Goal: Task Accomplishment & Management: Use online tool/utility

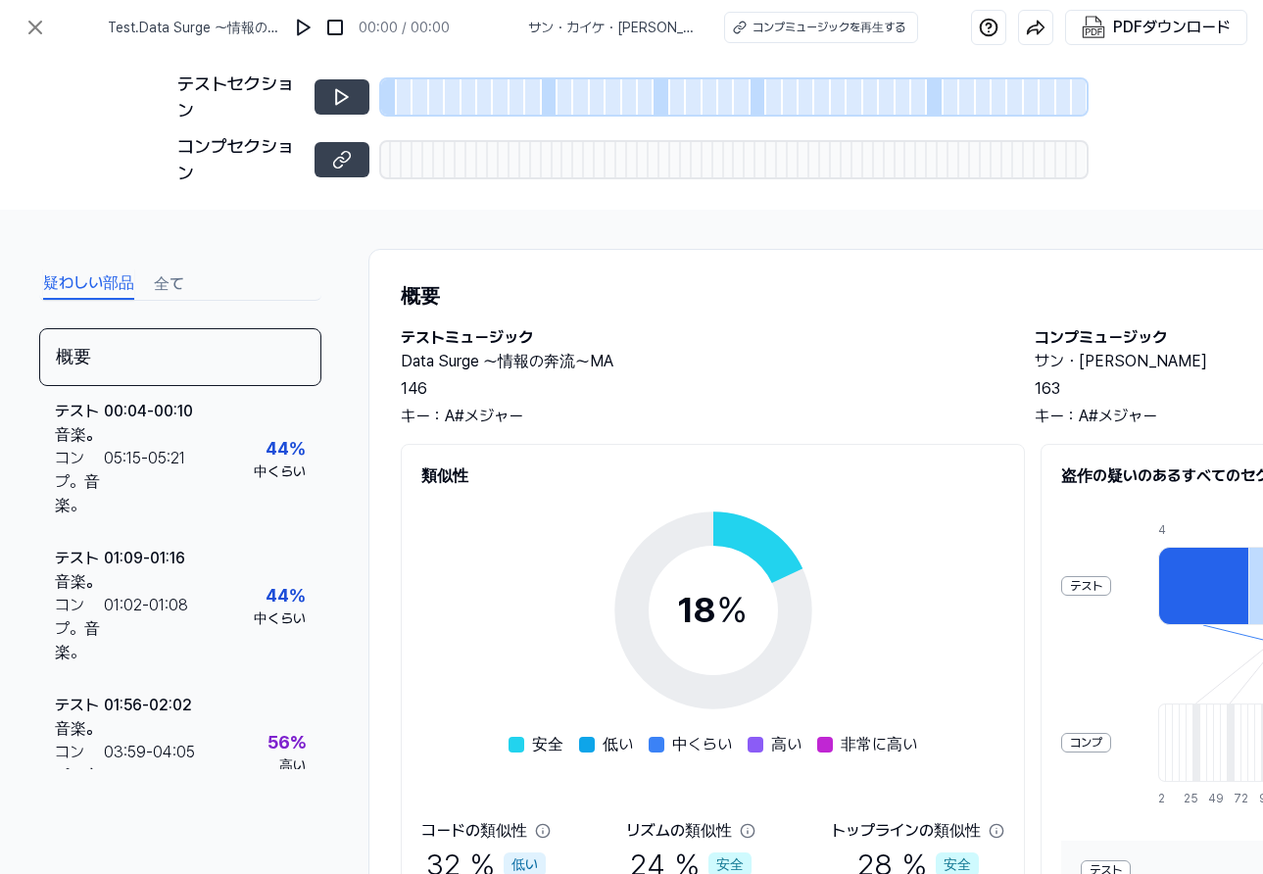
scroll to position [212, 0]
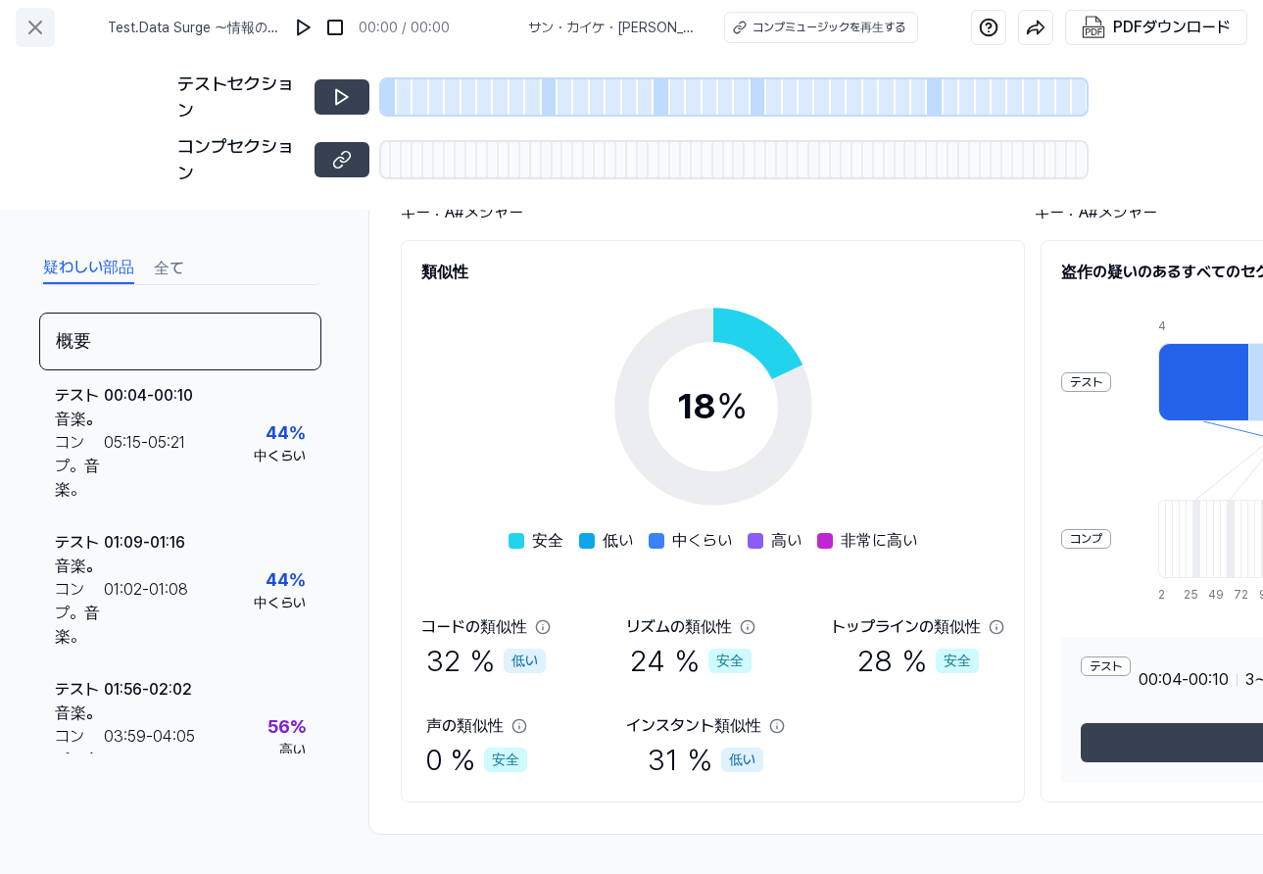
click at [40, 33] on icon at bounding box center [35, 28] width 12 height 12
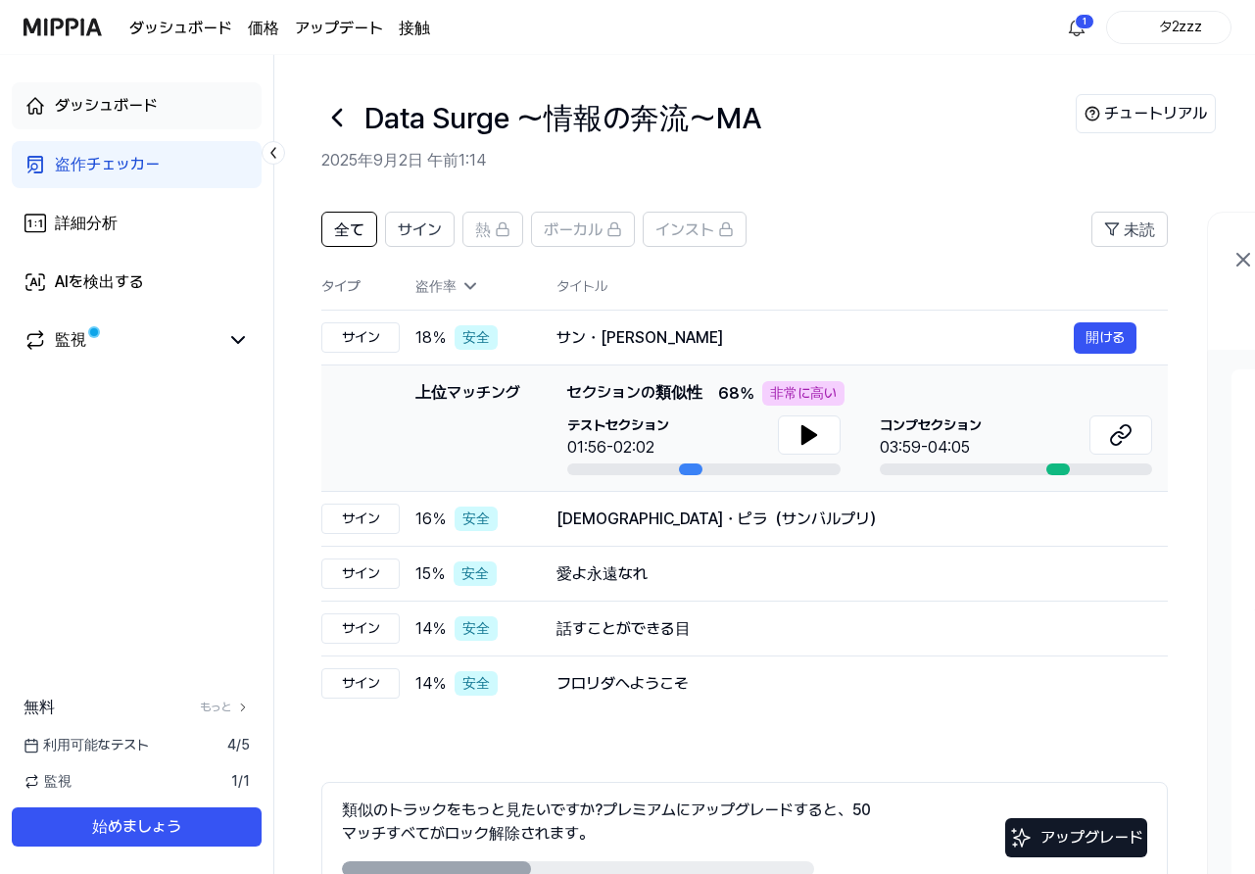
click at [123, 112] on font "ダッシュボード" at bounding box center [106, 105] width 103 height 19
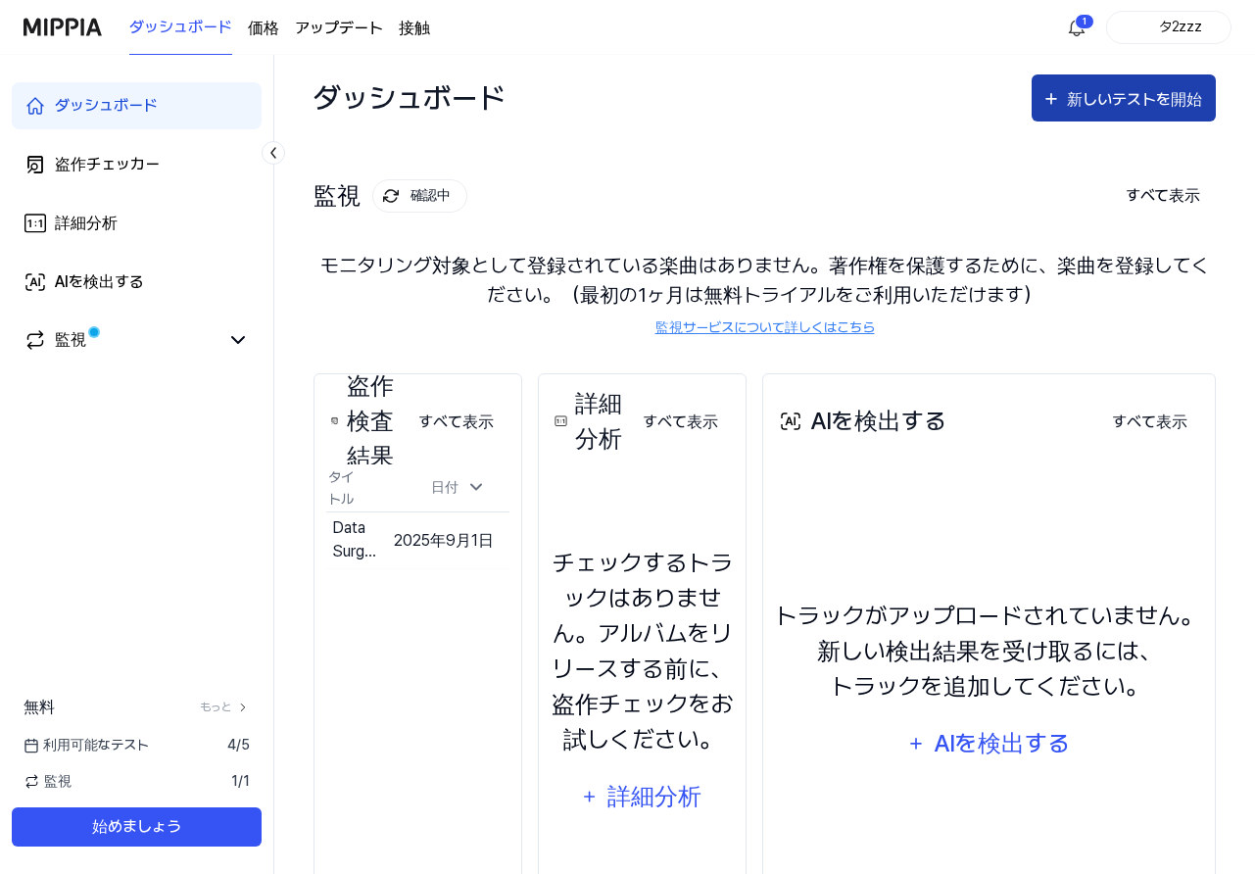
click at [1119, 99] on font "新しいテストを開始" at bounding box center [1134, 99] width 135 height 19
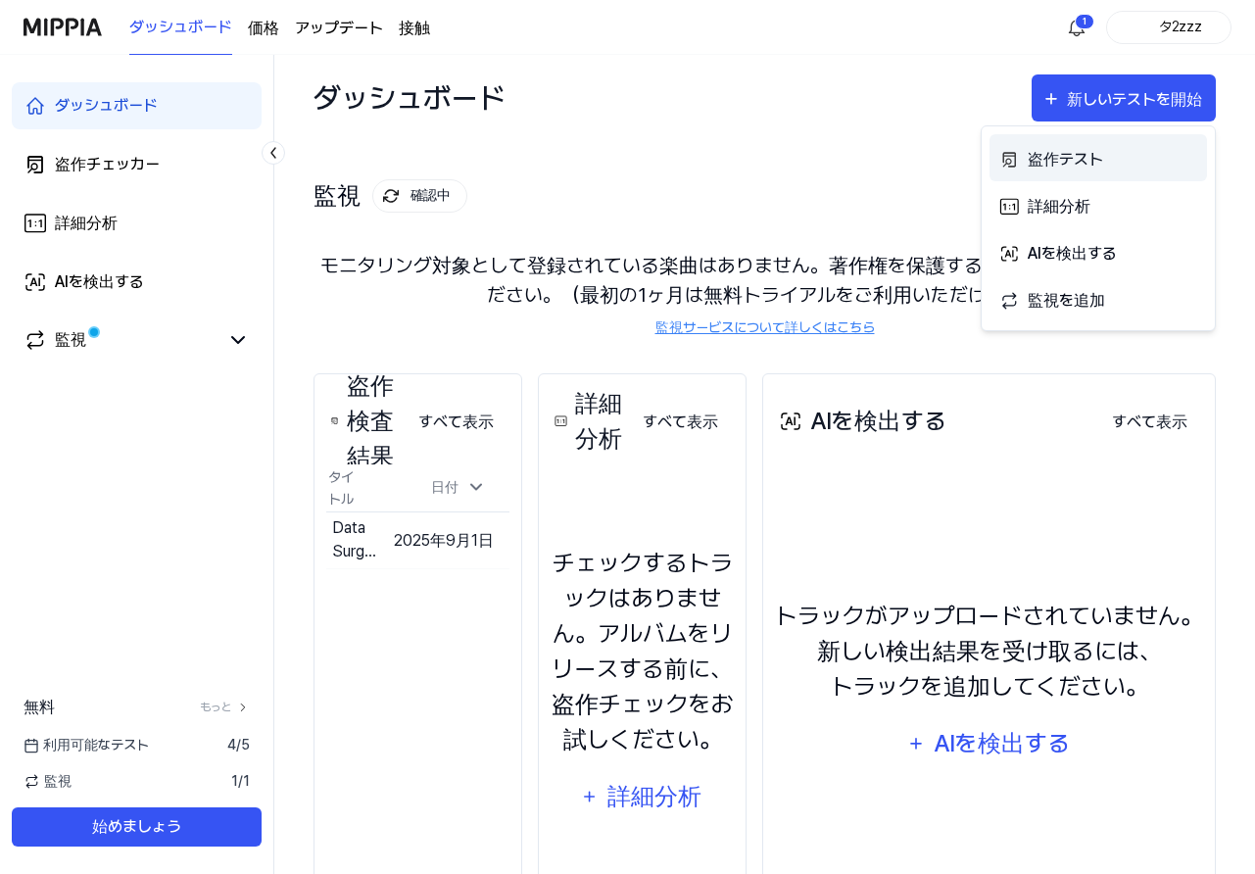
click at [1077, 159] on font "盗作テスト" at bounding box center [1065, 159] width 75 height 19
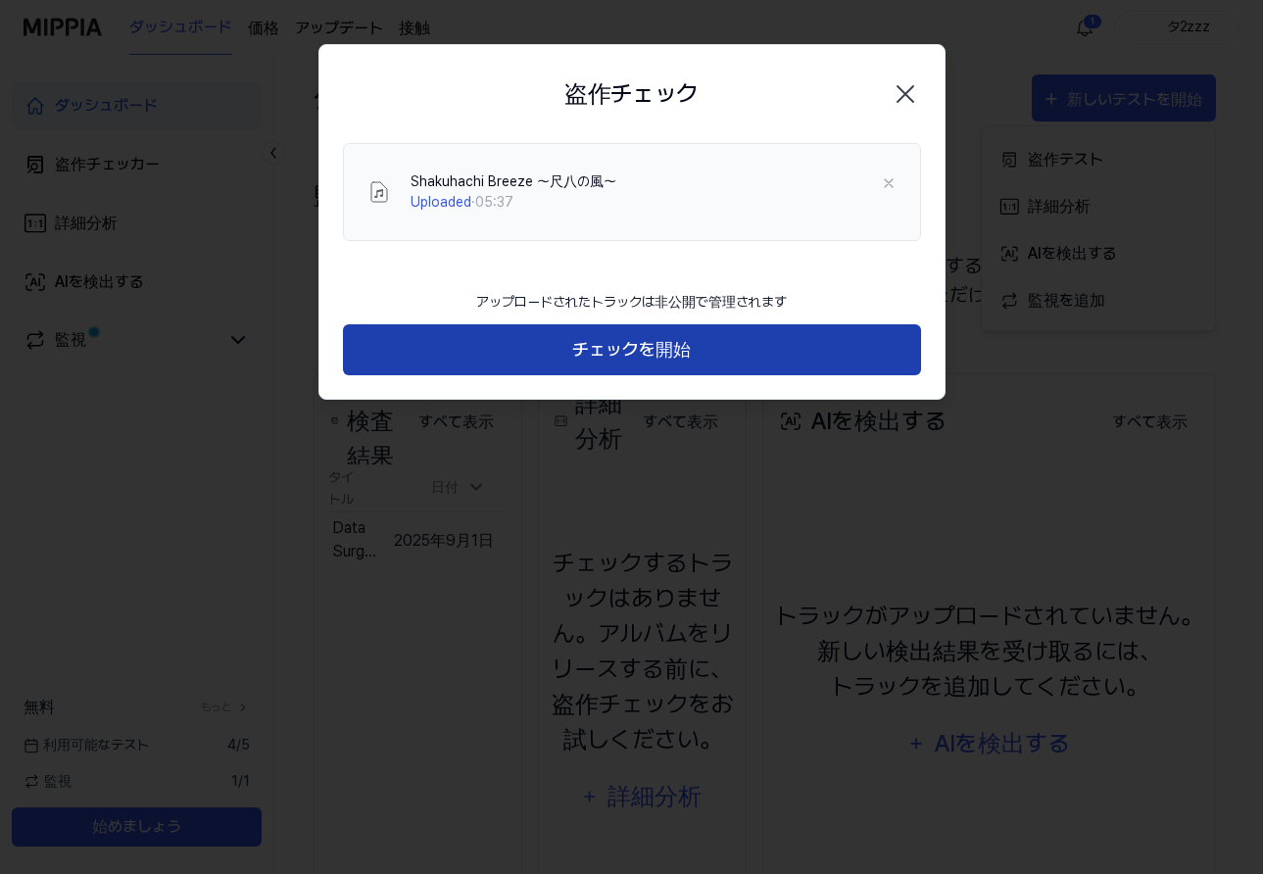
click at [657, 346] on font "チェックを開始" at bounding box center [631, 349] width 119 height 21
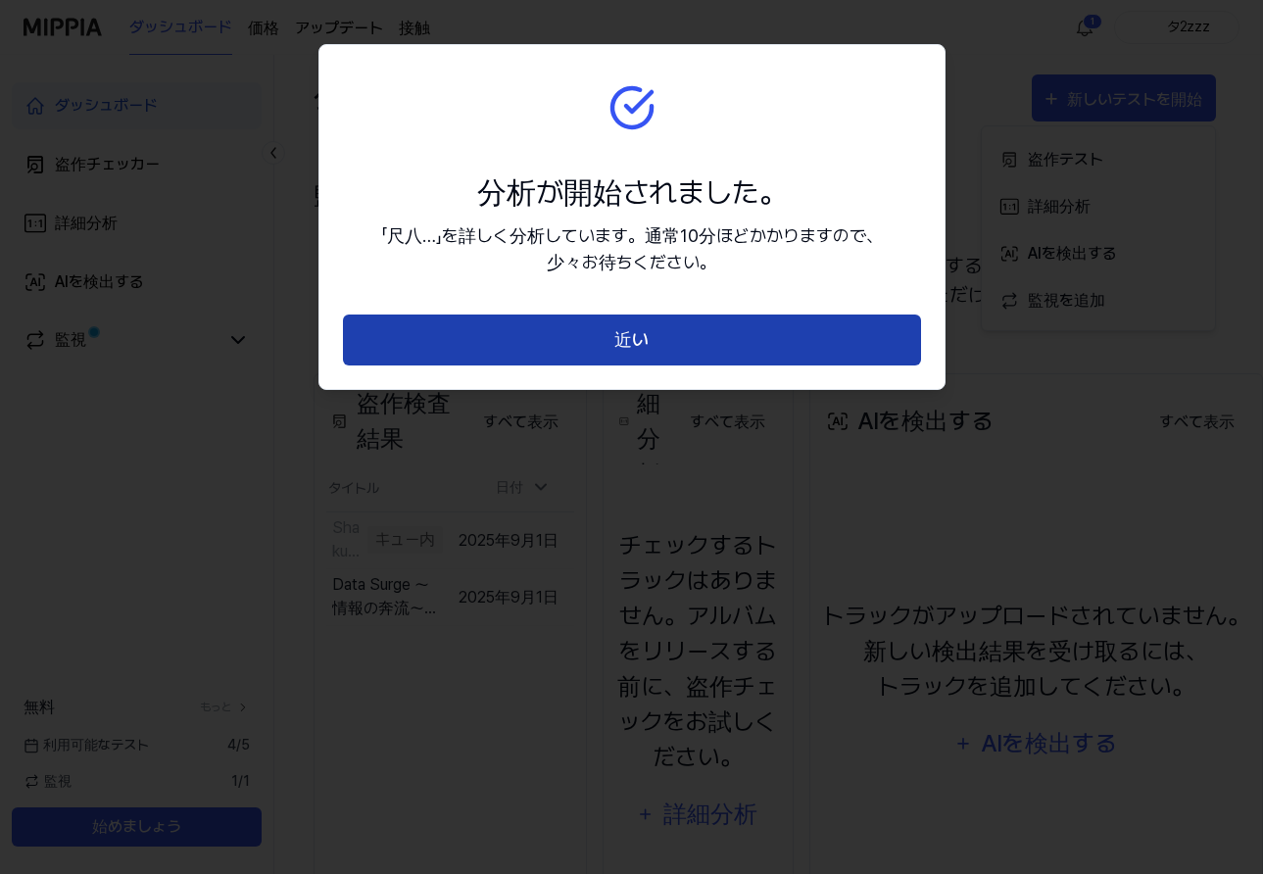
click at [777, 338] on button "近い" at bounding box center [632, 340] width 578 height 52
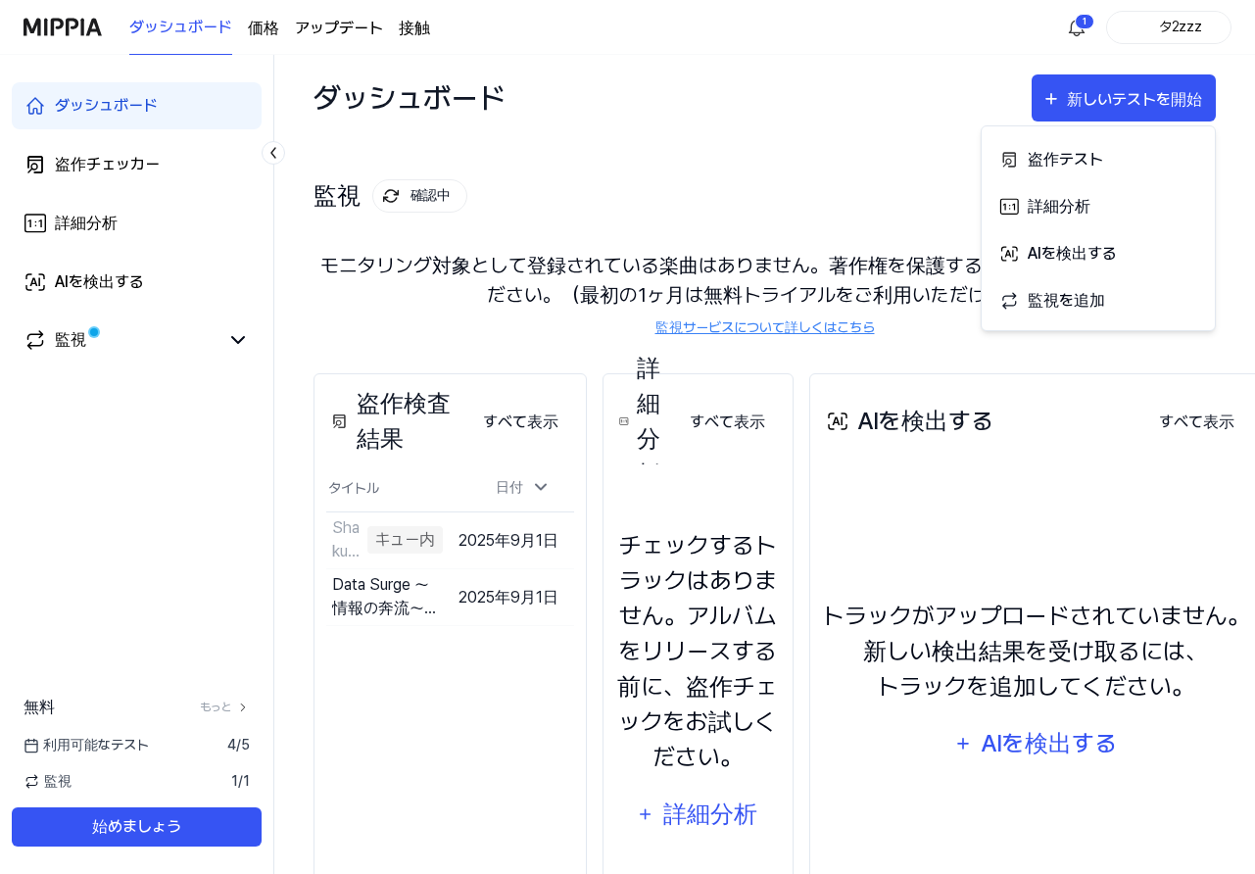
click at [661, 153] on div "監視 確認中 すべて表示 監視 モニタリング対象として登録されている楽曲はありません。著作権を保護するために、楽曲を登録してください。（最初の1ヶ月は無料トラ…" at bounding box center [765, 237] width 902 height 193
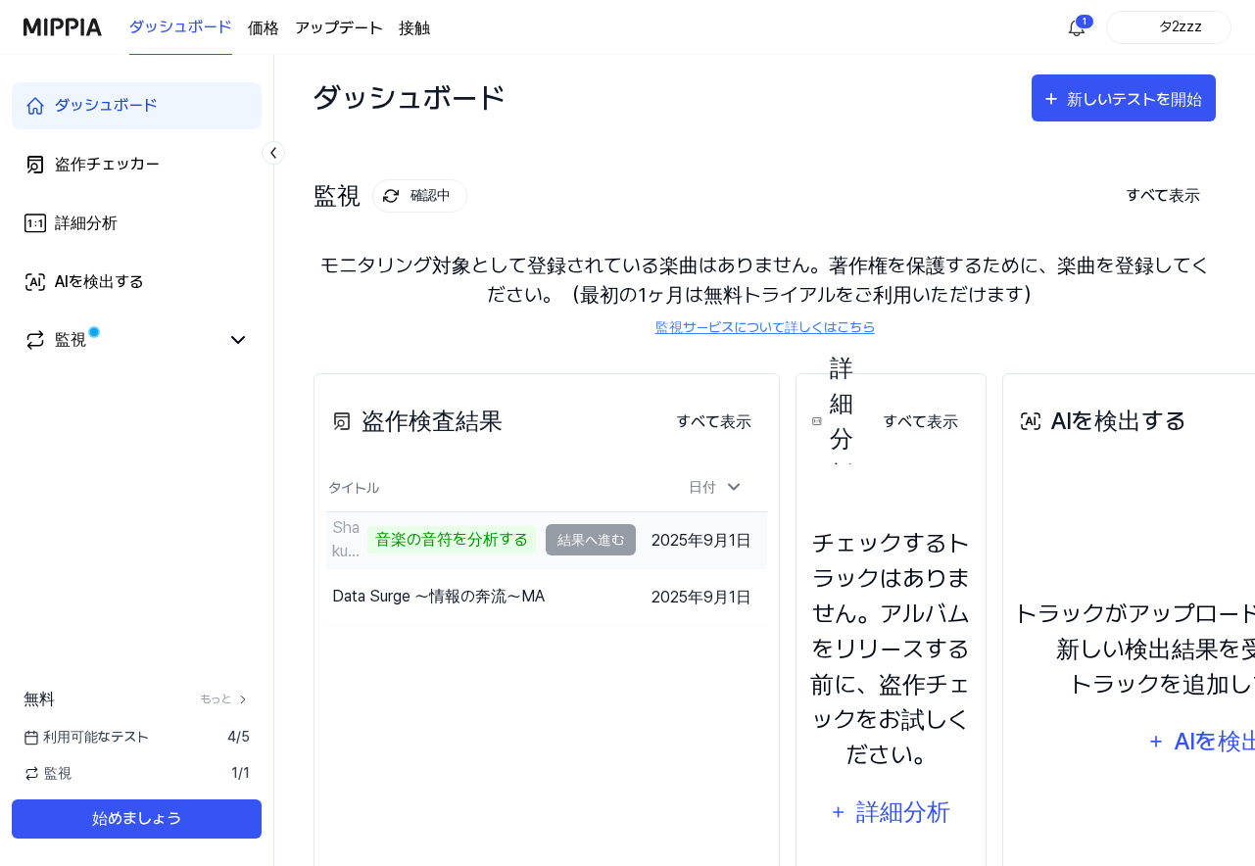
scroll to position [0, 1]
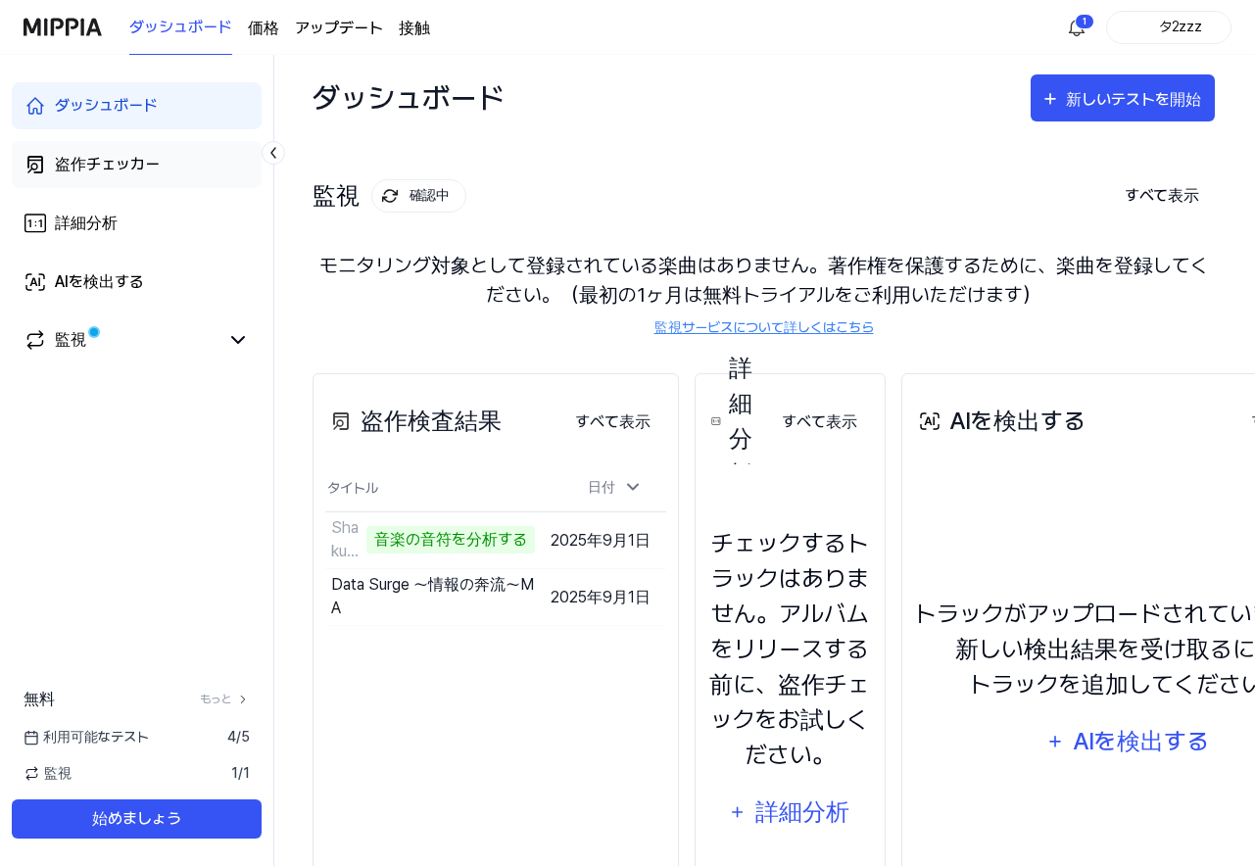
click at [118, 167] on font "盗作チェッカー" at bounding box center [107, 164] width 105 height 19
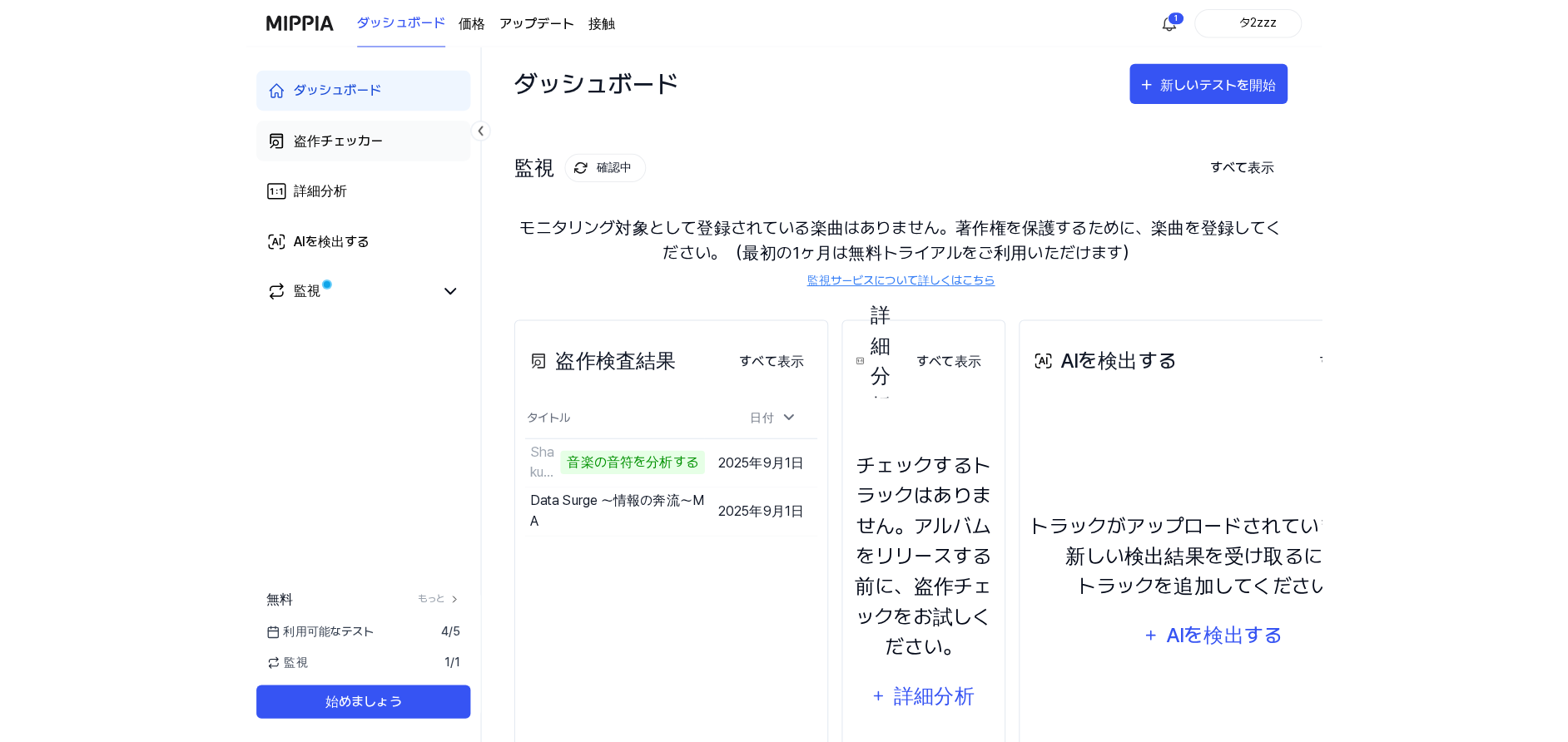
scroll to position [0, 0]
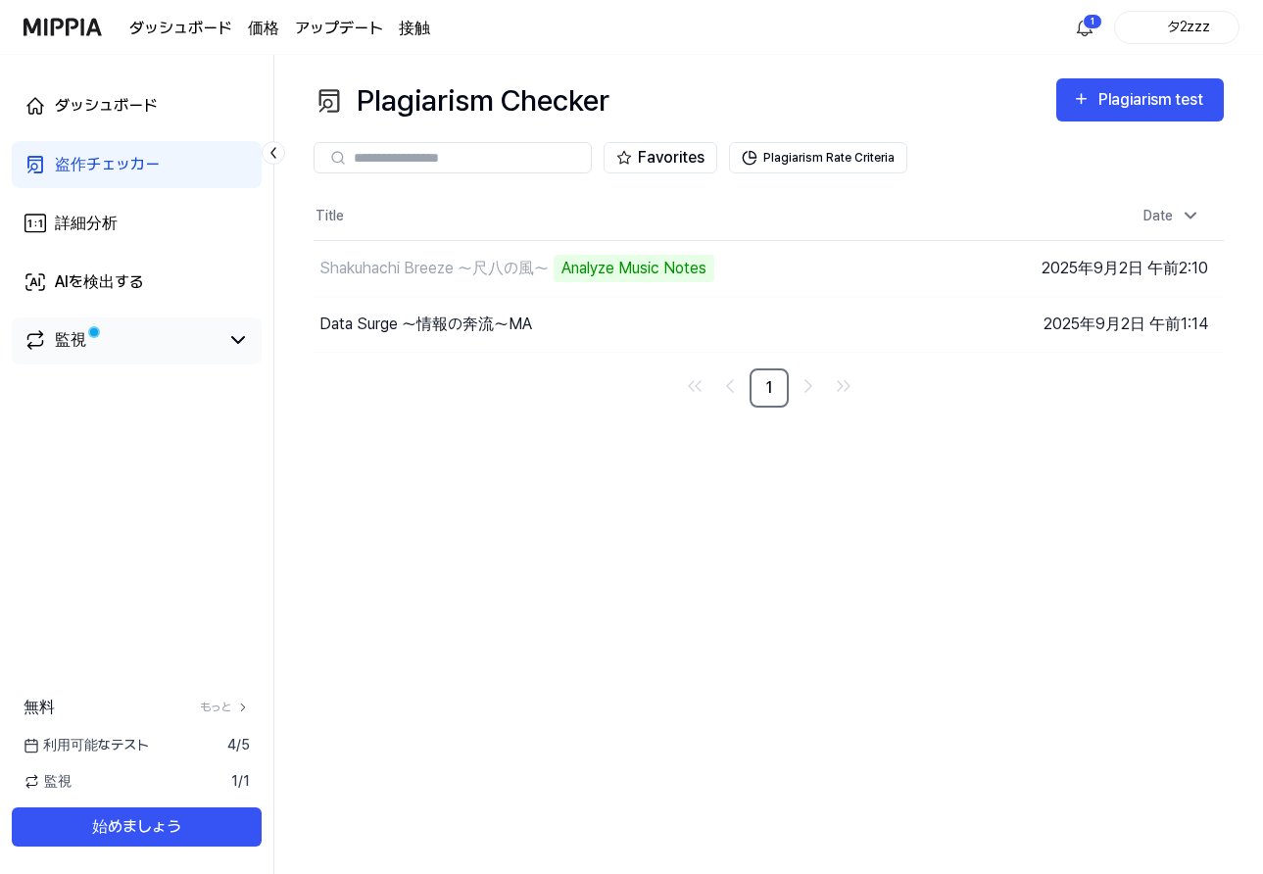
click at [97, 330] on span at bounding box center [94, 332] width 8 height 8
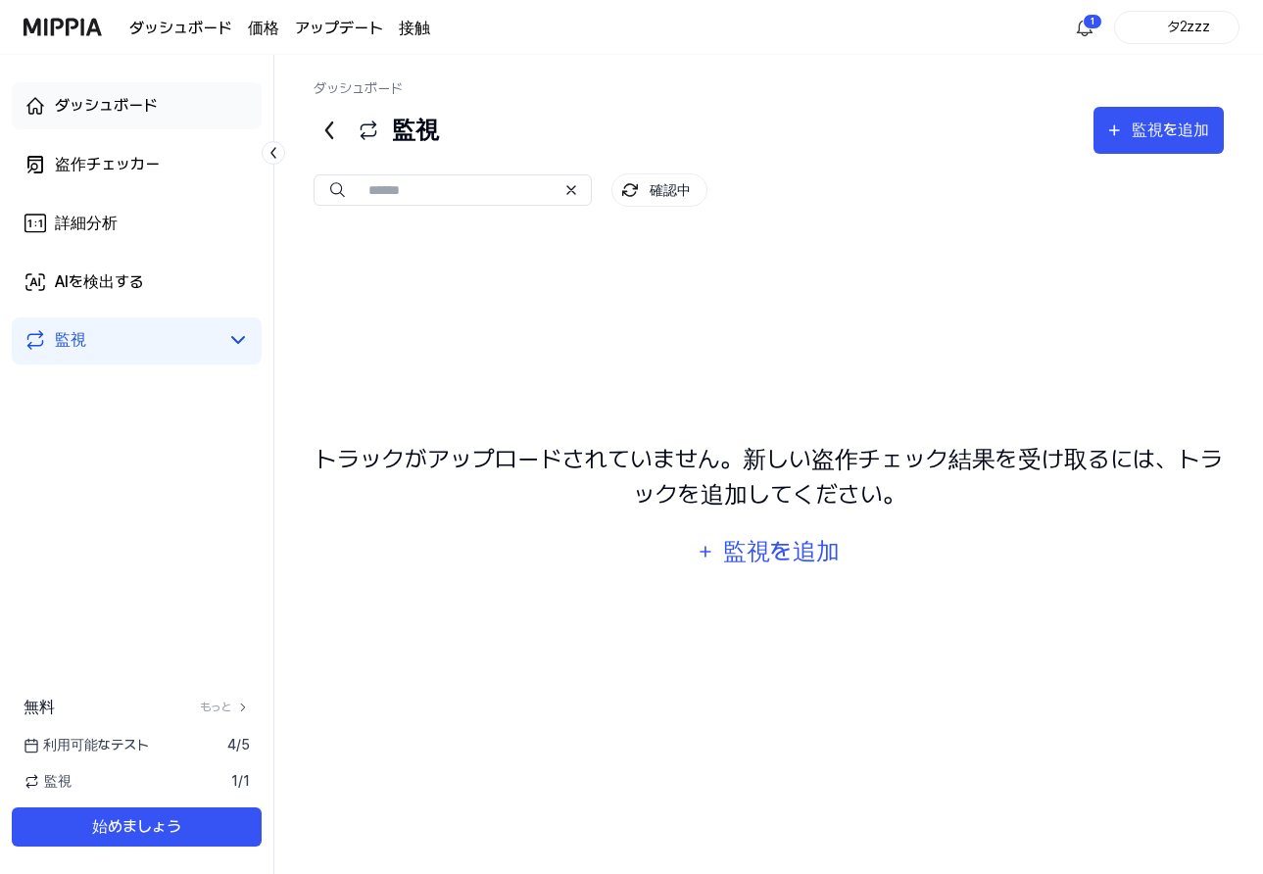
click at [111, 119] on link "ダッシュボード" at bounding box center [137, 105] width 250 height 47
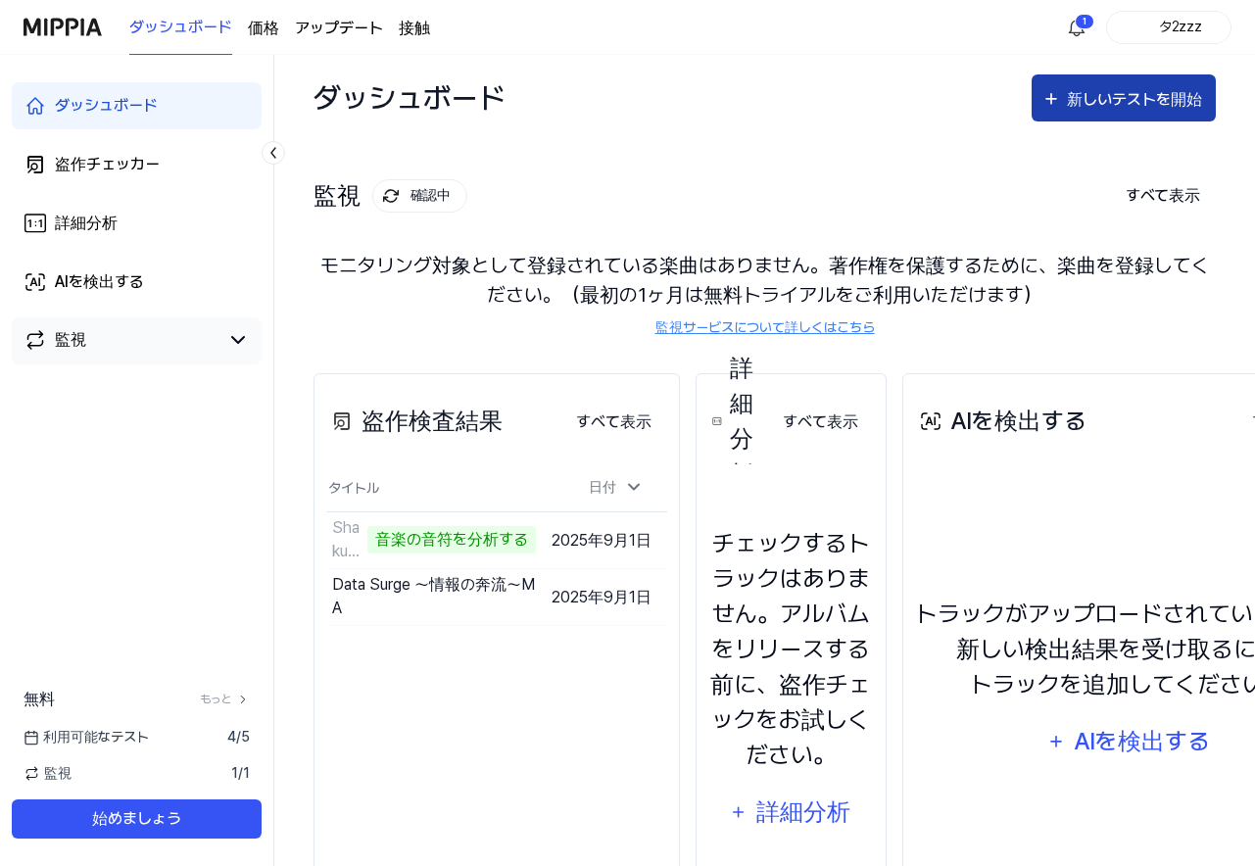
click at [1091, 101] on font "新しいテストを開始" at bounding box center [1134, 99] width 135 height 19
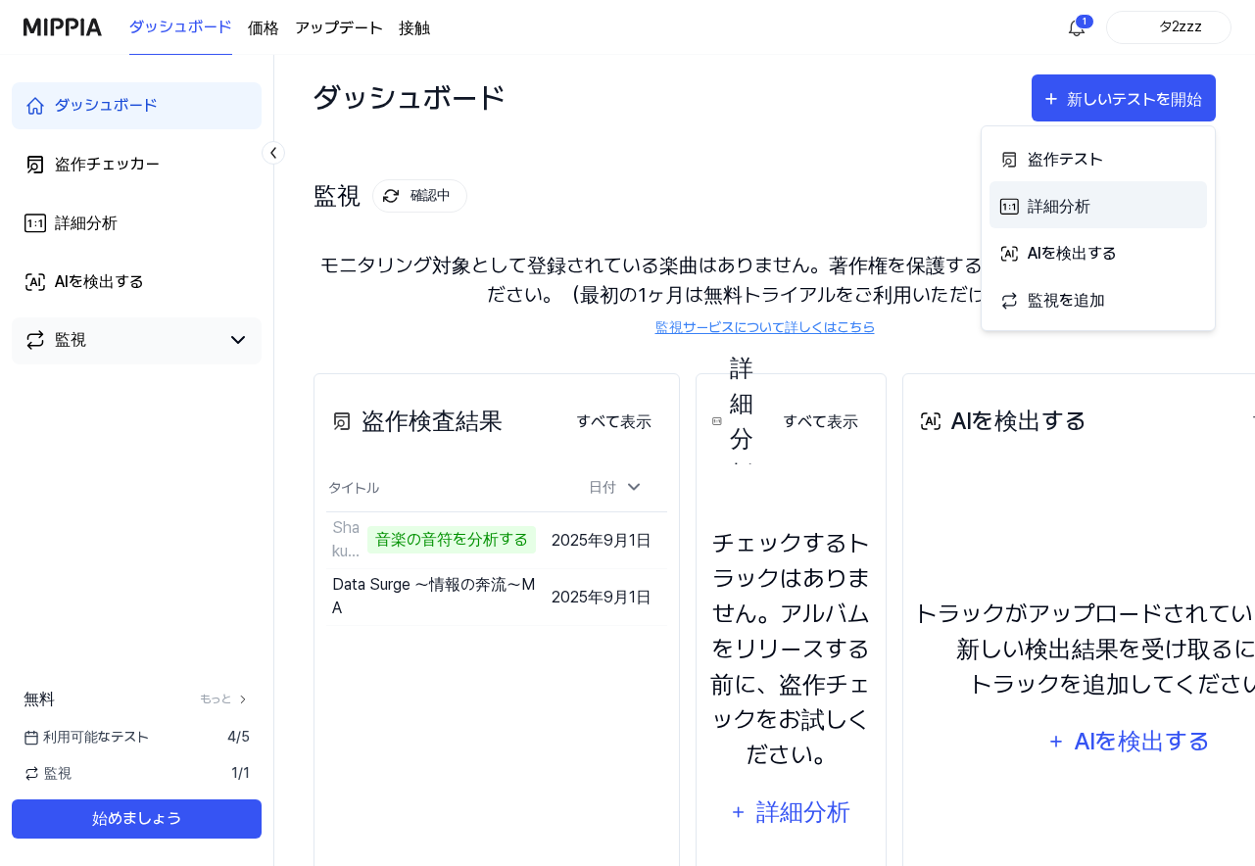
click at [1076, 209] on font "詳細分析" at bounding box center [1059, 206] width 63 height 19
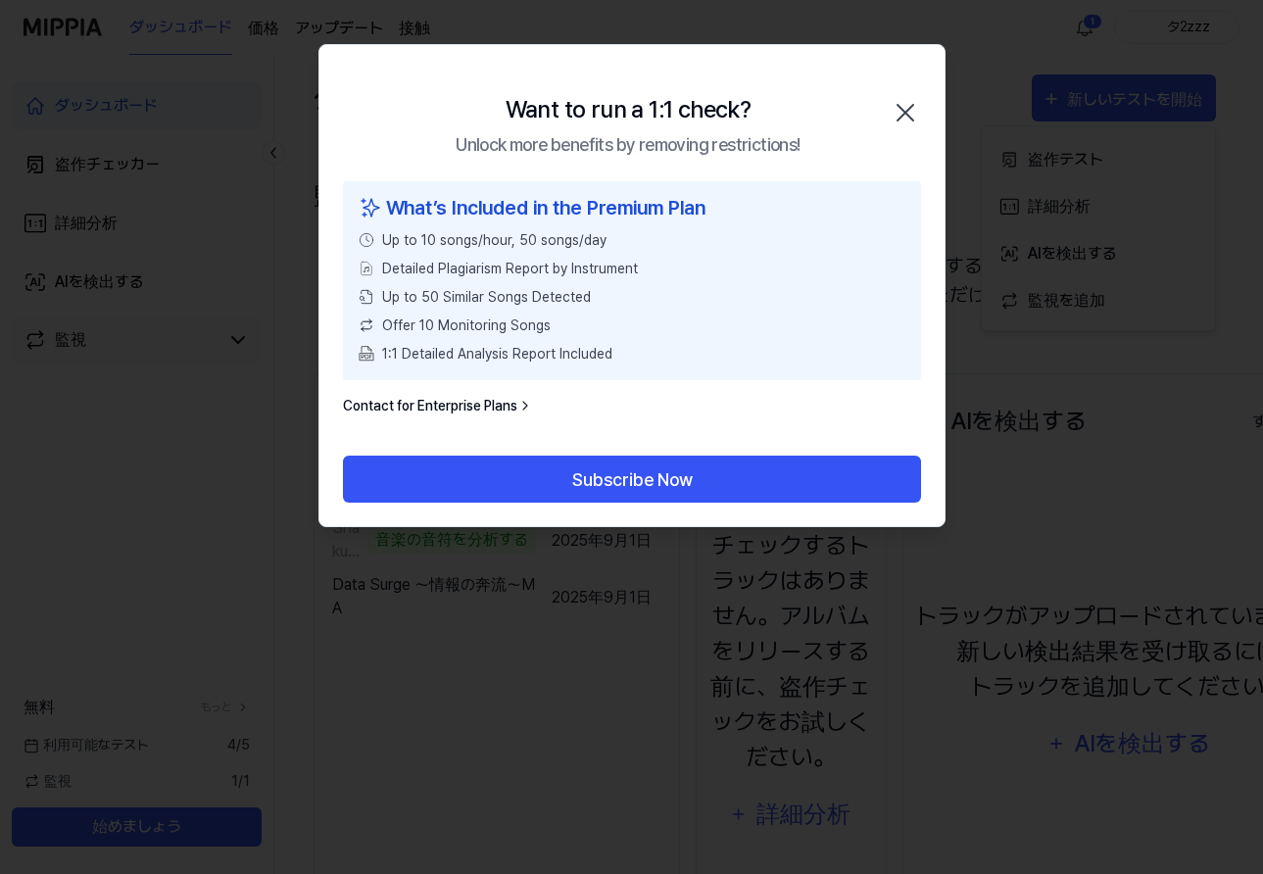
click at [901, 114] on icon "button" at bounding box center [905, 112] width 31 height 31
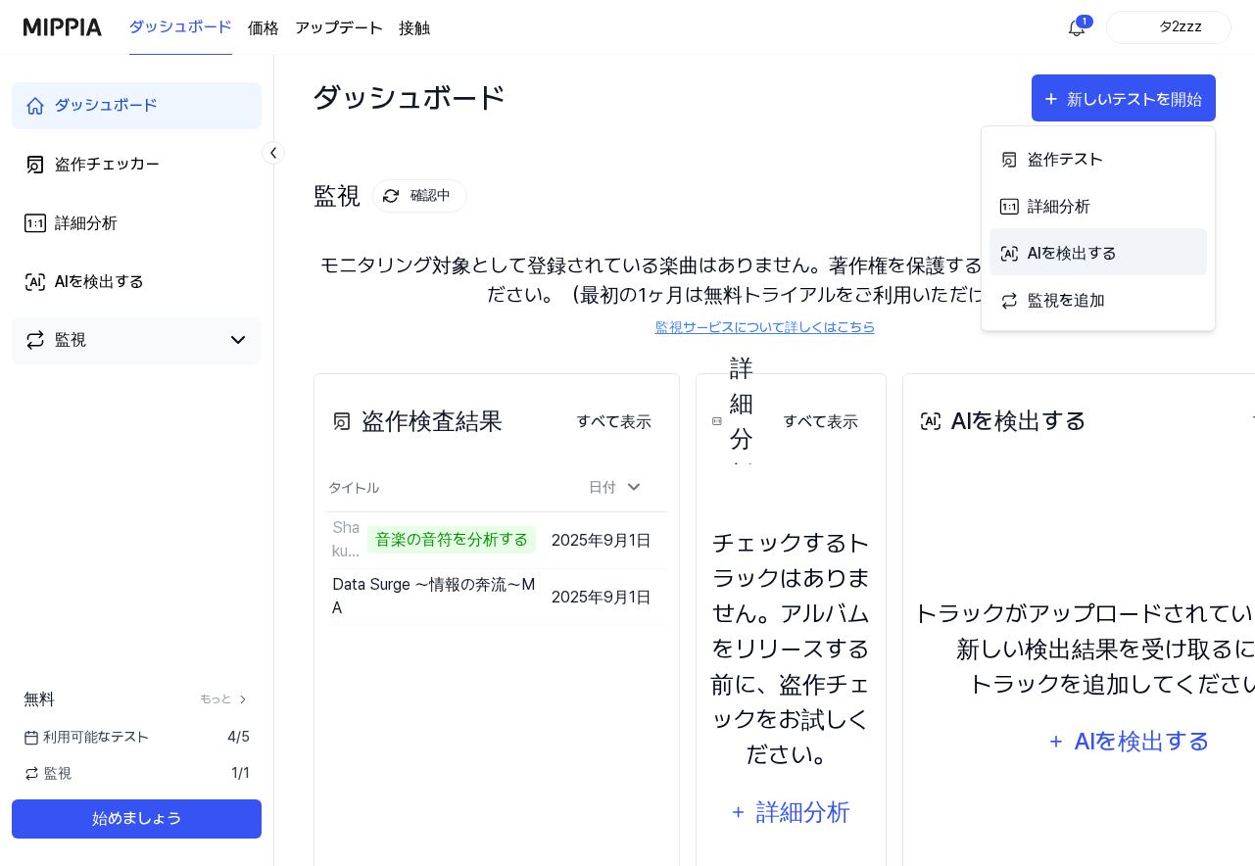
click at [1104, 258] on font "AIを検出する" at bounding box center [1072, 253] width 89 height 19
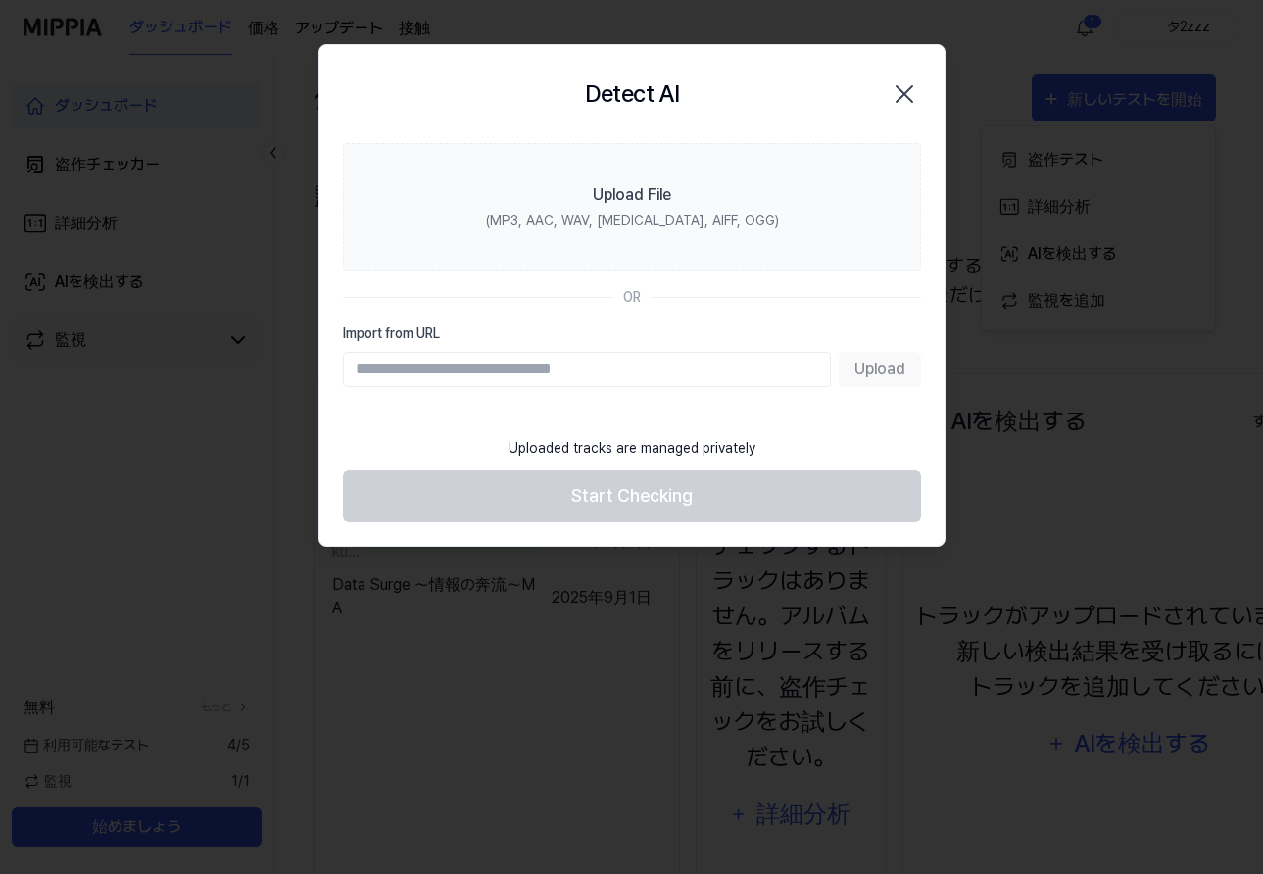
click at [917, 93] on icon "button" at bounding box center [904, 93] width 31 height 31
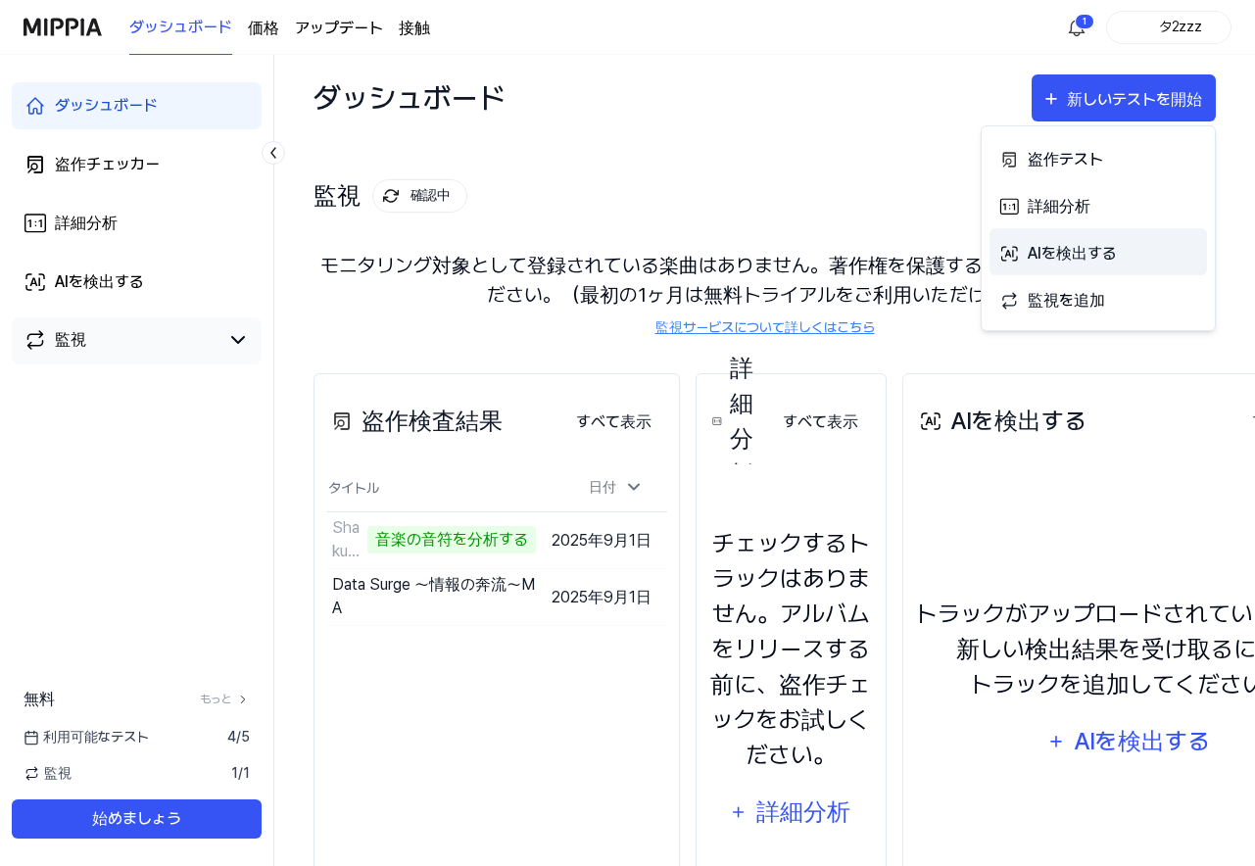
click at [1048, 249] on font "AIを検出する" at bounding box center [1072, 253] width 89 height 19
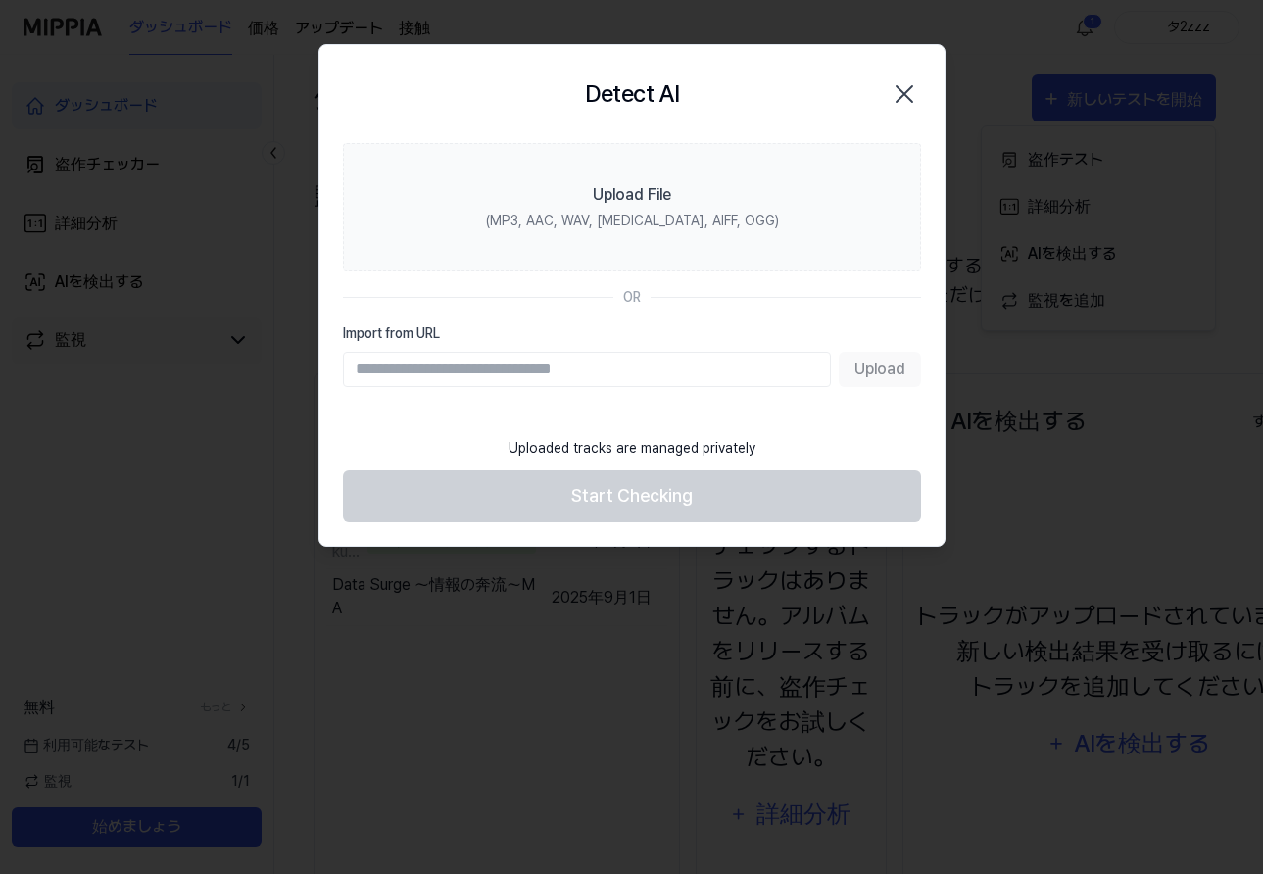
click at [909, 94] on icon "button" at bounding box center [904, 93] width 31 height 31
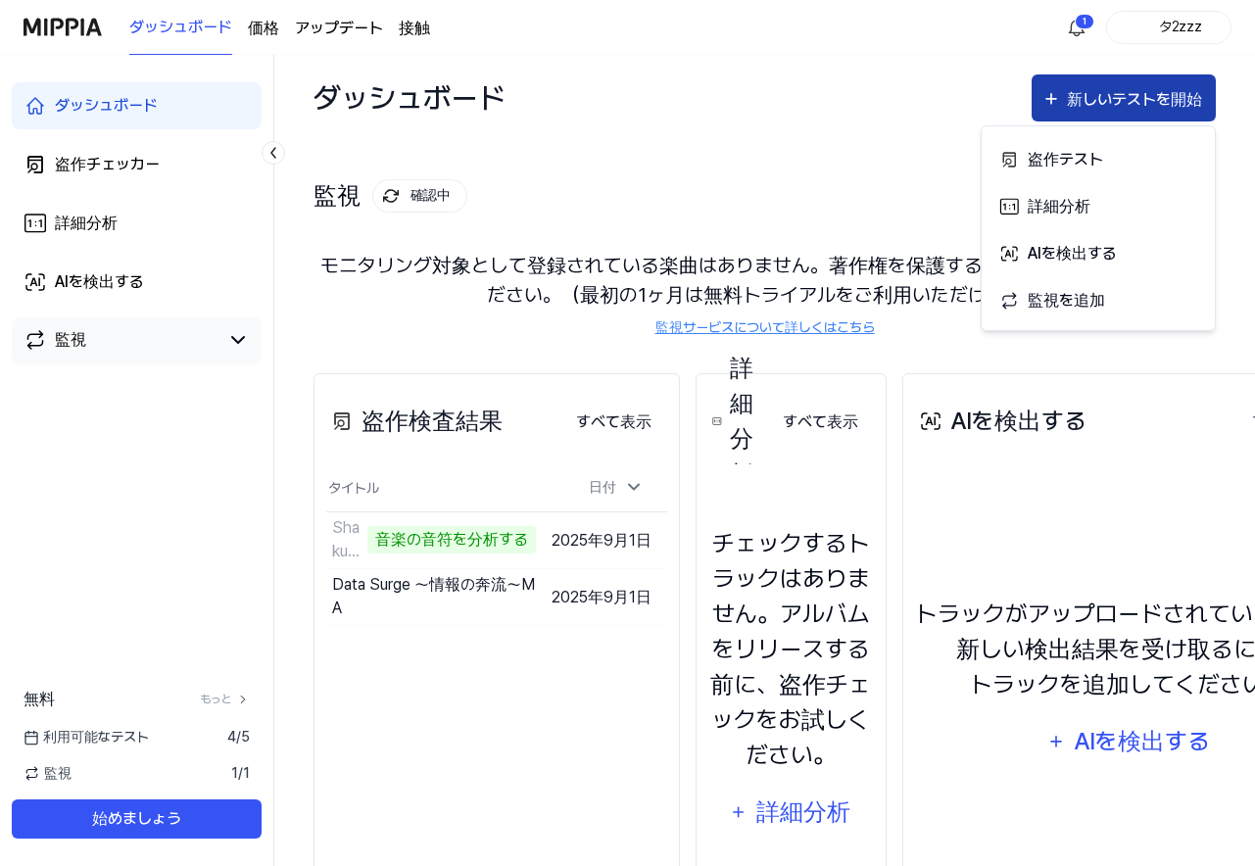
click at [1125, 103] on font "新しいテストを開始" at bounding box center [1134, 99] width 135 height 19
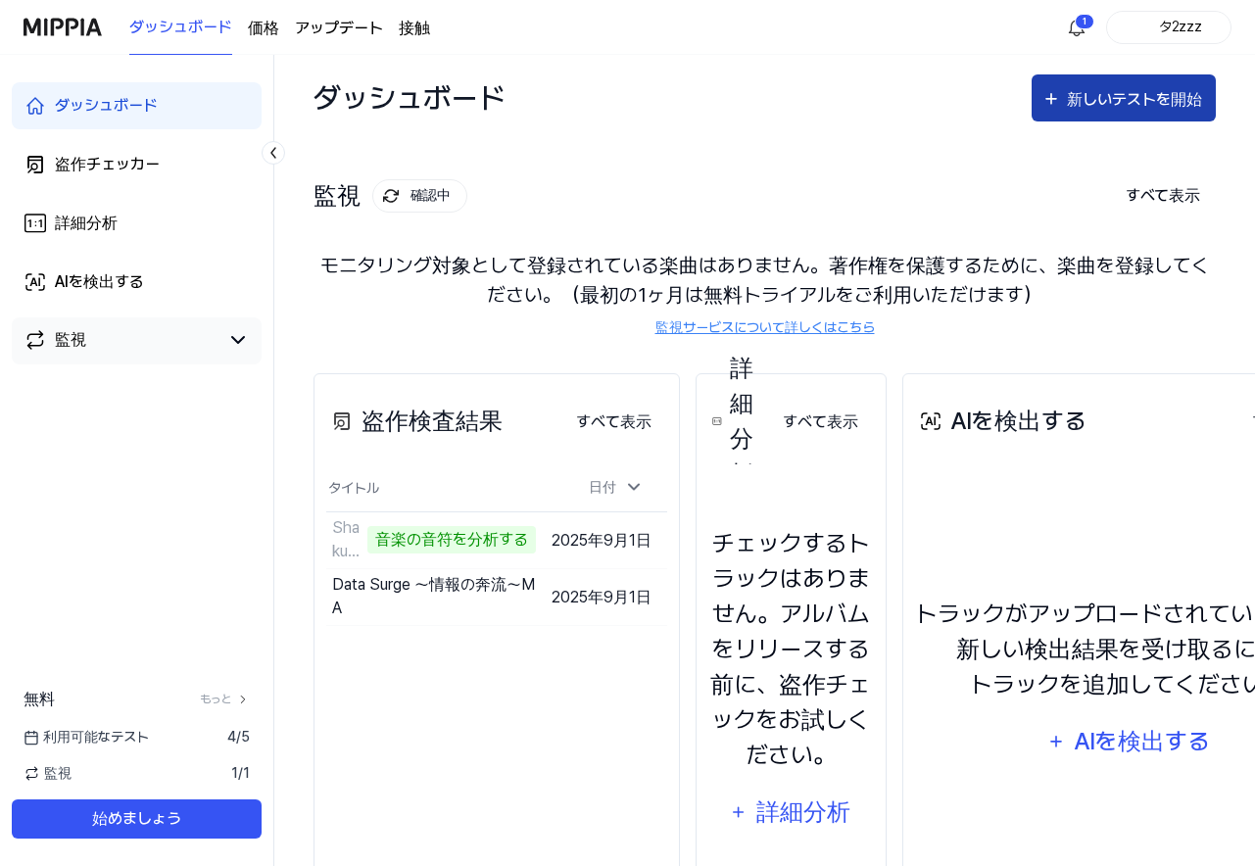
click at [1111, 103] on font "新しいテストを開始" at bounding box center [1134, 99] width 135 height 19
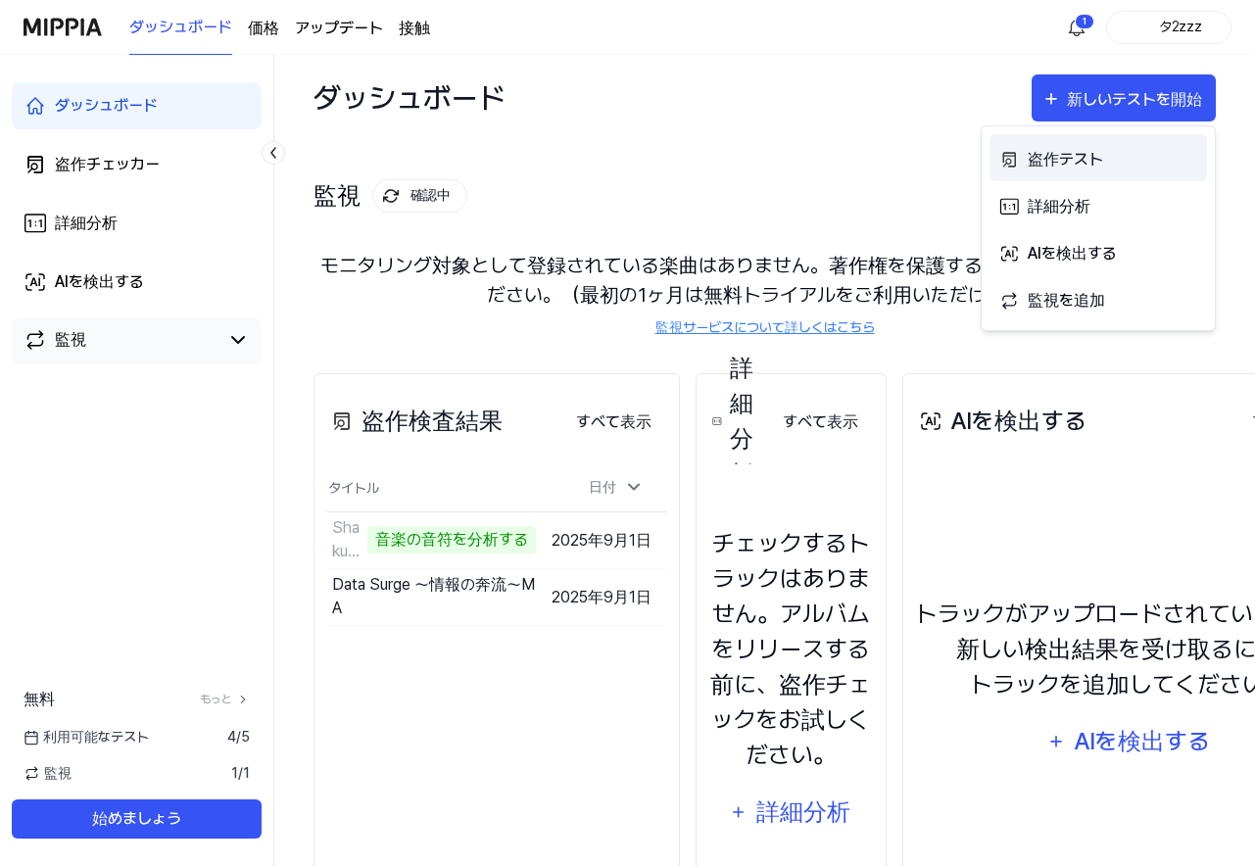
click at [1104, 167] on div "盗作テスト" at bounding box center [1113, 159] width 170 height 25
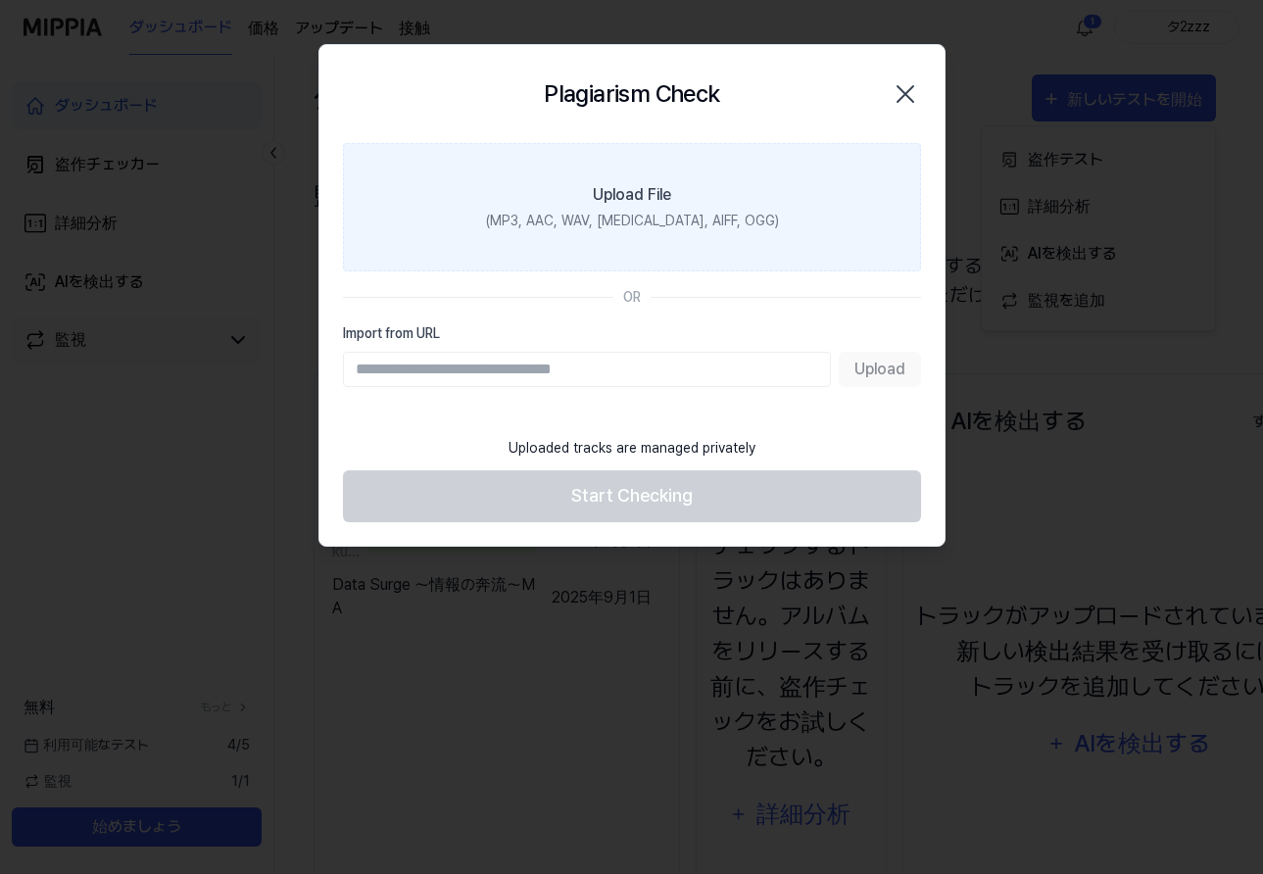
click at [751, 232] on label "Upload File (MP3, AAC, WAV, FLAC, AIFF, OGG)" at bounding box center [632, 207] width 578 height 128
click at [0, 0] on input "Upload File (MP3, AAC, WAV, FLAC, AIFF, OGG)" at bounding box center [0, 0] width 0 height 0
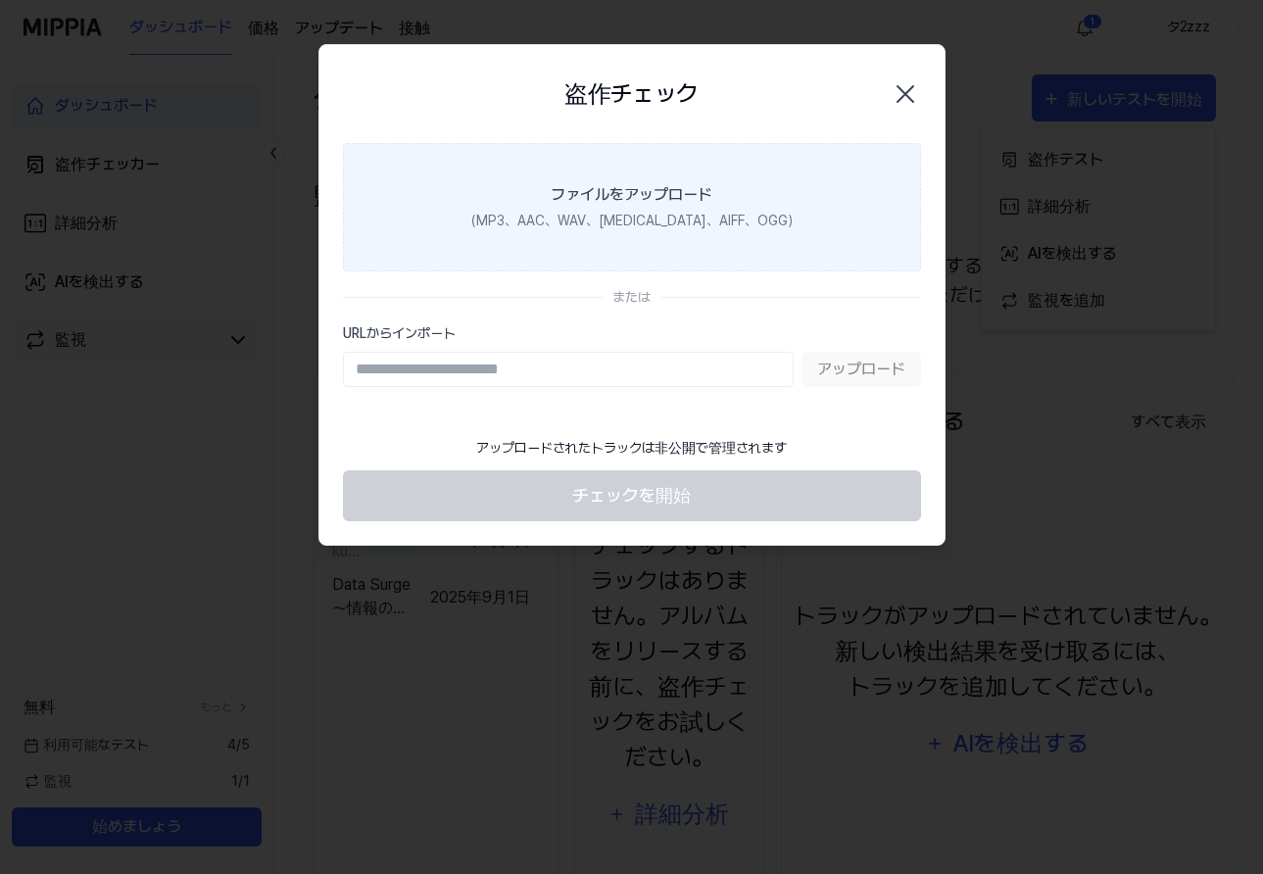
click at [699, 226] on font "（MP3、AAC、WAV、FLAC、AIFF、OGG）" at bounding box center [631, 221] width 337 height 16
click at [0, 0] on input "ファイルをアップロード （MP3、AAC、WAV、FLAC、AIFF、OGG）" at bounding box center [0, 0] width 0 height 0
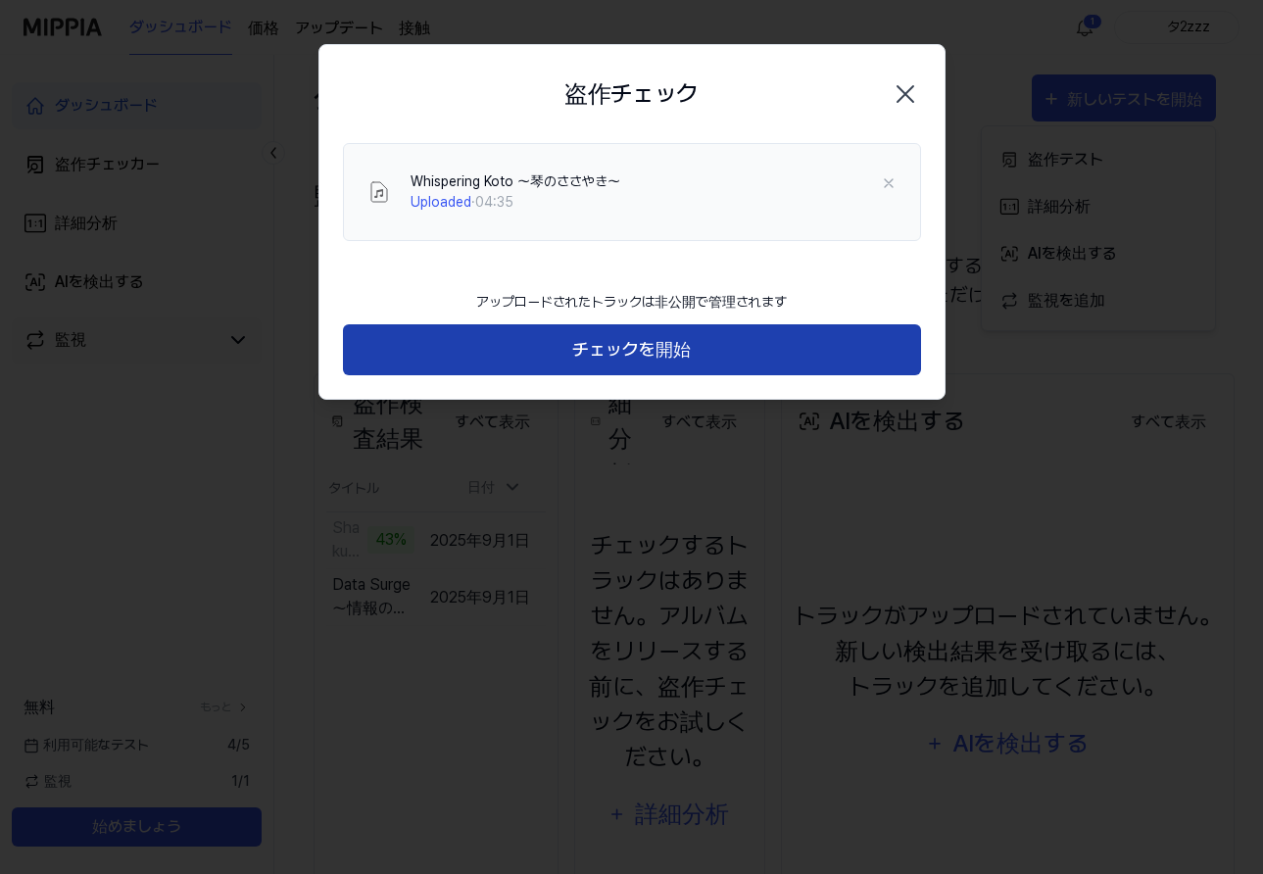
click at [649, 355] on font "チェックを開始" at bounding box center [631, 349] width 119 height 21
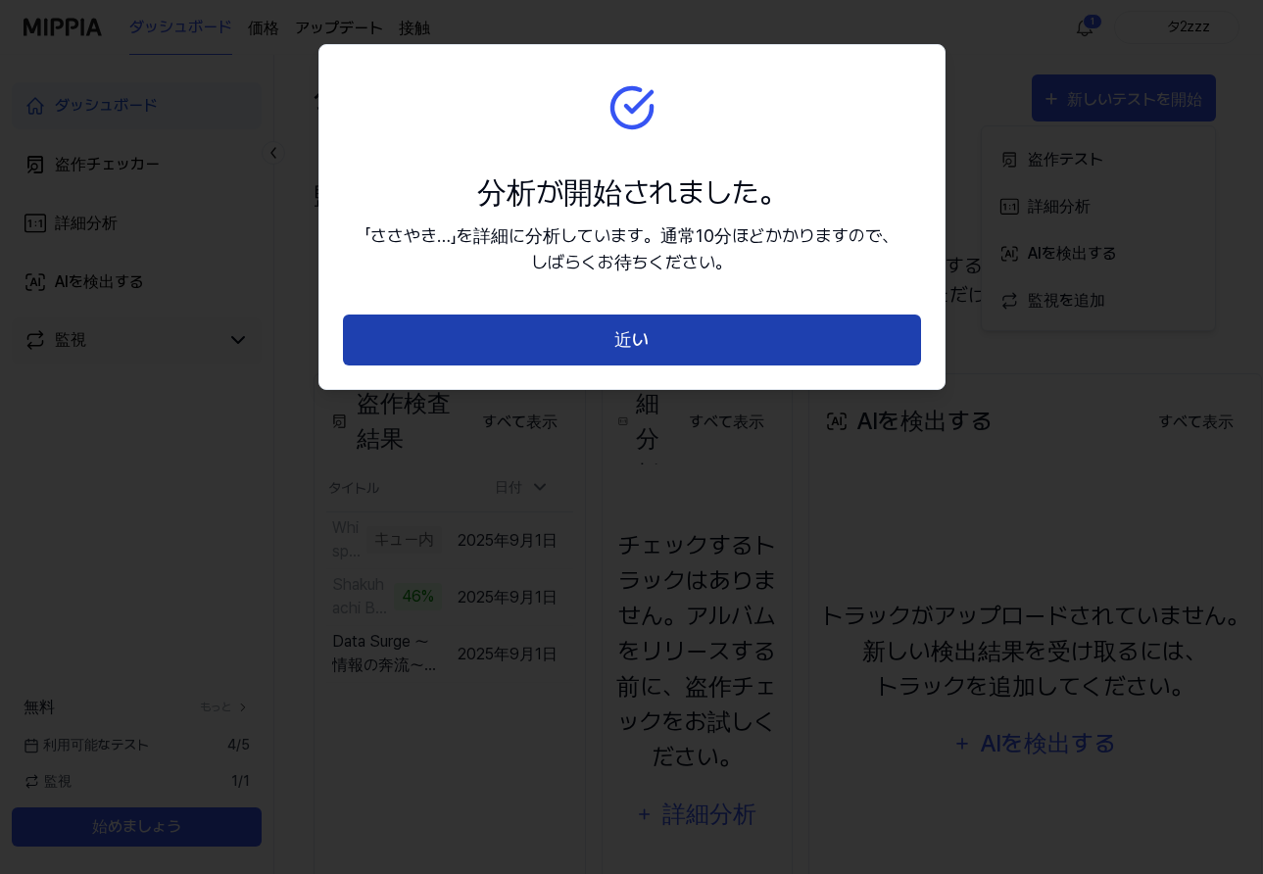
click at [640, 336] on font "近い" at bounding box center [631, 339] width 34 height 21
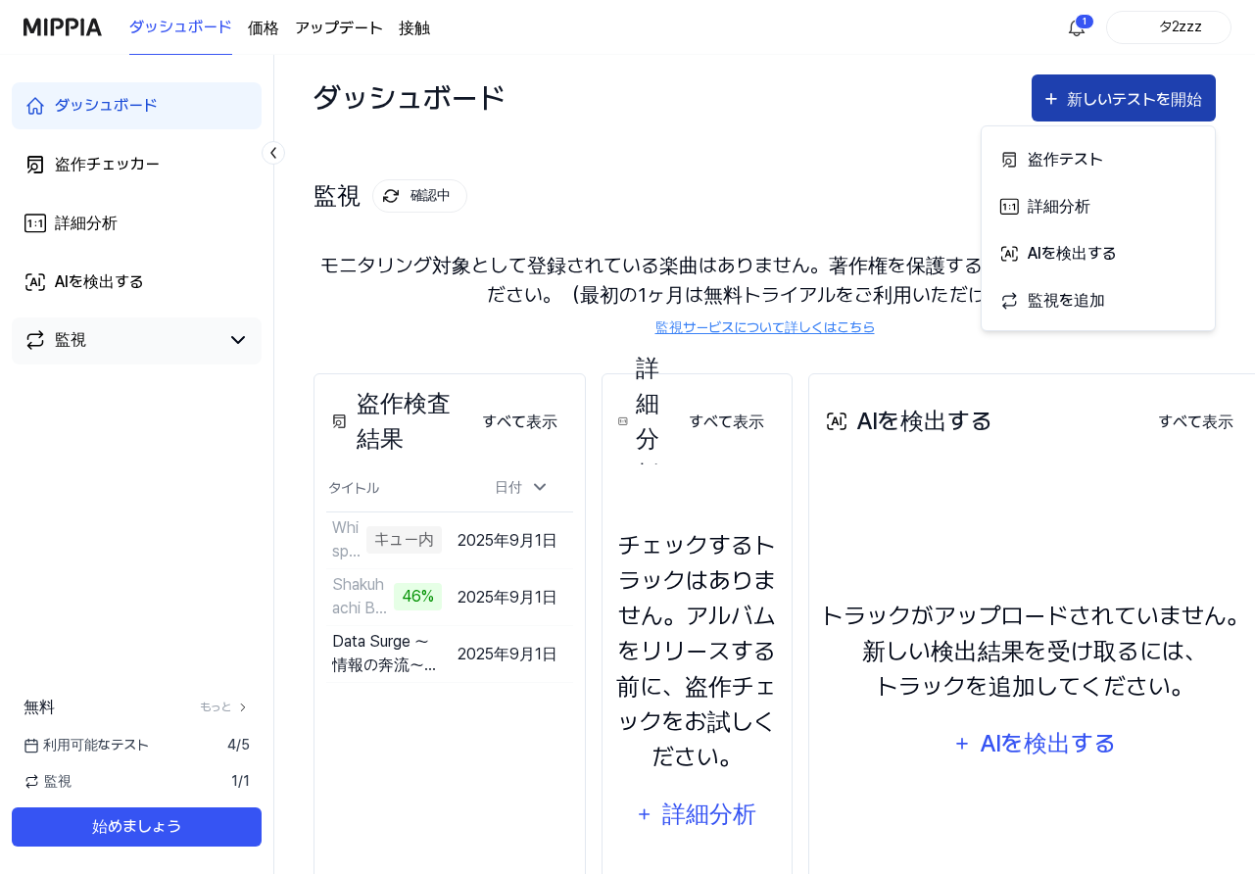
click at [1110, 100] on font "新しいテストを開始" at bounding box center [1134, 99] width 135 height 19
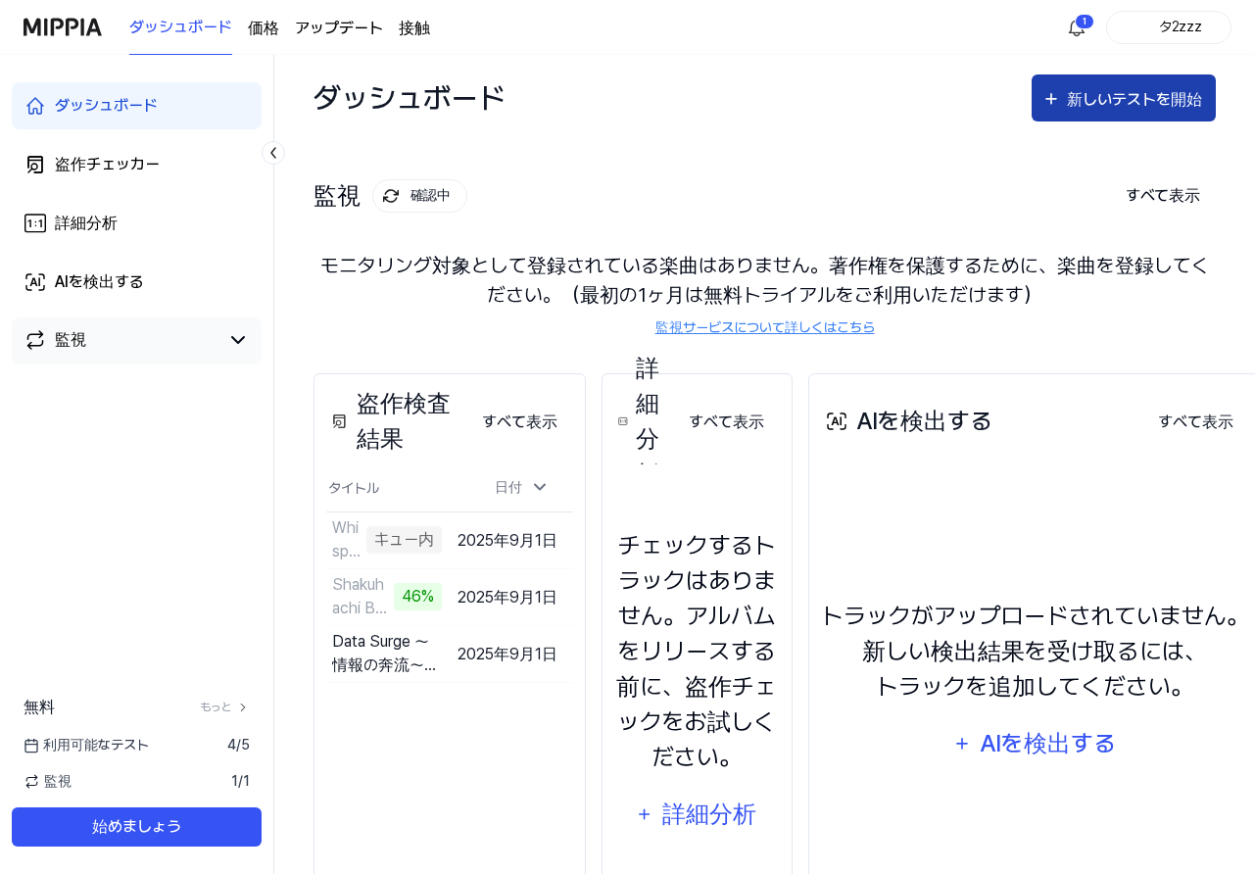
click at [1115, 97] on font "新しいテストを開始" at bounding box center [1134, 99] width 135 height 19
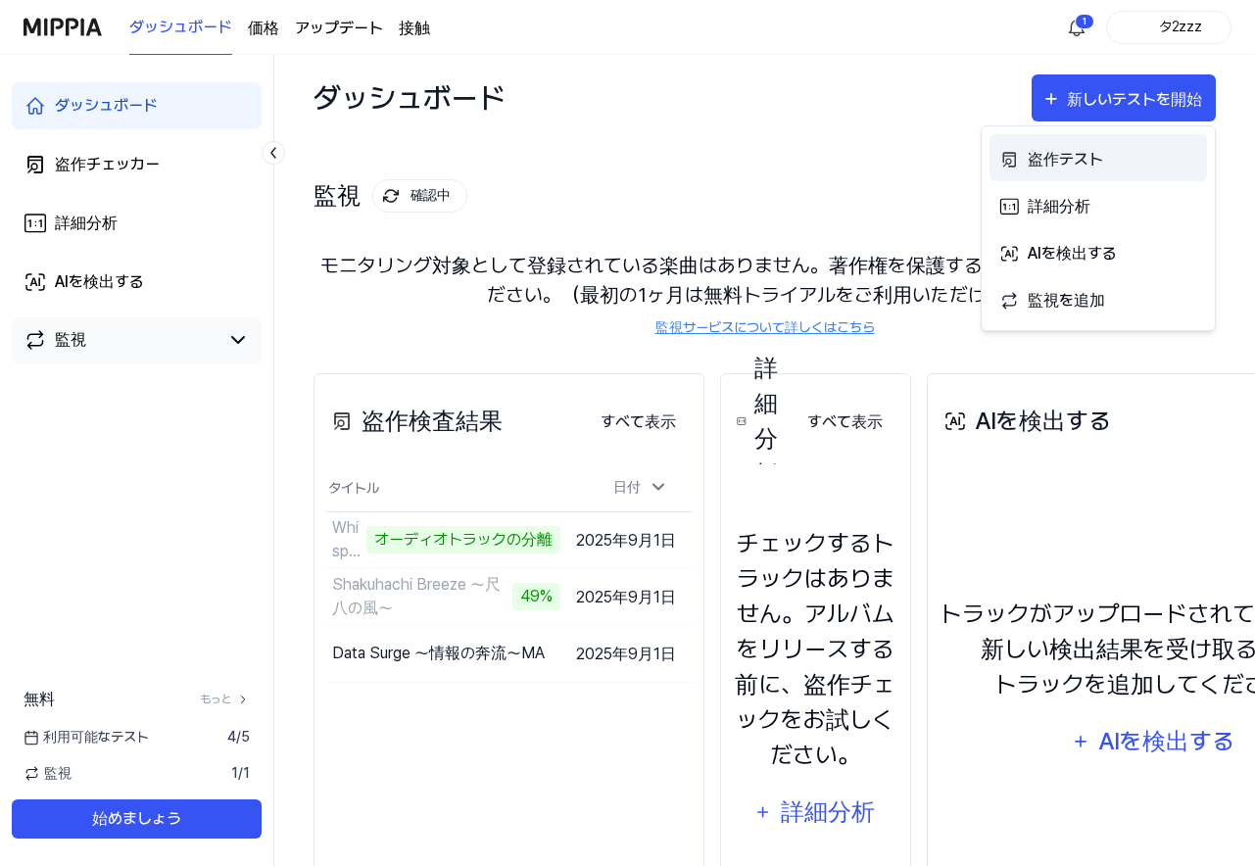
click at [1091, 153] on font "盗作テスト" at bounding box center [1065, 159] width 75 height 19
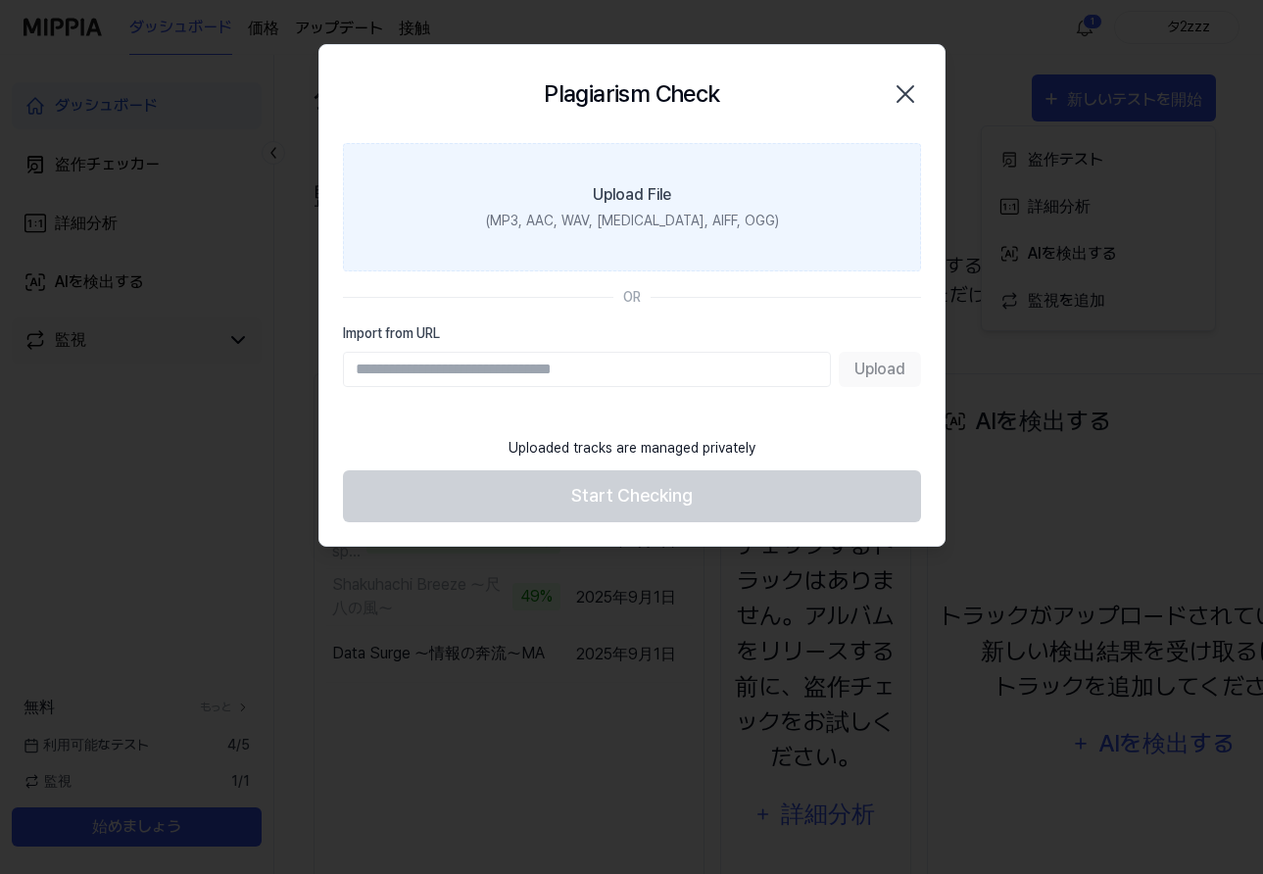
click at [645, 222] on div "(MP3, AAC, WAV, FLAC, AIFF, OGG)" at bounding box center [631, 221] width 293 height 21
click at [0, 0] on input "Upload File (MP3, AAC, WAV, FLAC, AIFF, OGG)" at bounding box center [0, 0] width 0 height 0
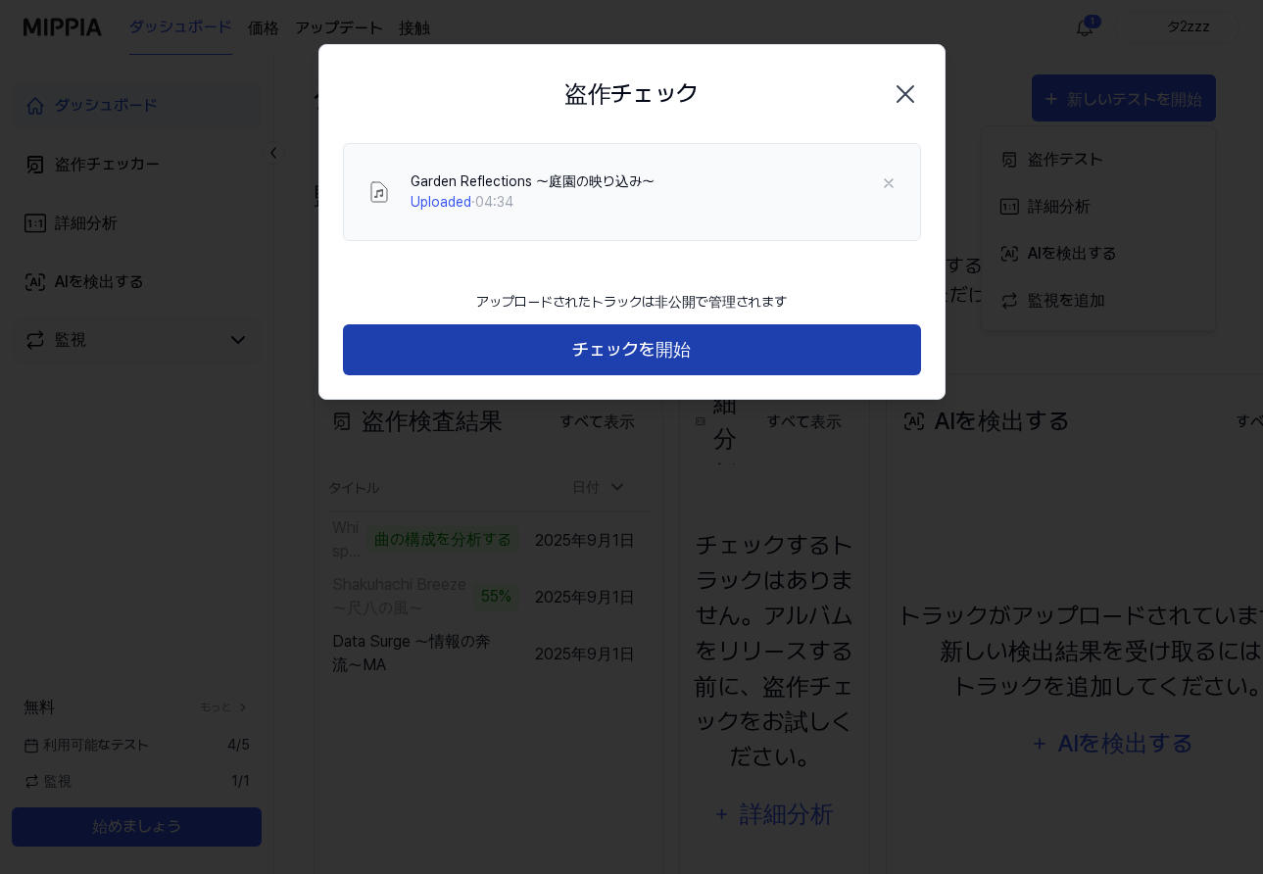
click at [641, 353] on font "チェックを開始" at bounding box center [631, 349] width 119 height 21
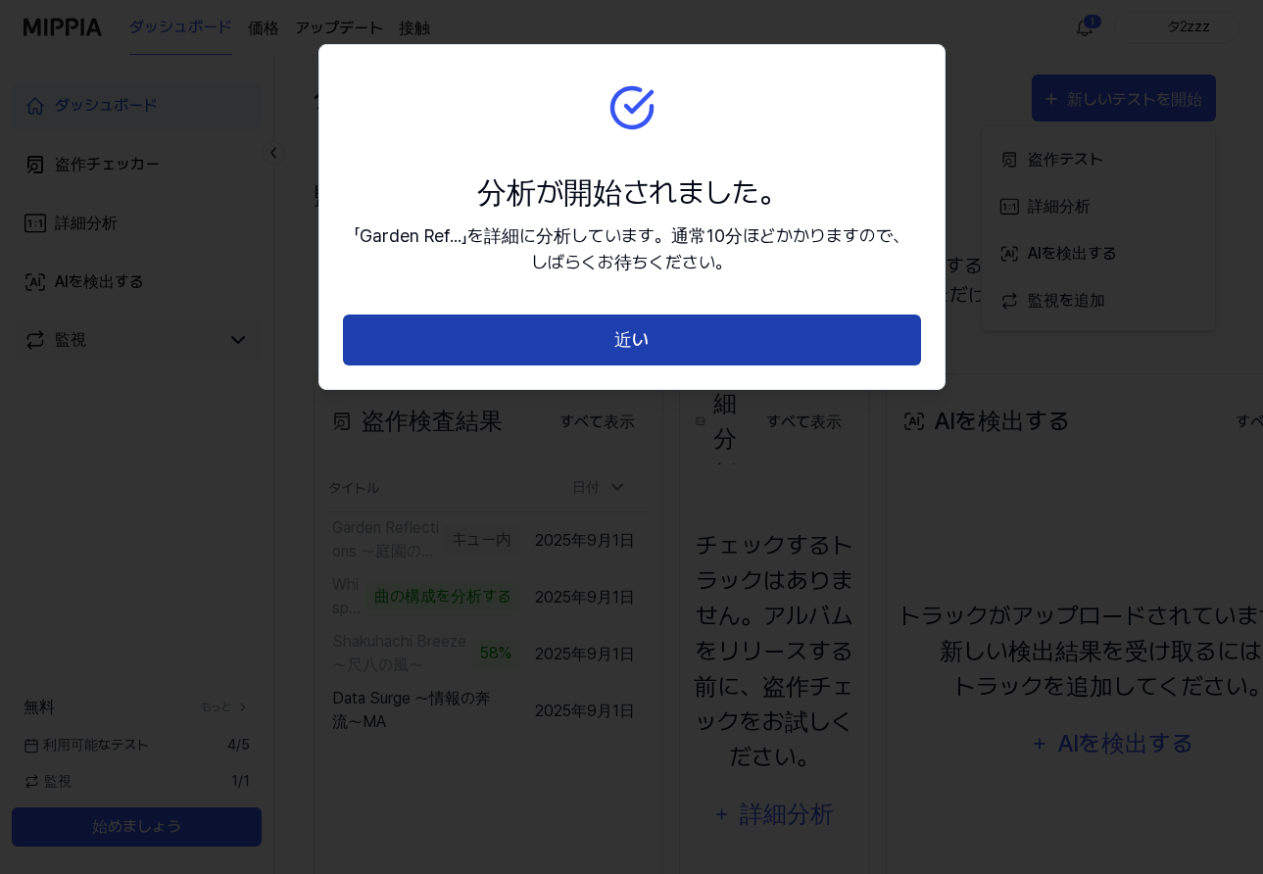
click at [643, 344] on font "近い" at bounding box center [631, 339] width 34 height 21
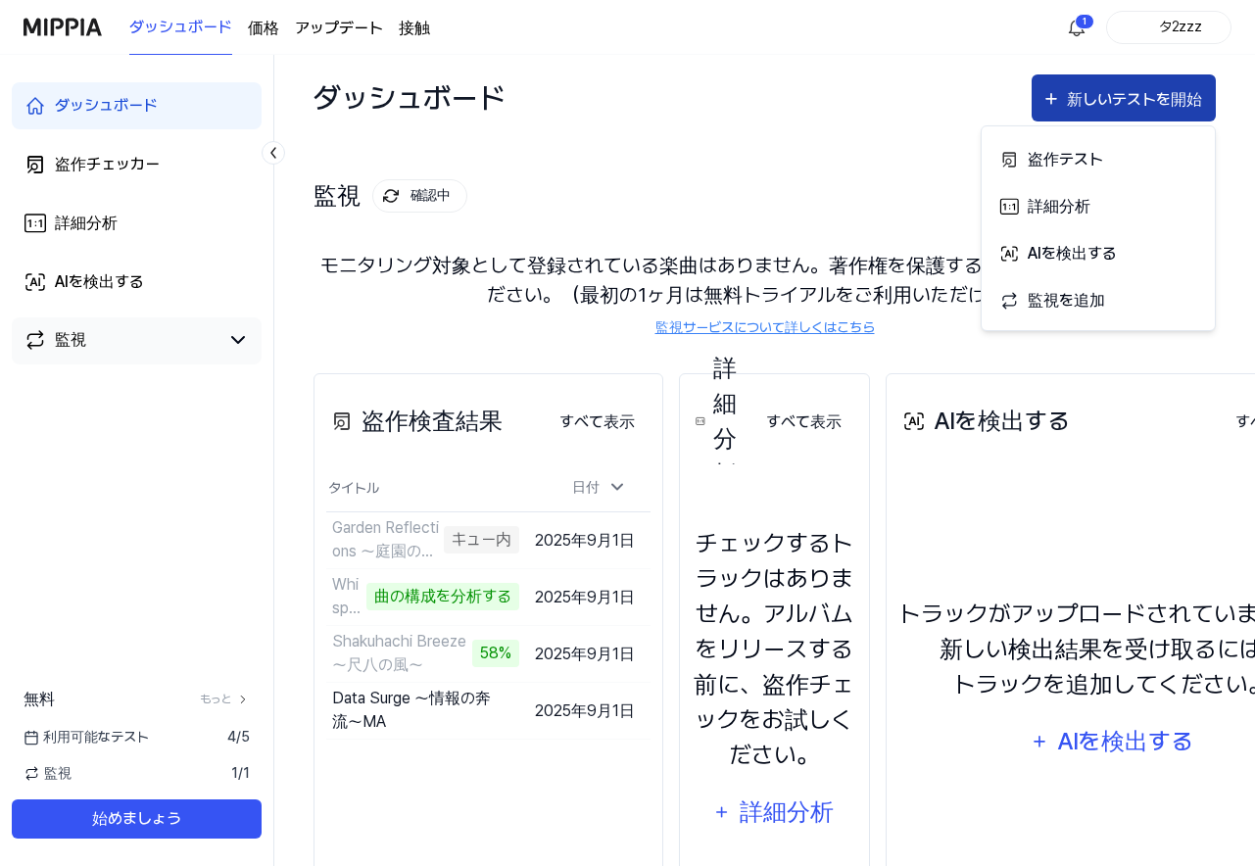
click at [1103, 95] on font "新しいテストを開始" at bounding box center [1134, 99] width 135 height 19
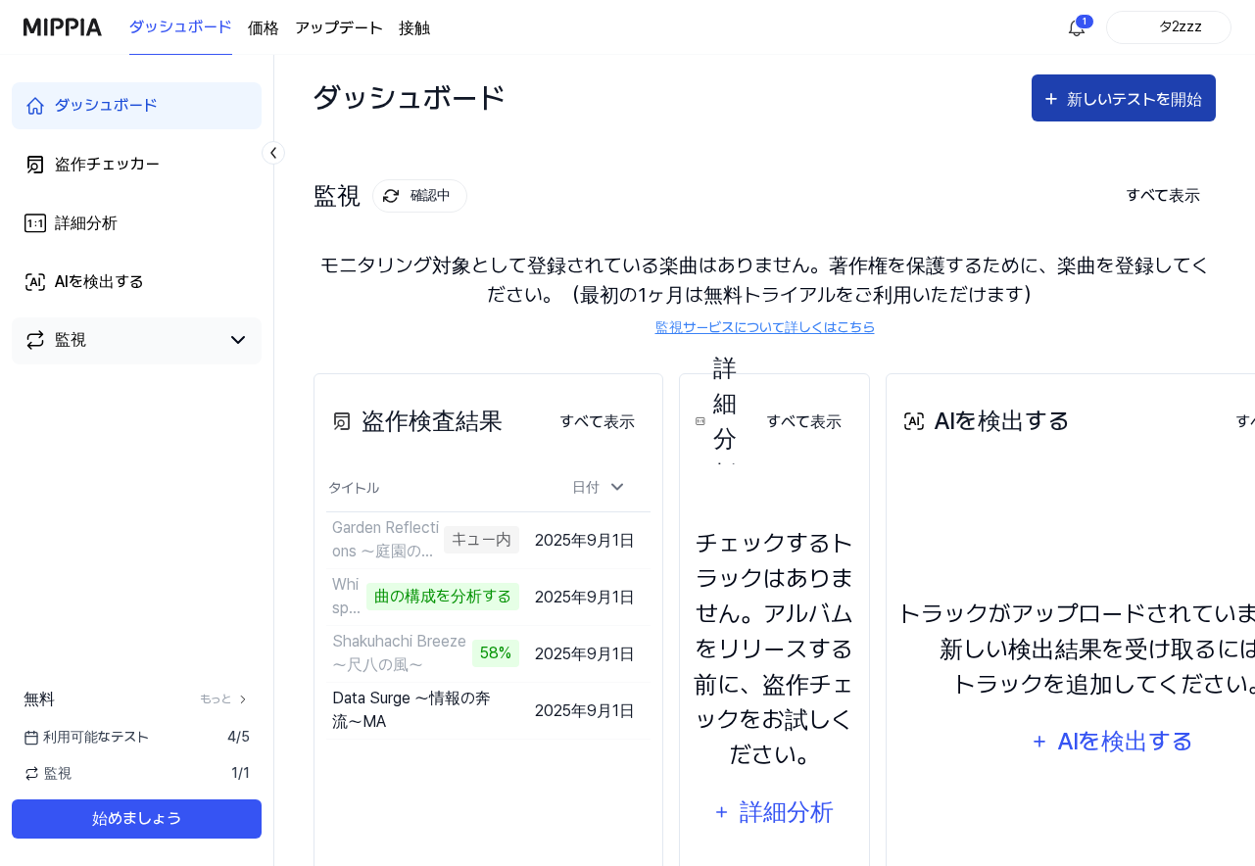
click at [1103, 95] on font "新しいテストを開始" at bounding box center [1134, 99] width 135 height 19
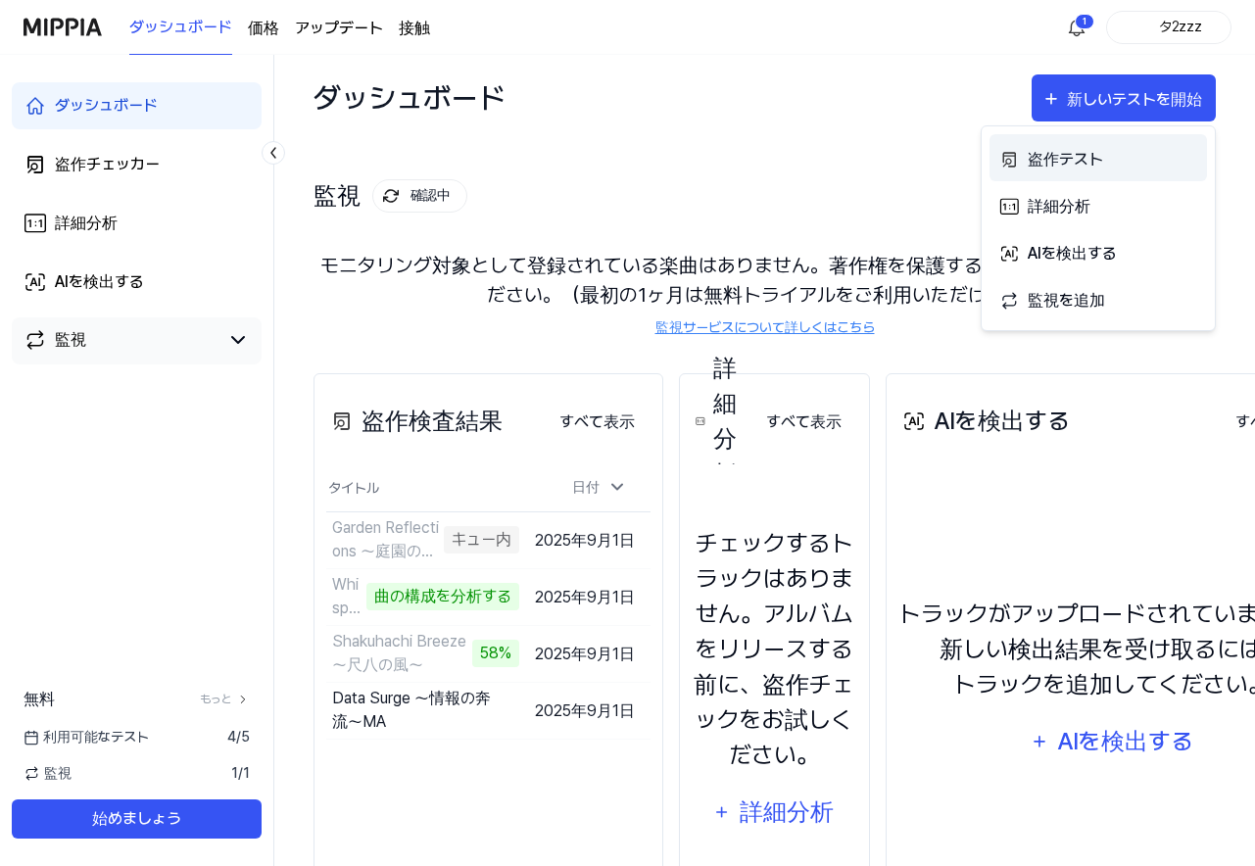
click at [1083, 154] on font "盗作テスト" at bounding box center [1065, 159] width 75 height 19
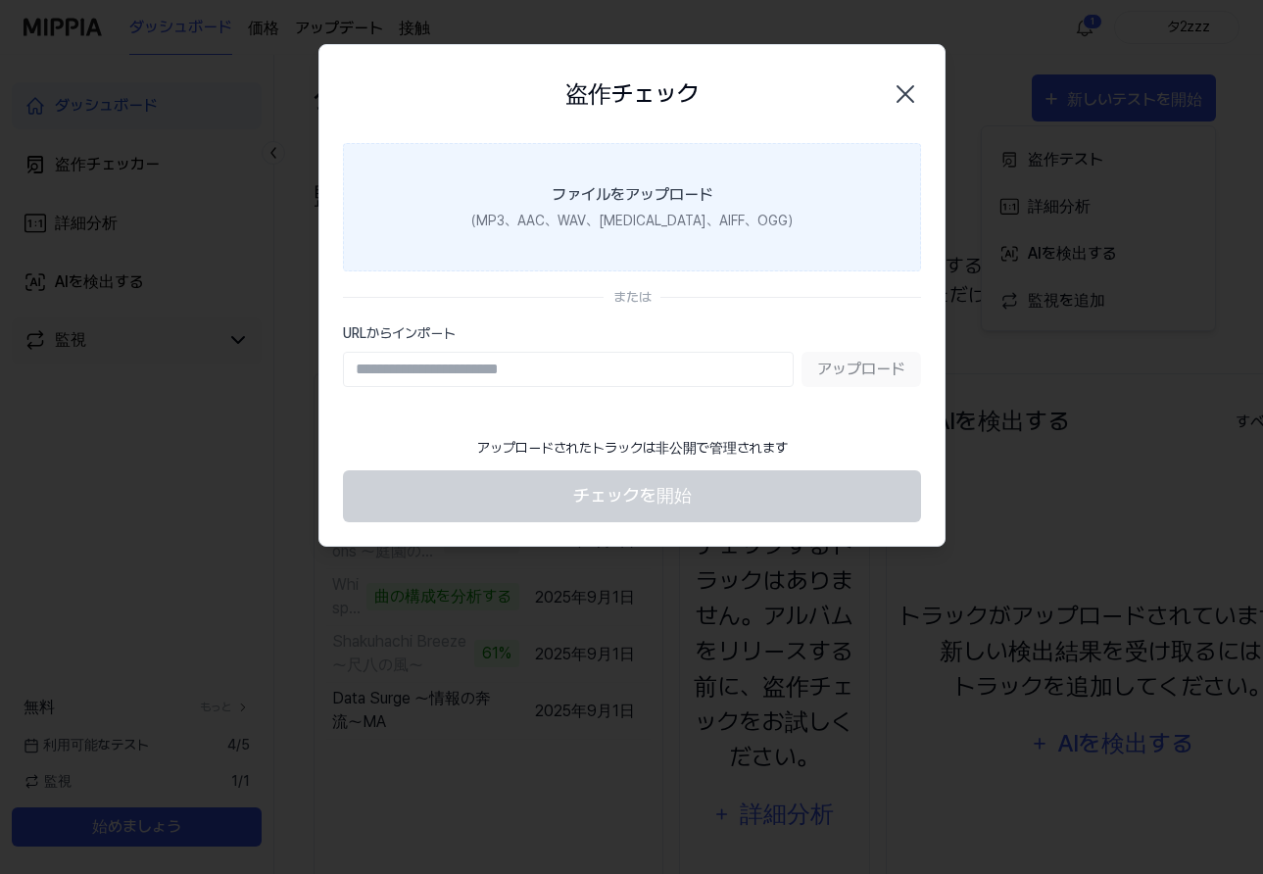
click at [653, 217] on font "（MP3、AAC、WAV、FLAC、AIFF、OGG）" at bounding box center [631, 221] width 337 height 16
click at [0, 0] on input "ファイルをアップロード （MP3、AAC、WAV、FLAC、AIFF、OGG）" at bounding box center [0, 0] width 0 height 0
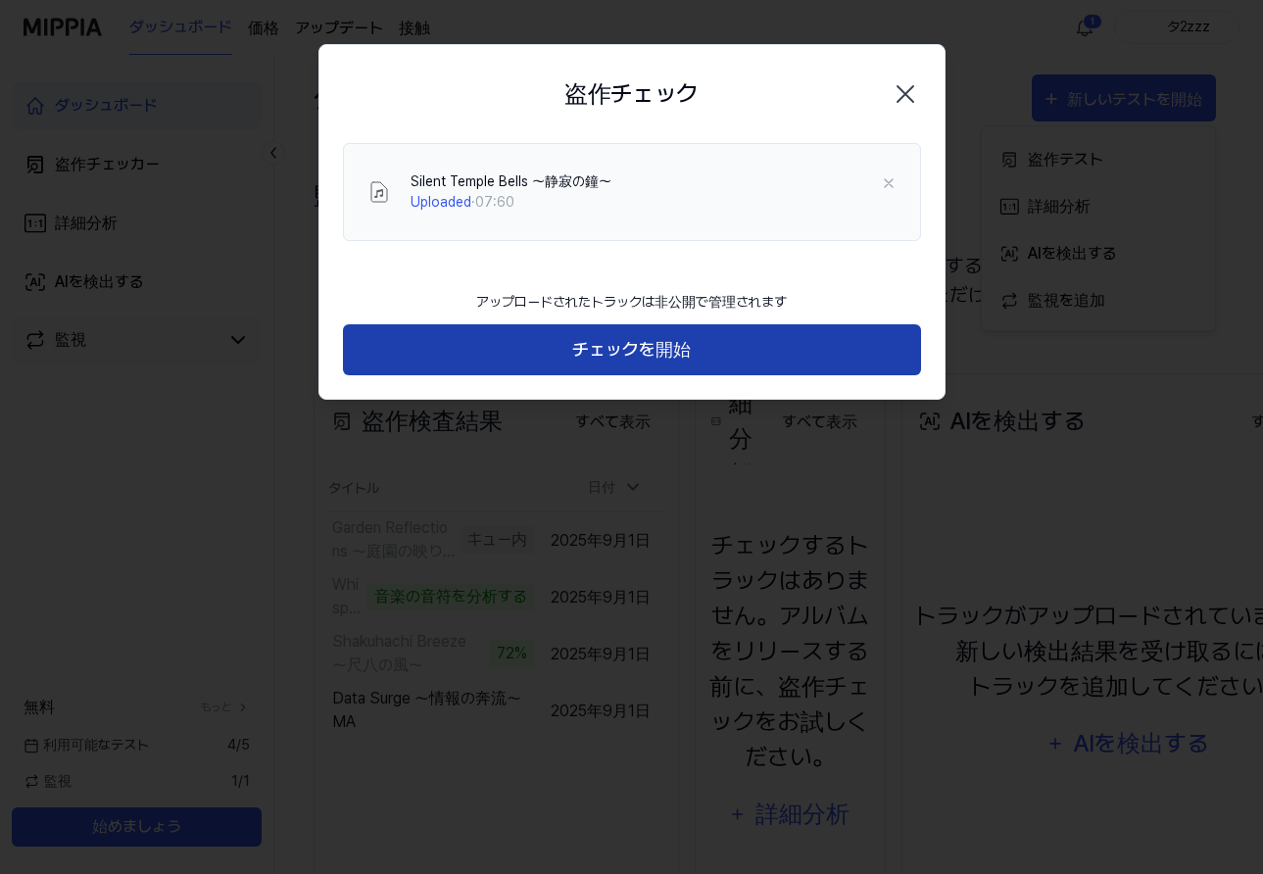
click at [652, 361] on font "チェックを開始" at bounding box center [631, 350] width 119 height 28
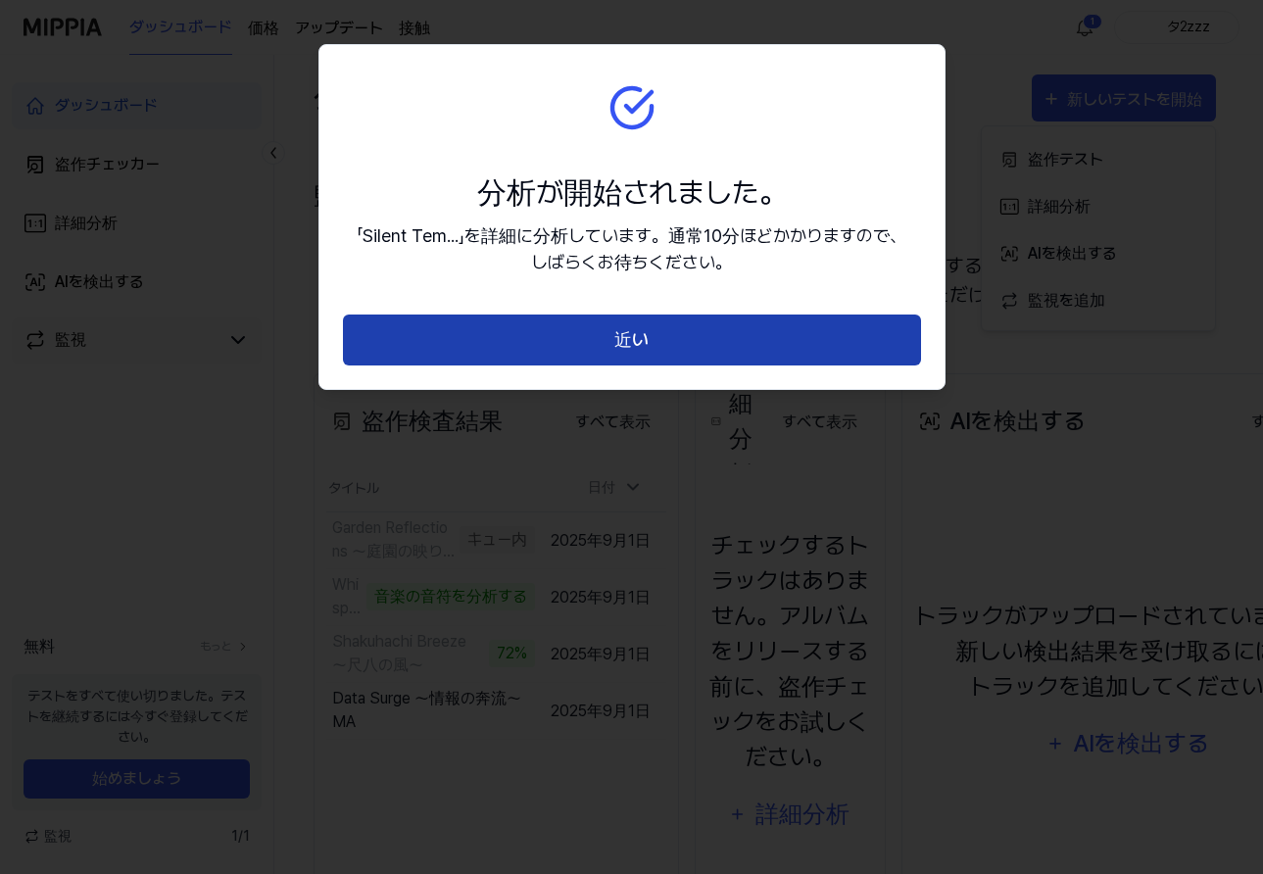
click at [664, 343] on button "近い" at bounding box center [632, 340] width 578 height 52
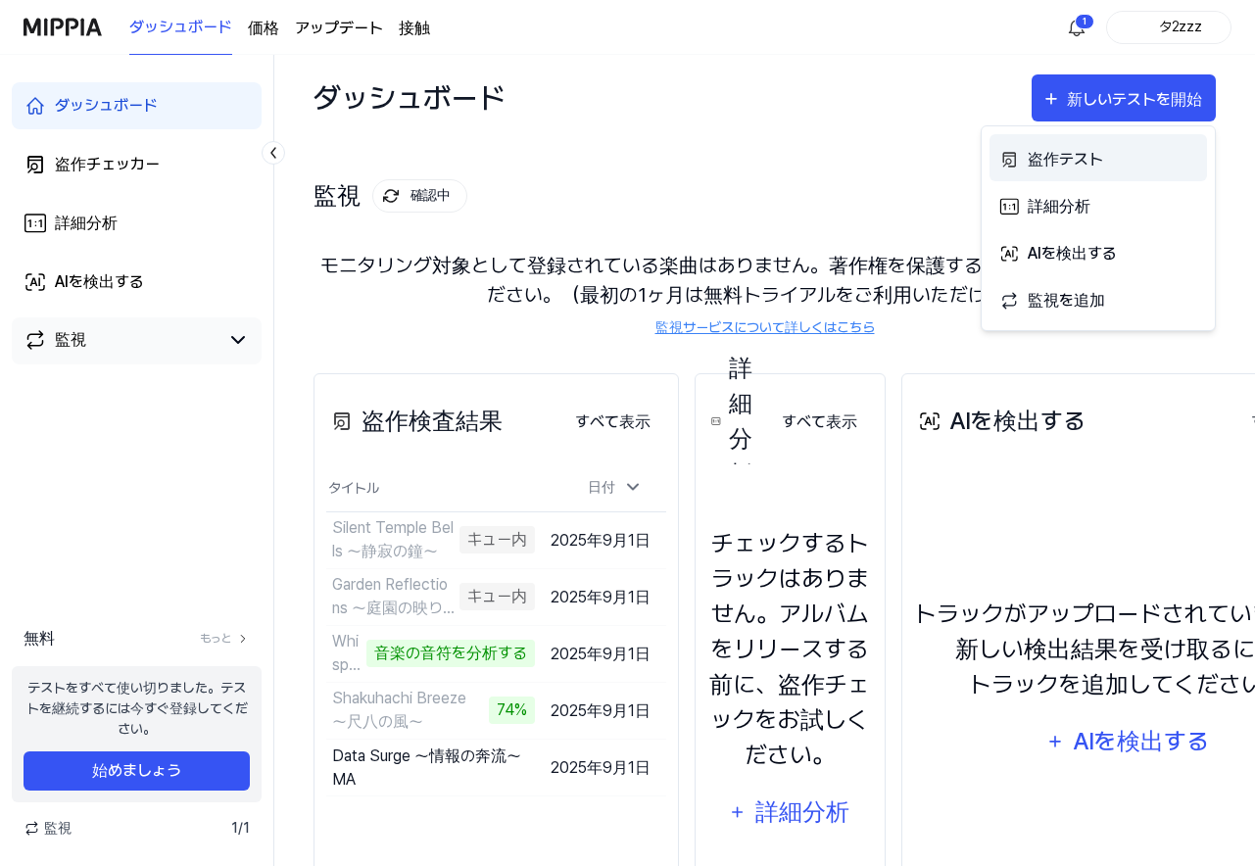
click at [1046, 159] on font "盗作テスト" at bounding box center [1065, 159] width 75 height 19
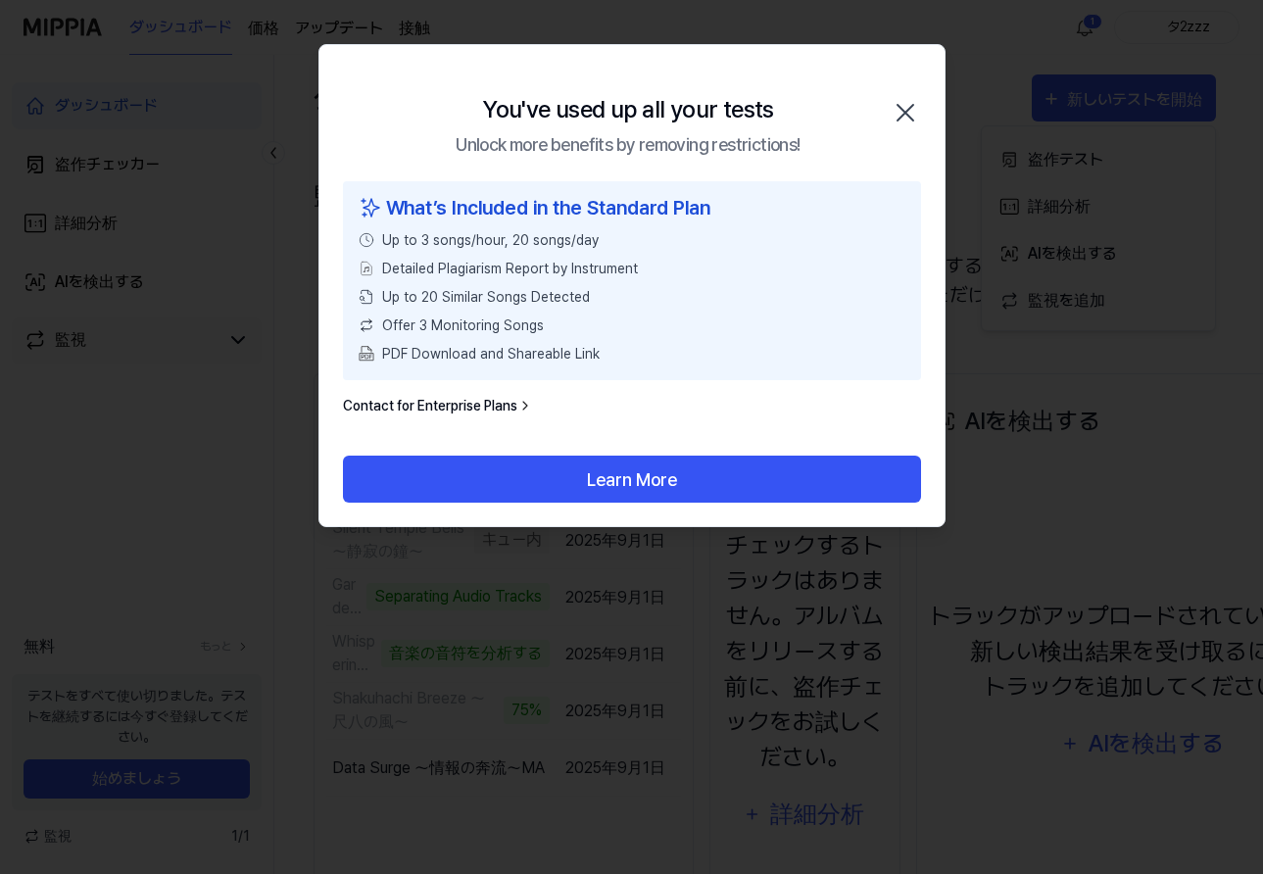
click at [914, 121] on icon "button" at bounding box center [905, 112] width 31 height 31
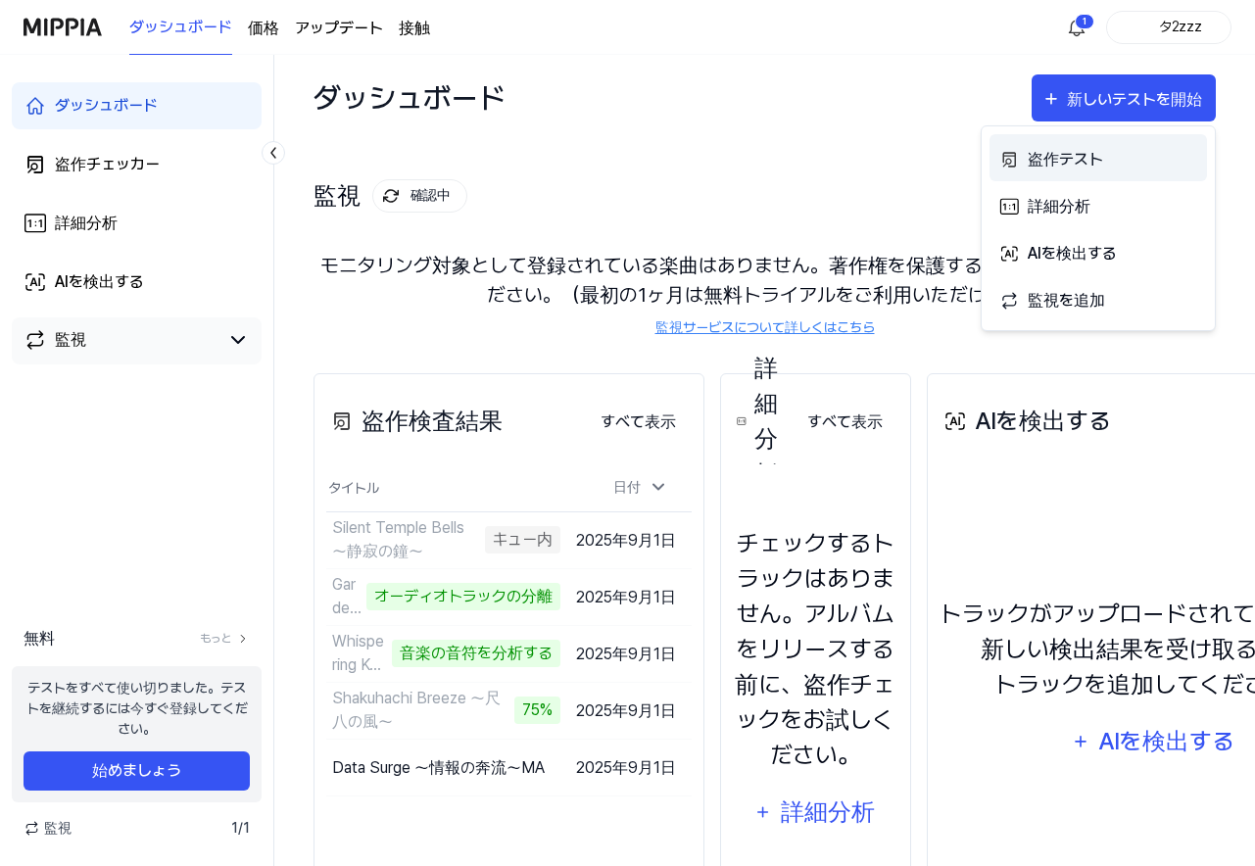
click at [1076, 156] on font "盗作テスト" at bounding box center [1065, 159] width 75 height 19
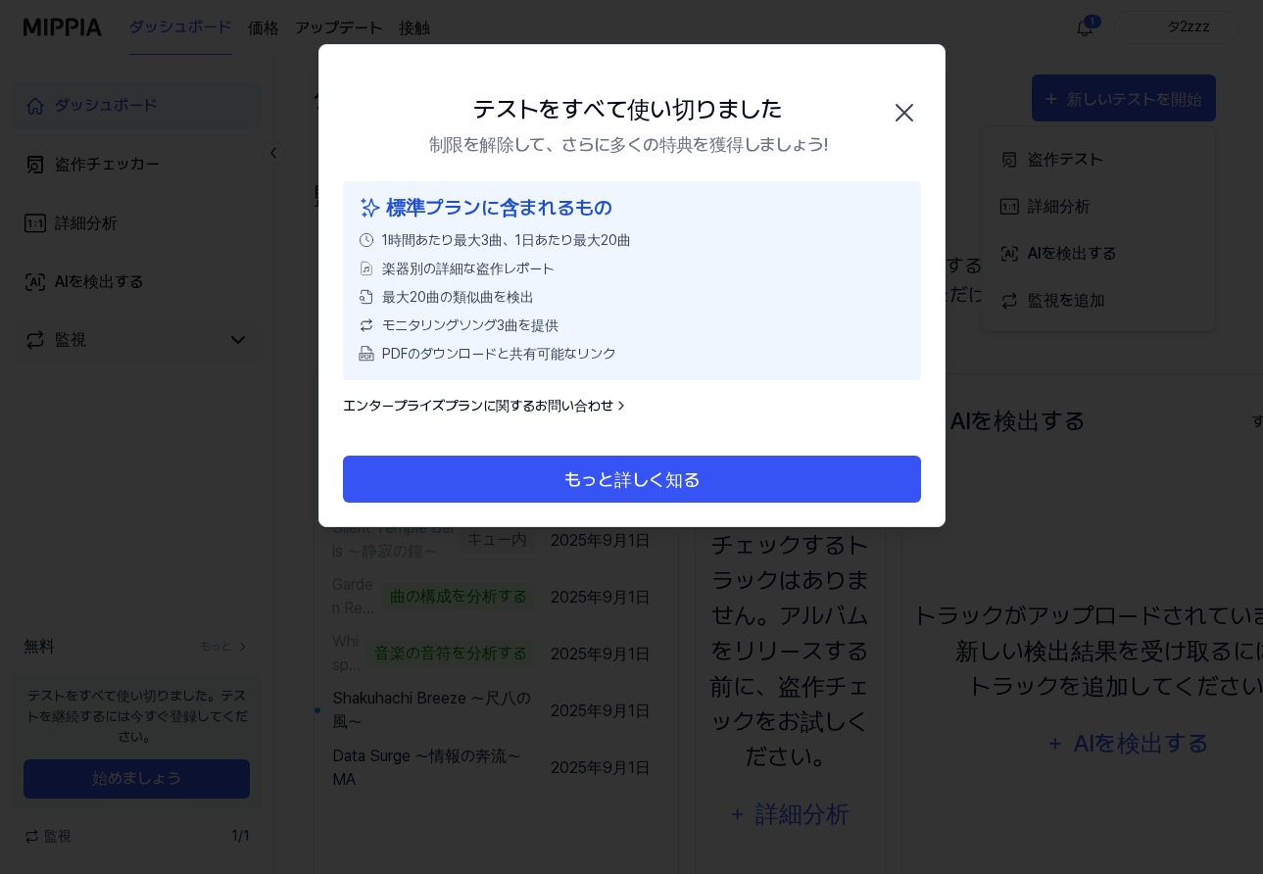
click at [911, 114] on icon "button" at bounding box center [904, 112] width 31 height 31
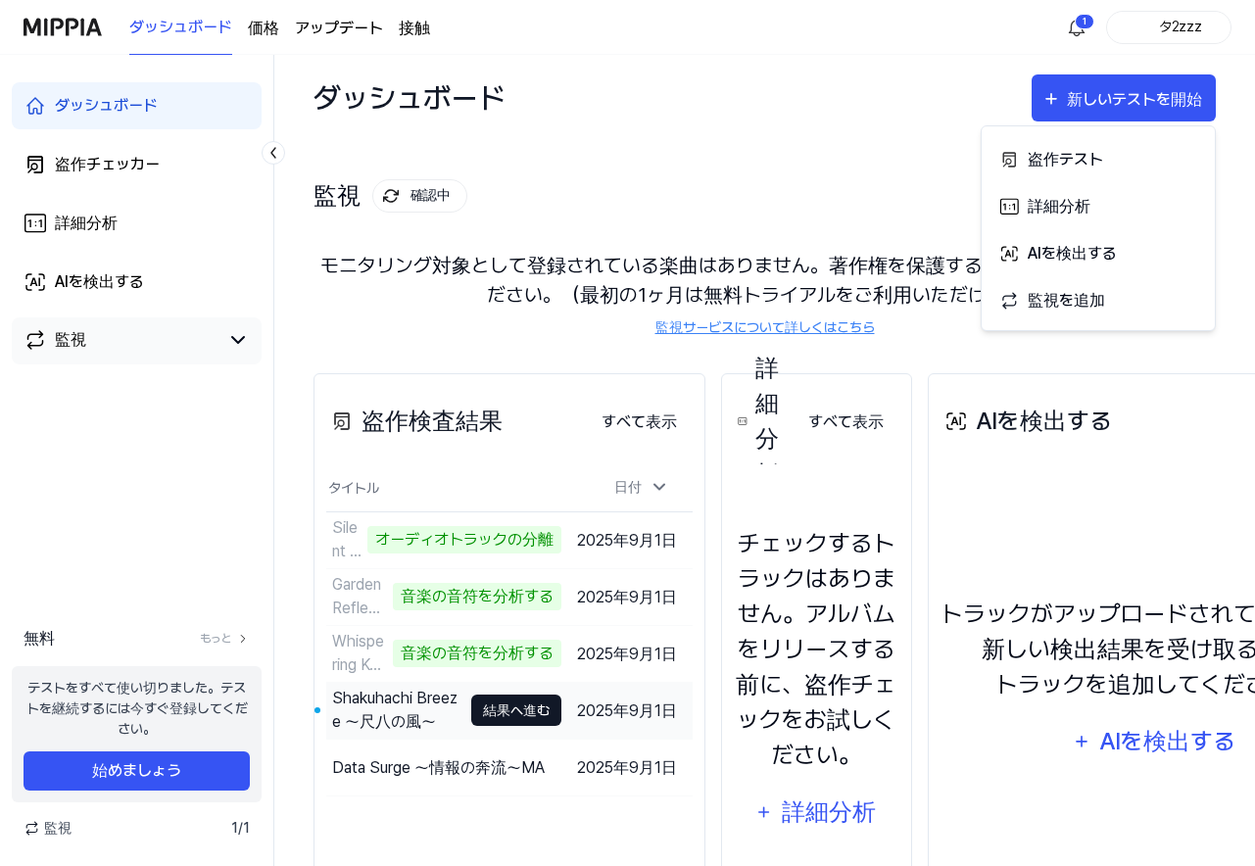
click at [519, 712] on font "結果へ進む" at bounding box center [516, 710] width 67 height 16
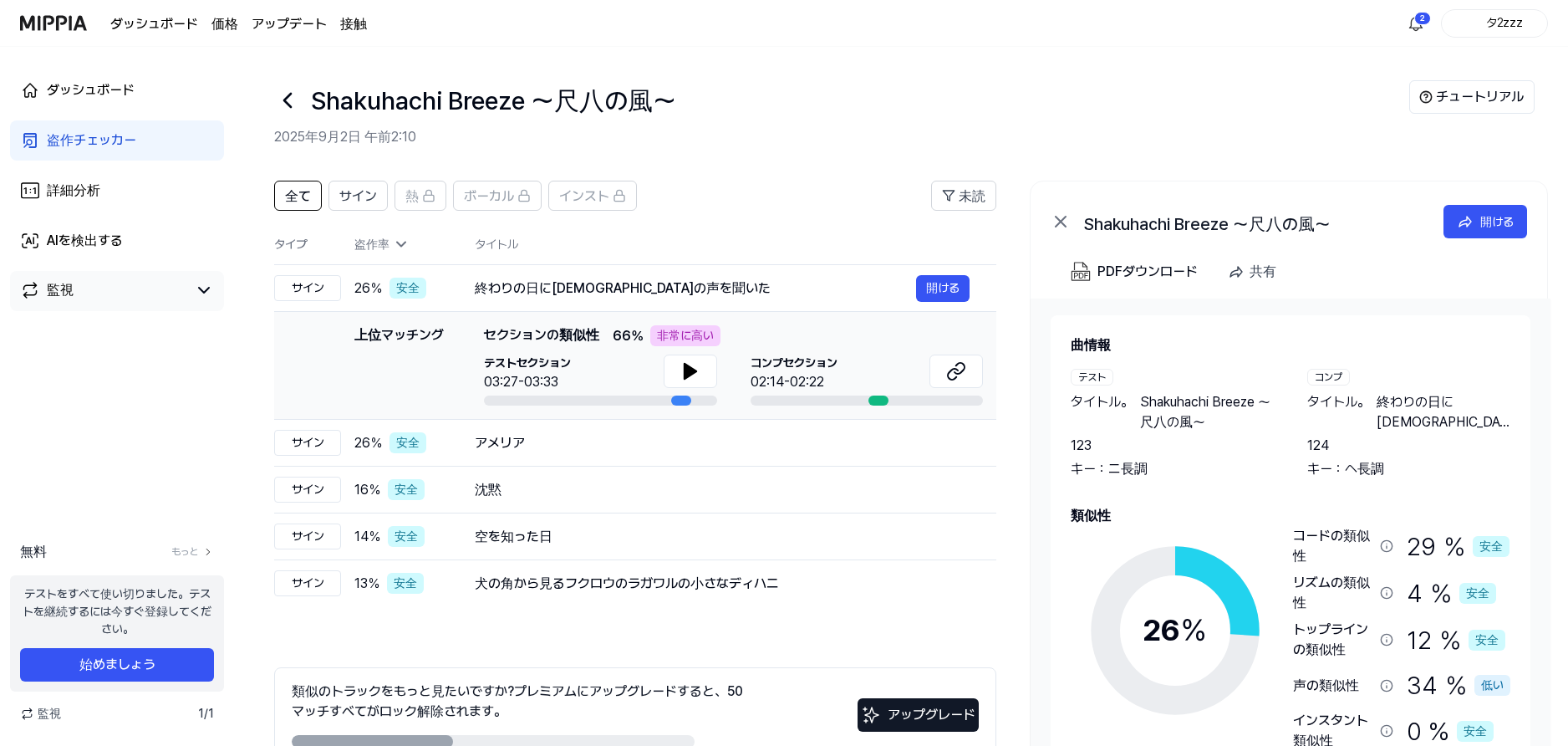
click at [629, 103] on font "Shakuhachi Breeze 〜尺八の風〜" at bounding box center [493, 100] width 365 height 30
click at [950, 287] on font "開ける" at bounding box center [943, 288] width 33 height 14
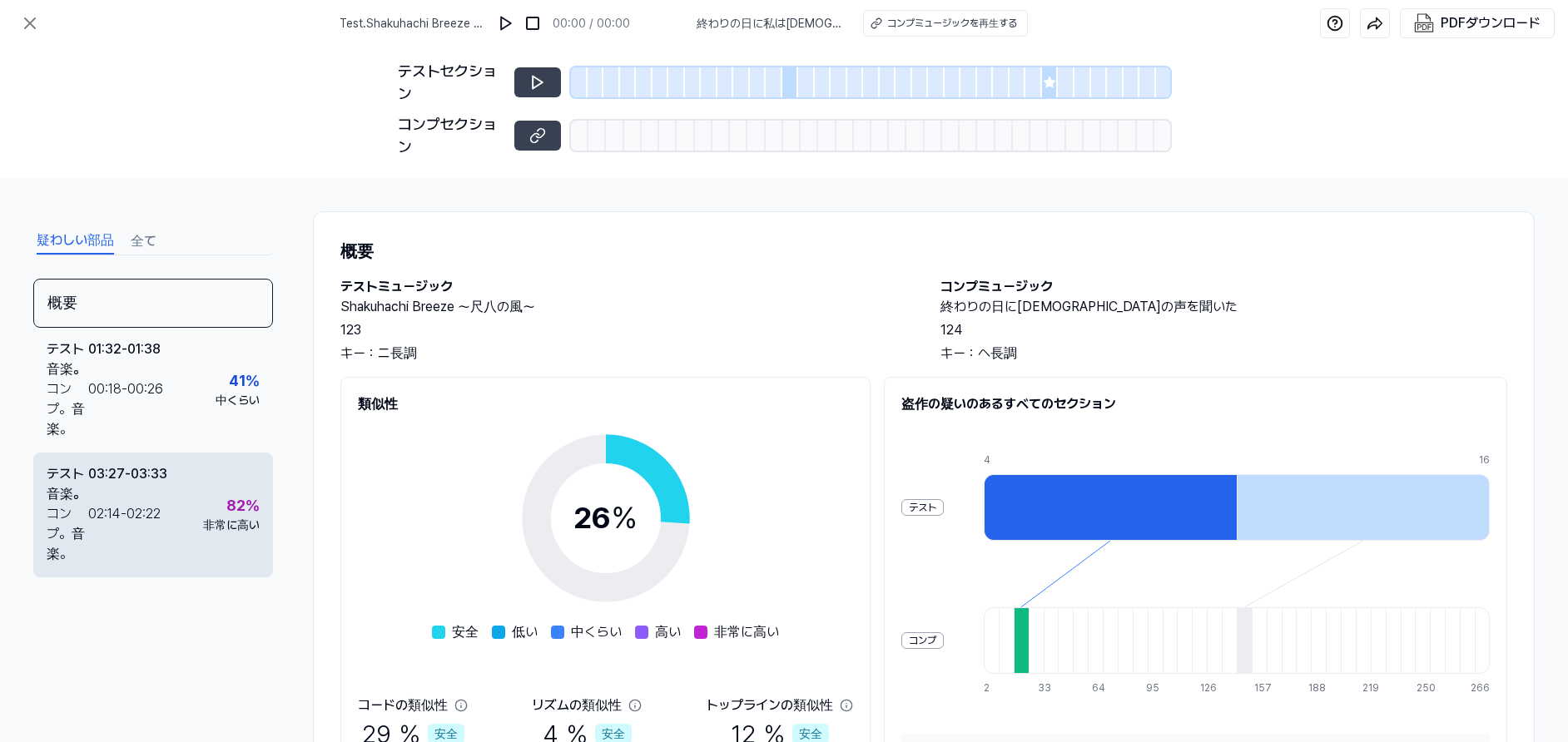
click at [177, 497] on div "テスト音楽 。 03:27 - 03:33 コンプ。音楽 。 02:14 - 02:22 82 ％ 非常に高い" at bounding box center [153, 514] width 240 height 125
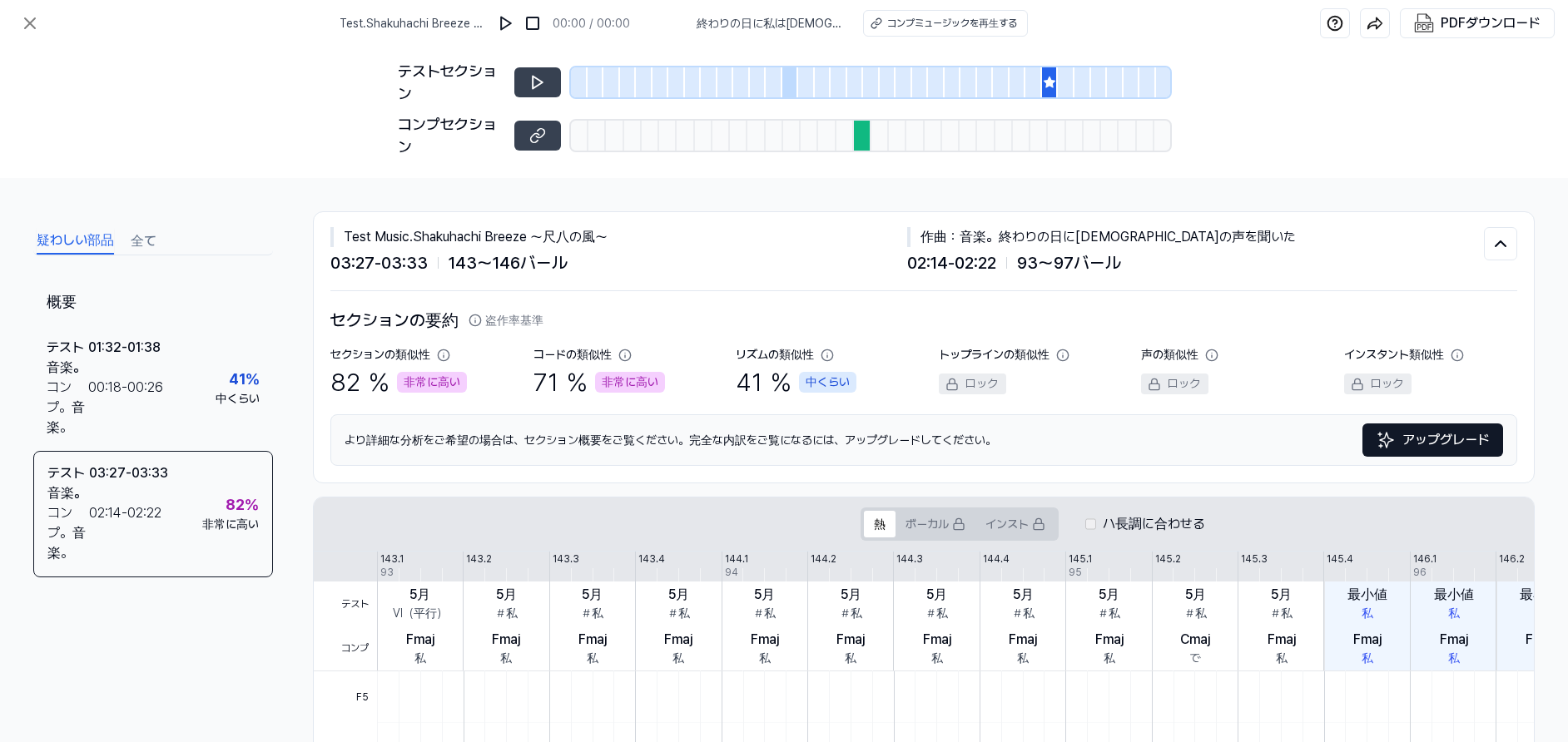
click at [1047, 80] on icon at bounding box center [1049, 82] width 11 height 11
click at [1035, 76] on div at bounding box center [1034, 82] width 17 height 30
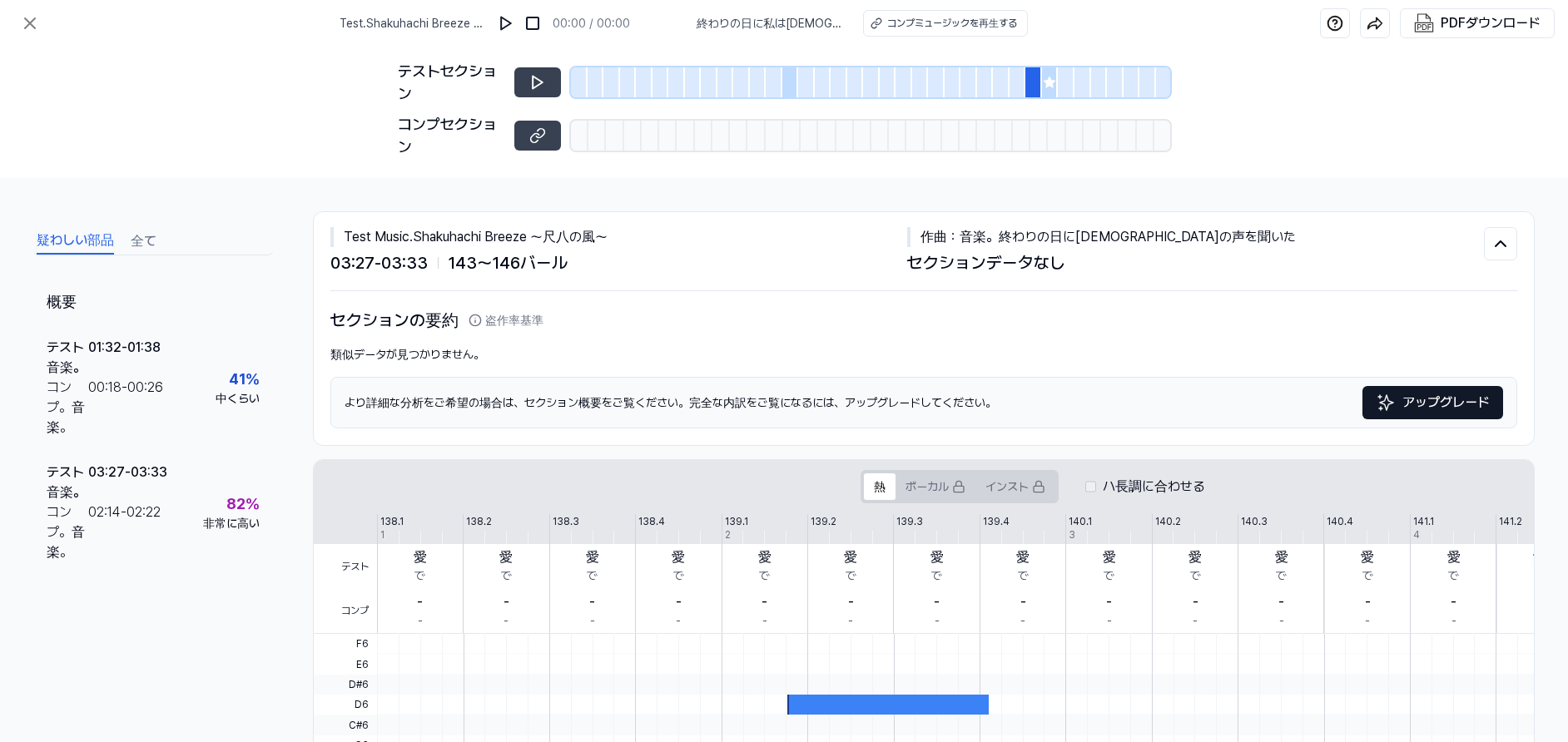
click at [1047, 80] on icon at bounding box center [1049, 82] width 11 height 11
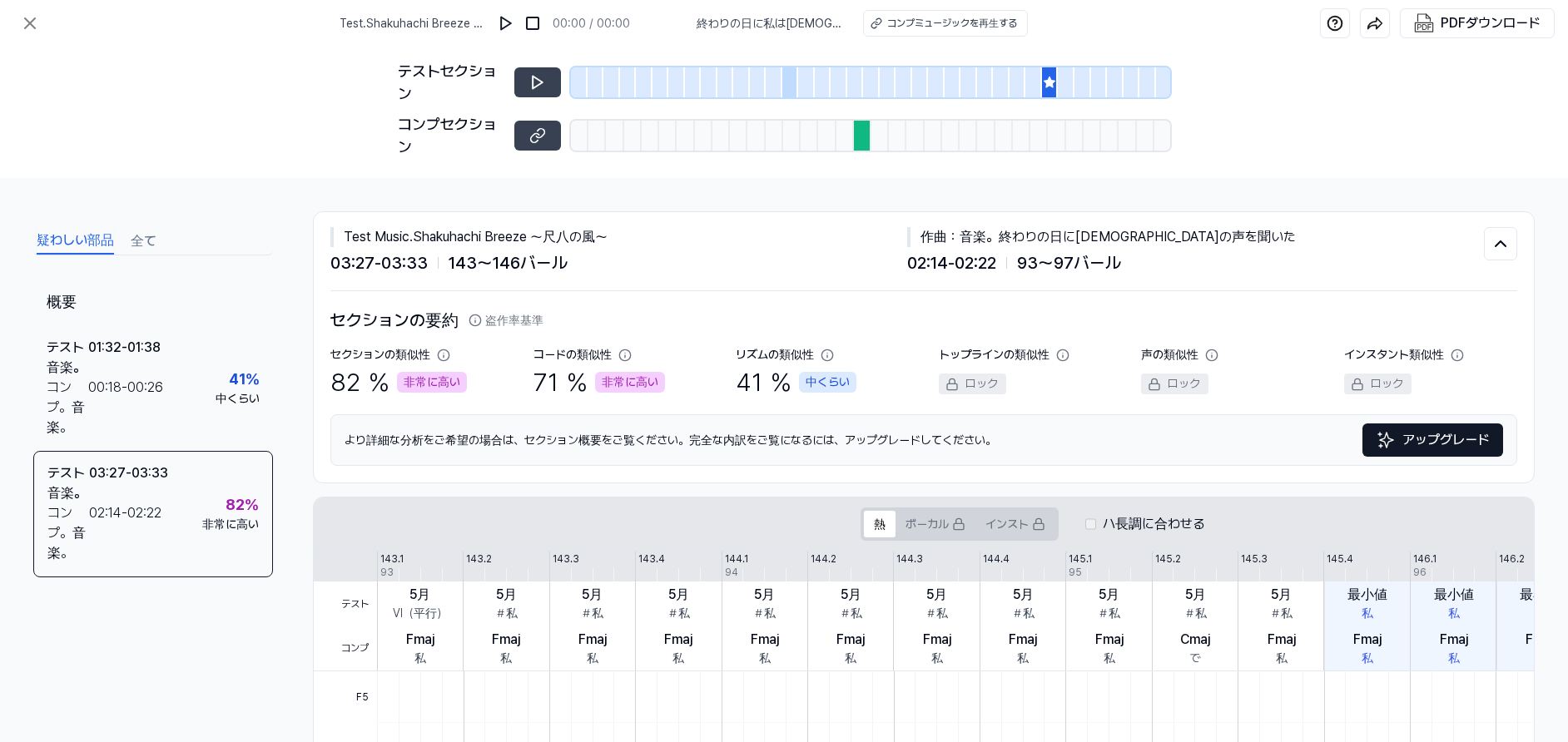
click at [866, 139] on div at bounding box center [862, 135] width 18 height 30
click at [862, 140] on div at bounding box center [862, 135] width 18 height 30
click at [865, 96] on div at bounding box center [871, 82] width 17 height 30
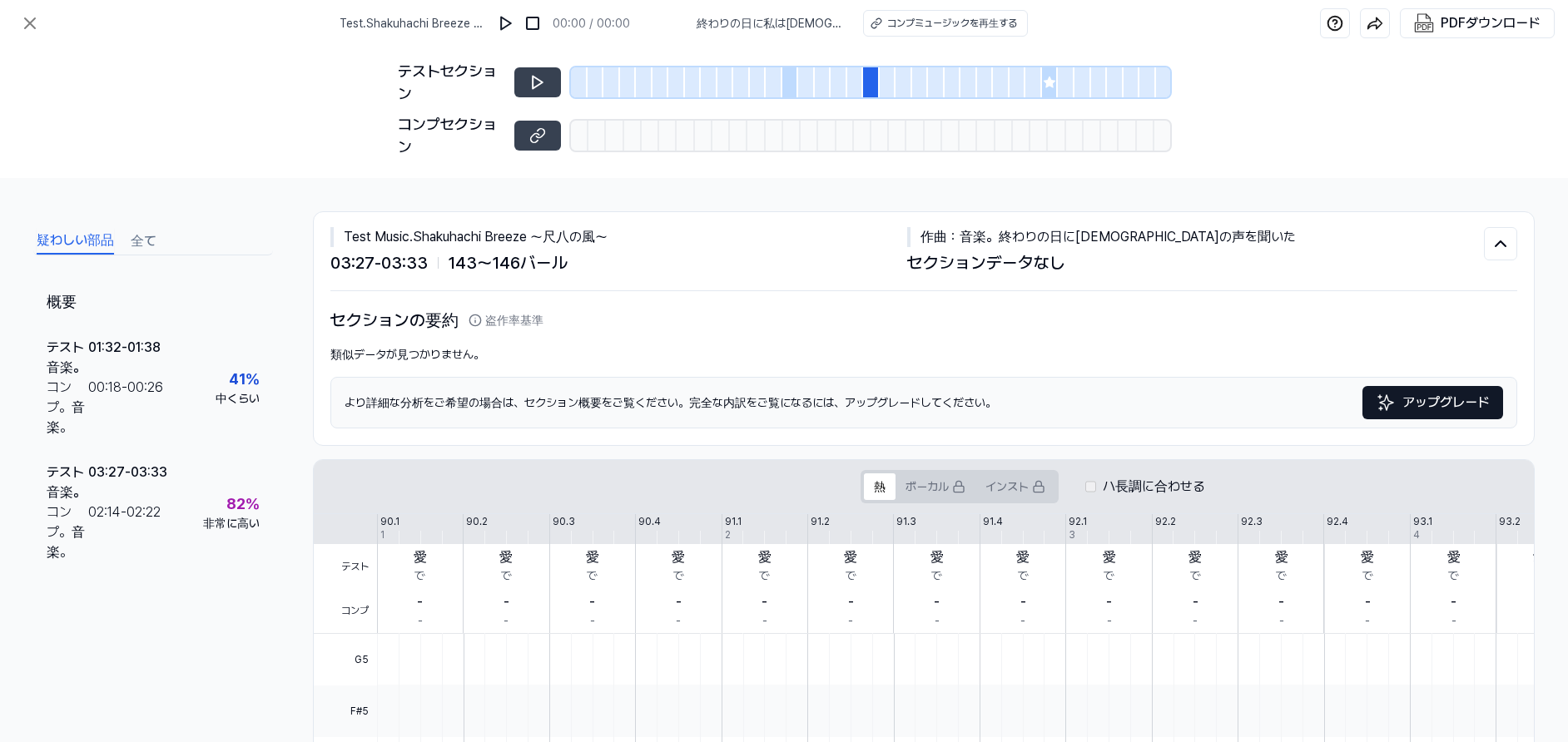
click at [861, 132] on div at bounding box center [862, 135] width 18 height 30
click at [1049, 76] on icon at bounding box center [1050, 82] width 14 height 14
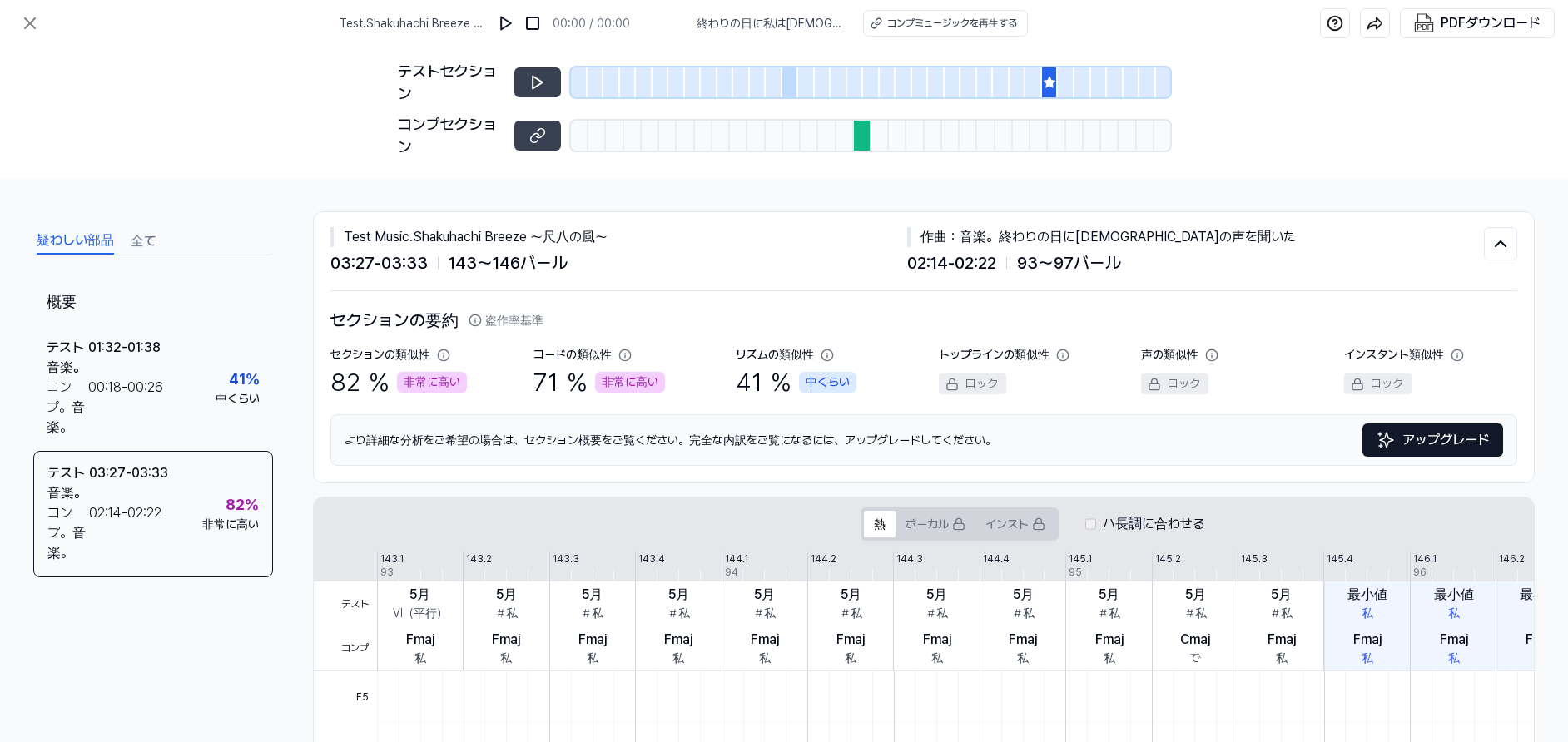
click at [855, 142] on div at bounding box center [862, 135] width 18 height 30
click at [549, 87] on button at bounding box center [537, 82] width 47 height 30
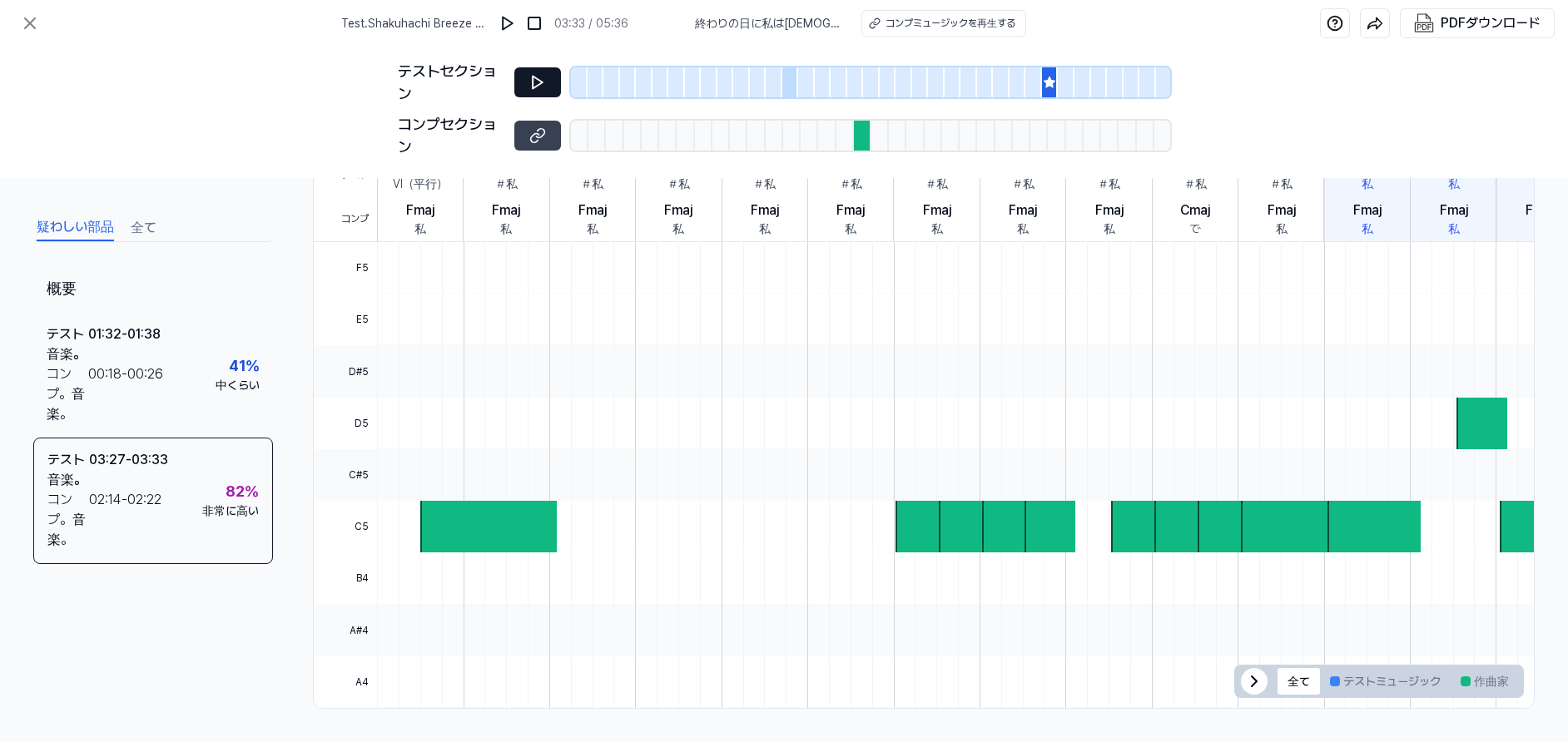
click at [537, 82] on icon at bounding box center [538, 82] width 17 height 17
click at [936, 20] on font "コンプミュージックを再生する" at bounding box center [950, 24] width 130 height 12
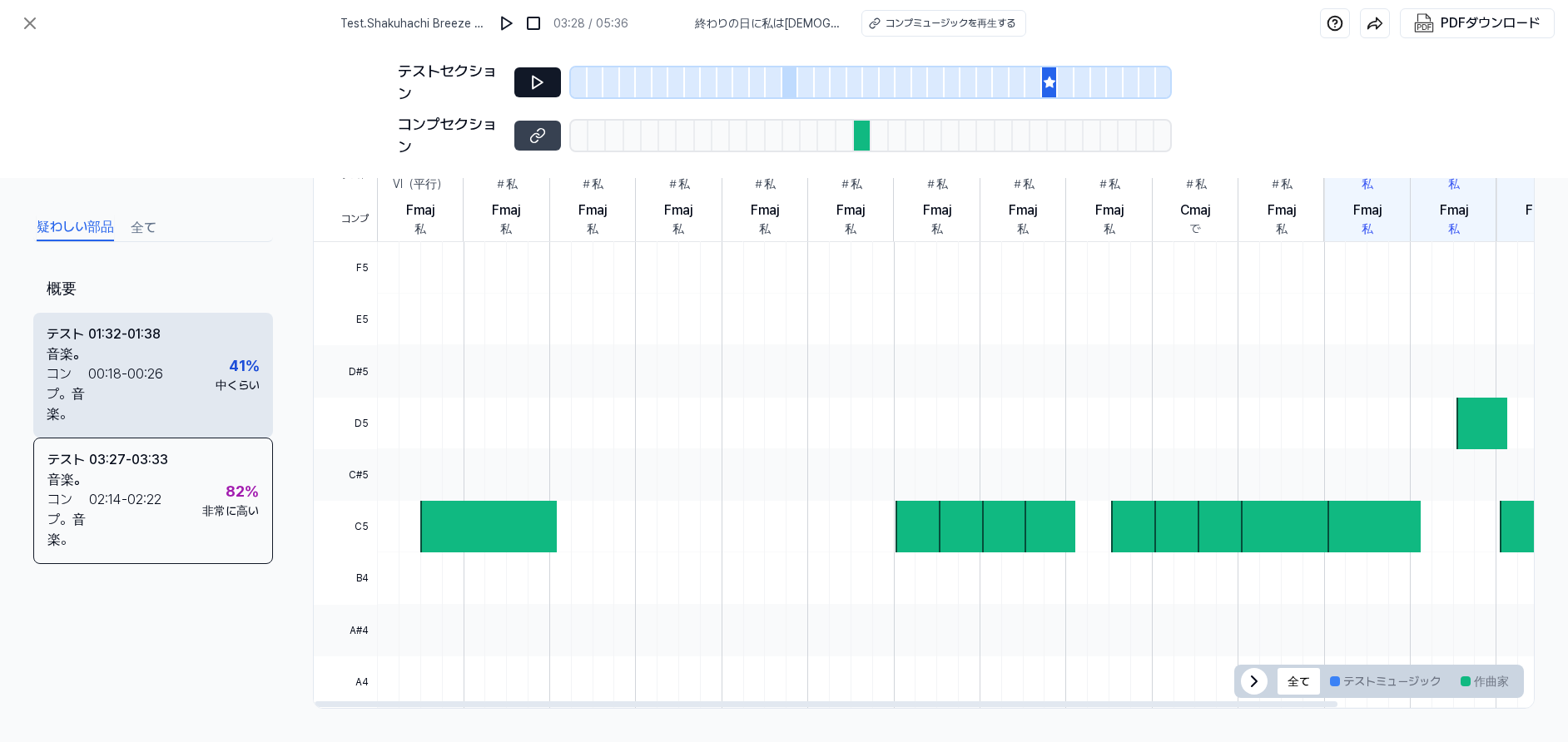
click at [141, 348] on div "01:32 - 01:38" at bounding box center [124, 344] width 72 height 40
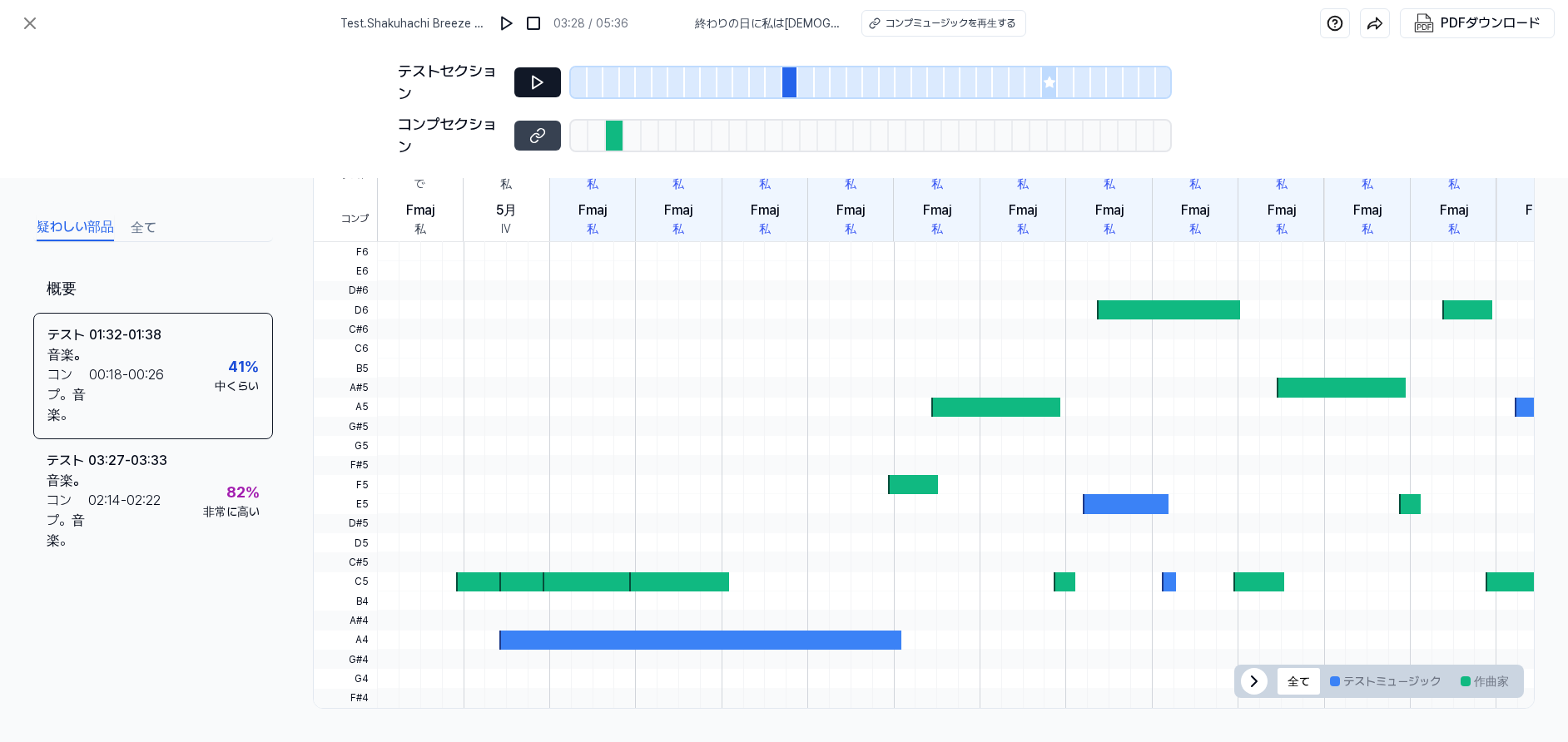
click at [792, 87] on div at bounding box center [791, 82] width 17 height 30
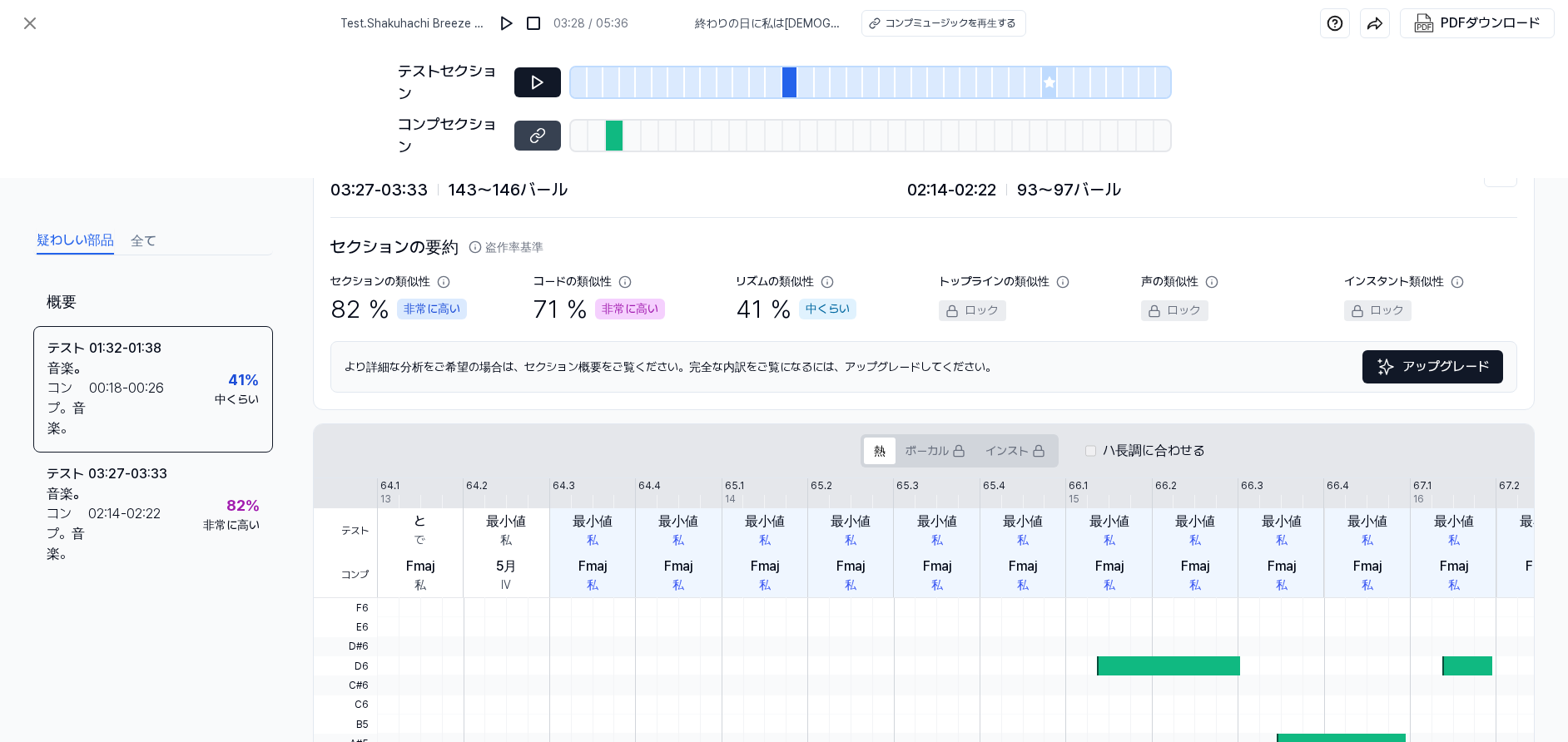
scroll to position [0, 0]
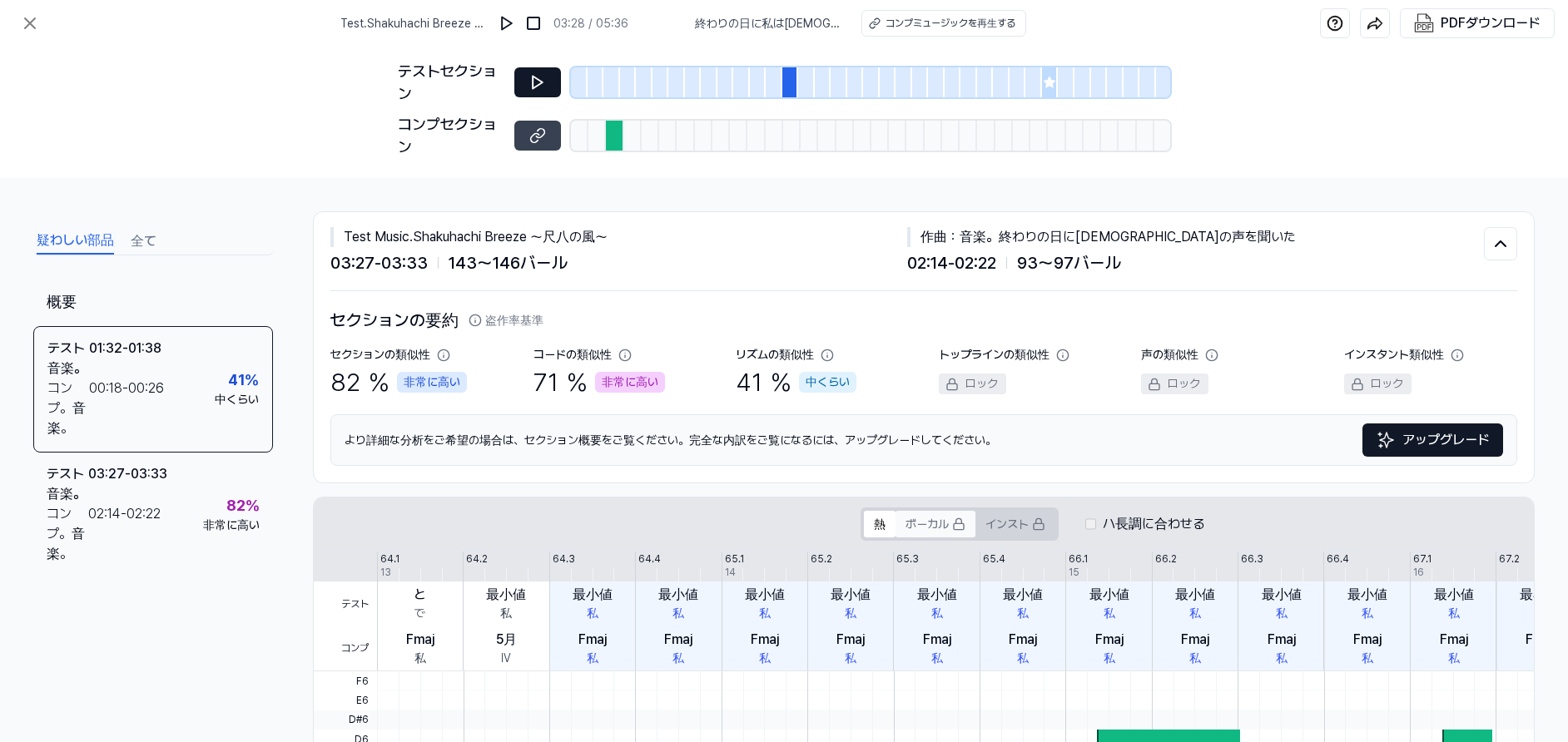
click at [933, 534] on button "ボーカル" at bounding box center [935, 524] width 80 height 26
click at [1072, 521] on div "ハ長調に合わせる" at bounding box center [1145, 524] width 120 height 20
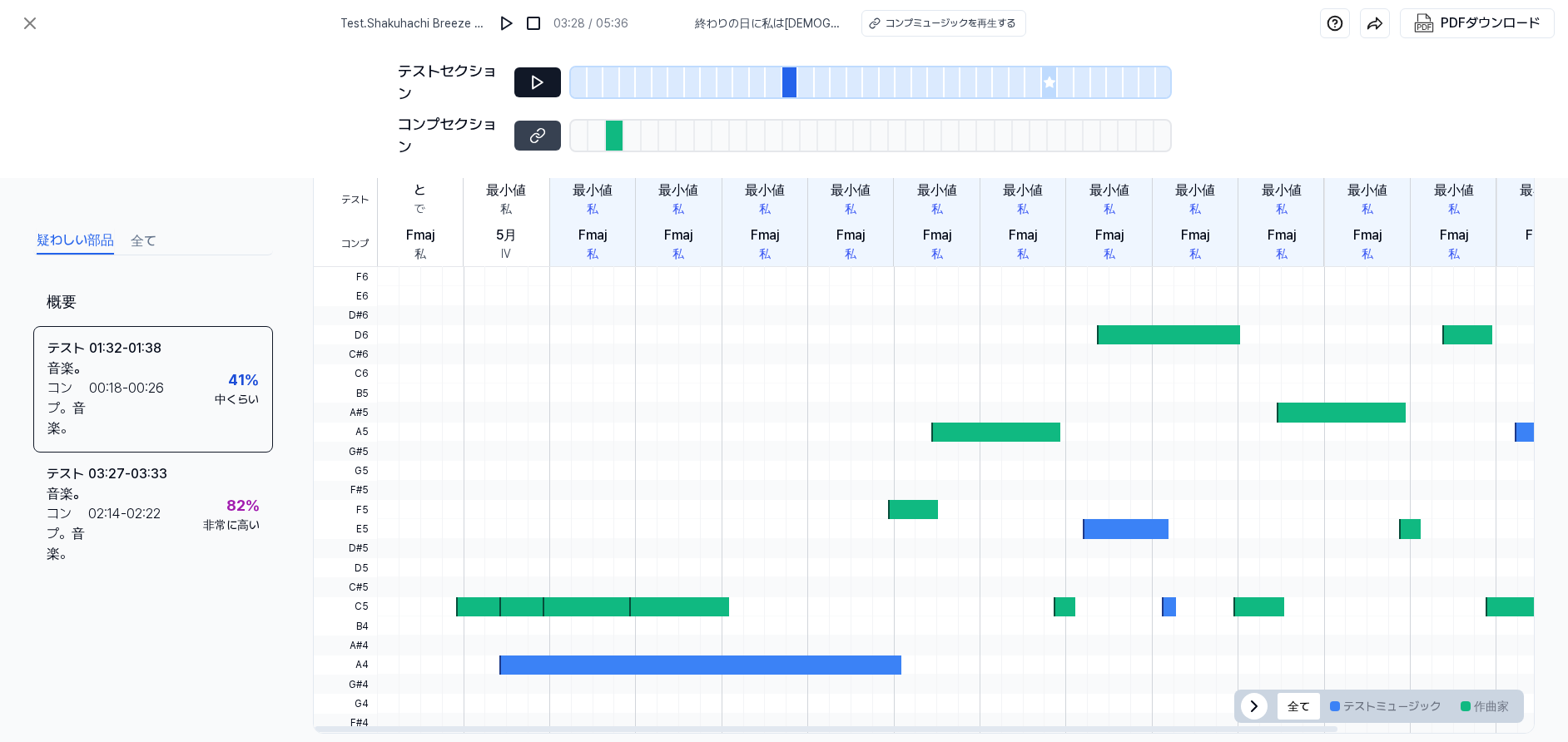
scroll to position [430, 0]
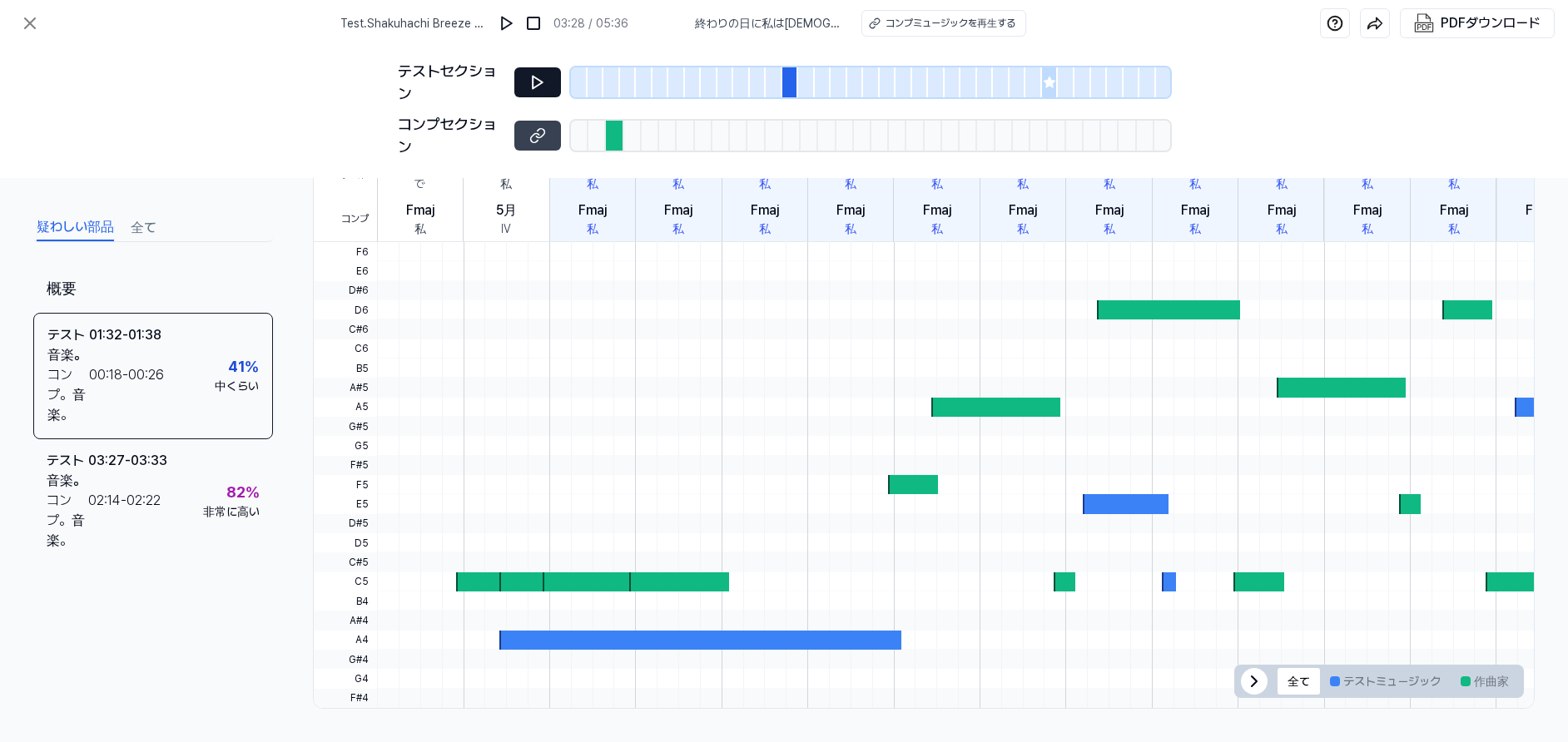
click at [537, 92] on button at bounding box center [537, 82] width 47 height 30
click at [539, 133] on icon at bounding box center [538, 136] width 17 height 17
click at [536, 22] on img at bounding box center [534, 24] width 17 height 17
click at [537, 20] on img at bounding box center [533, 24] width 17 height 17
click at [500, 20] on img at bounding box center [506, 24] width 17 height 17
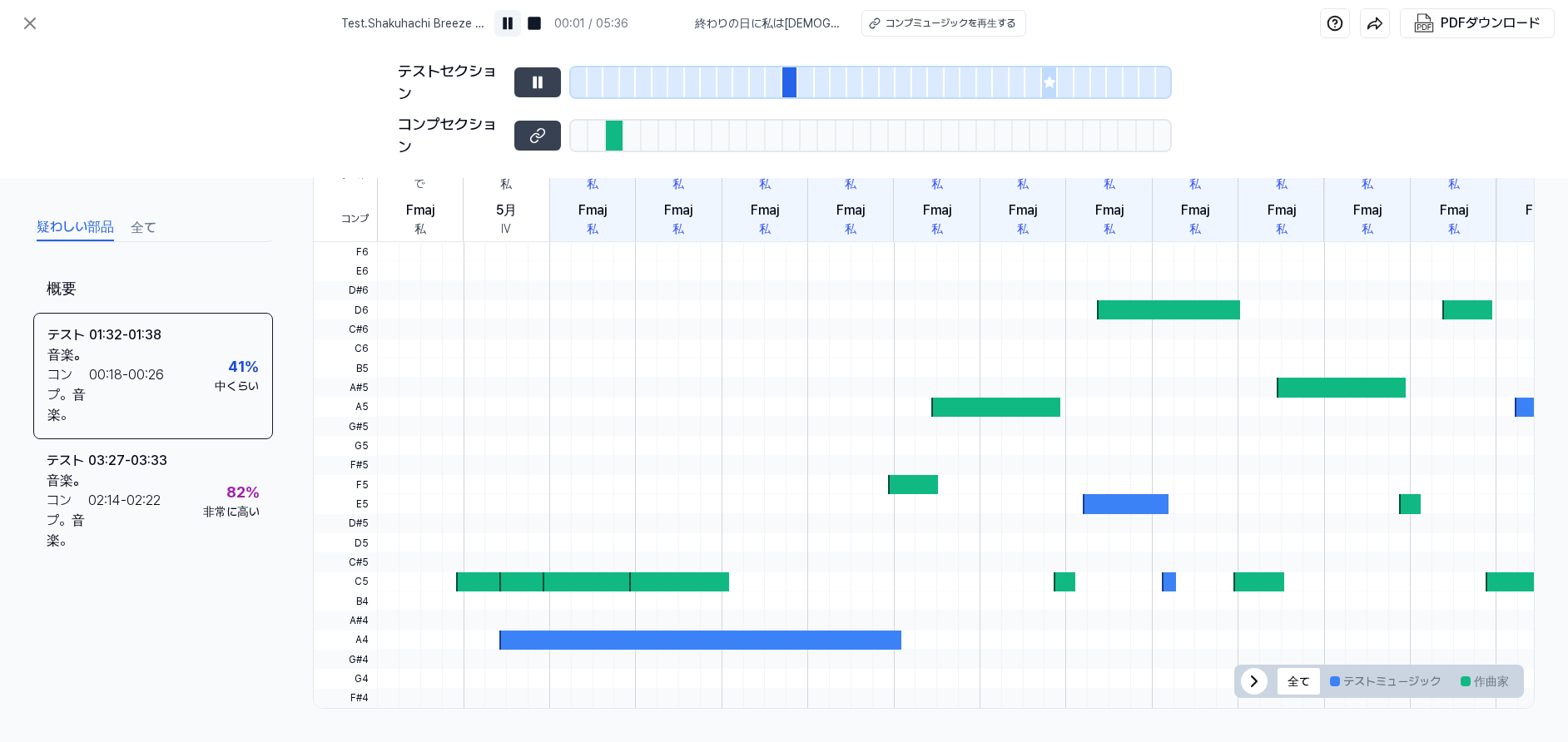
click at [510, 25] on img at bounding box center [508, 24] width 17 height 17
click at [787, 84] on div at bounding box center [791, 82] width 17 height 30
click at [794, 85] on div at bounding box center [791, 82] width 17 height 30
click at [838, 80] on div at bounding box center [839, 82] width 17 height 30
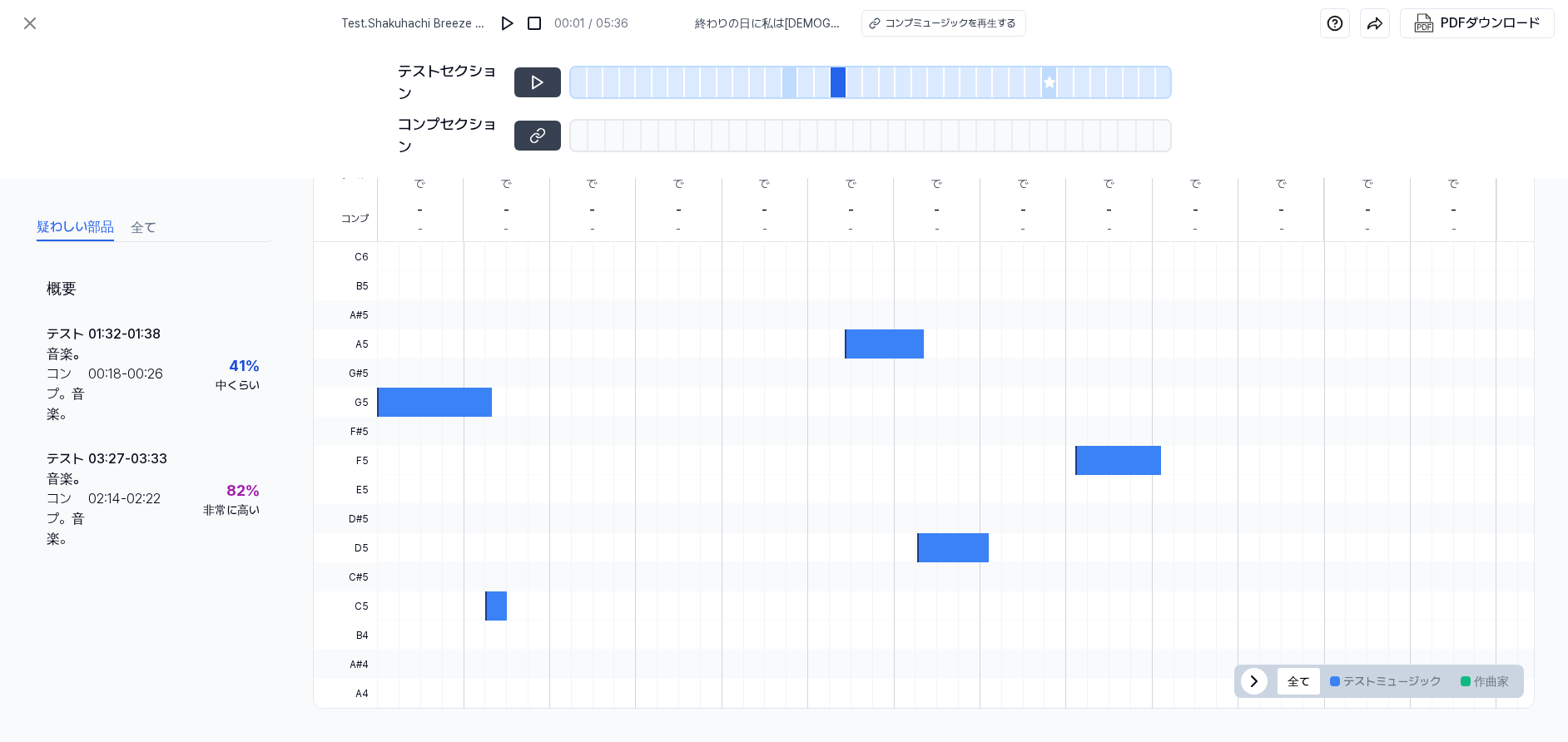
click at [785, 82] on div at bounding box center [791, 82] width 17 height 30
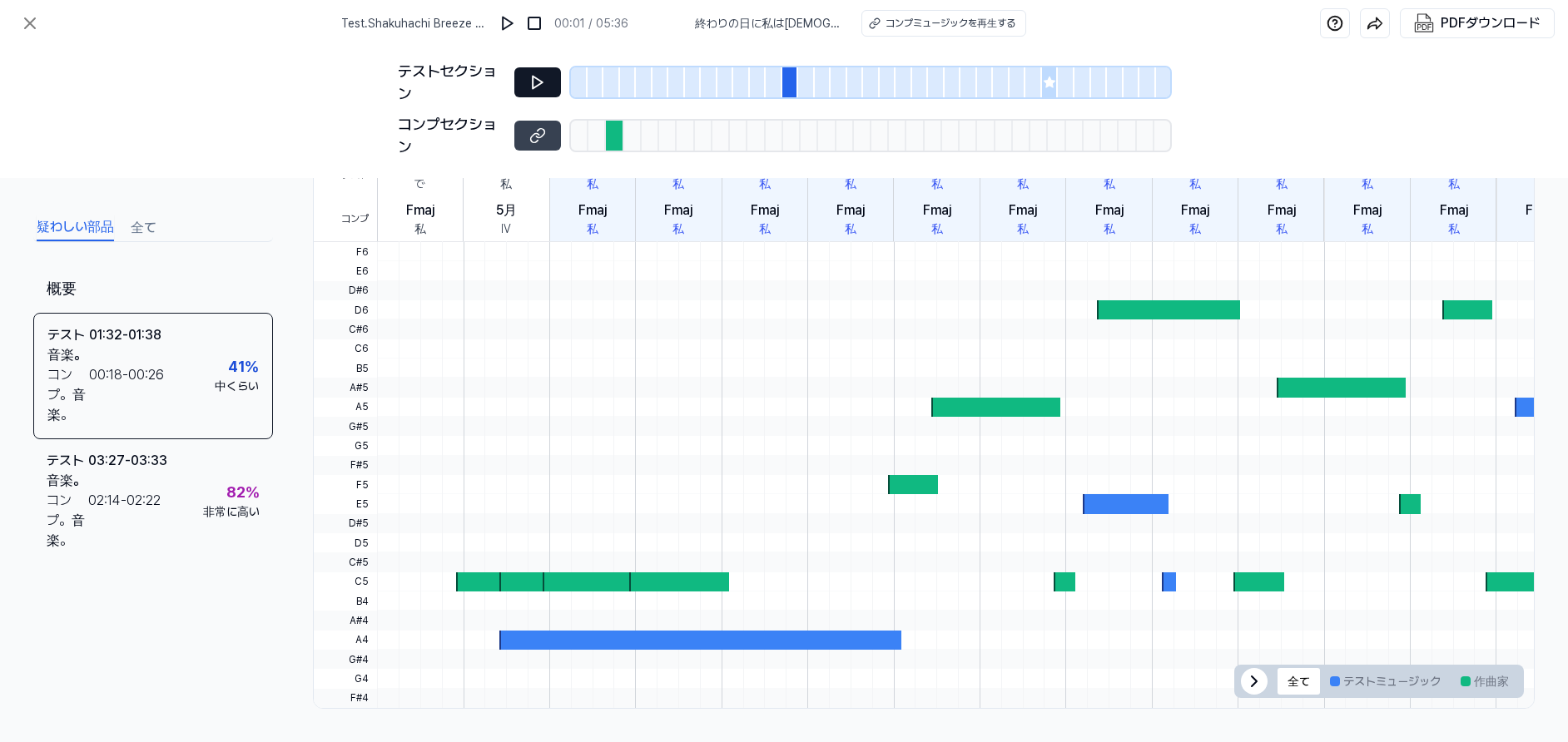
click at [540, 84] on icon at bounding box center [538, 82] width 10 height 13
click at [540, 84] on icon at bounding box center [540, 82] width 3 height 11
click at [1046, 81] on icon at bounding box center [1049, 82] width 11 height 11
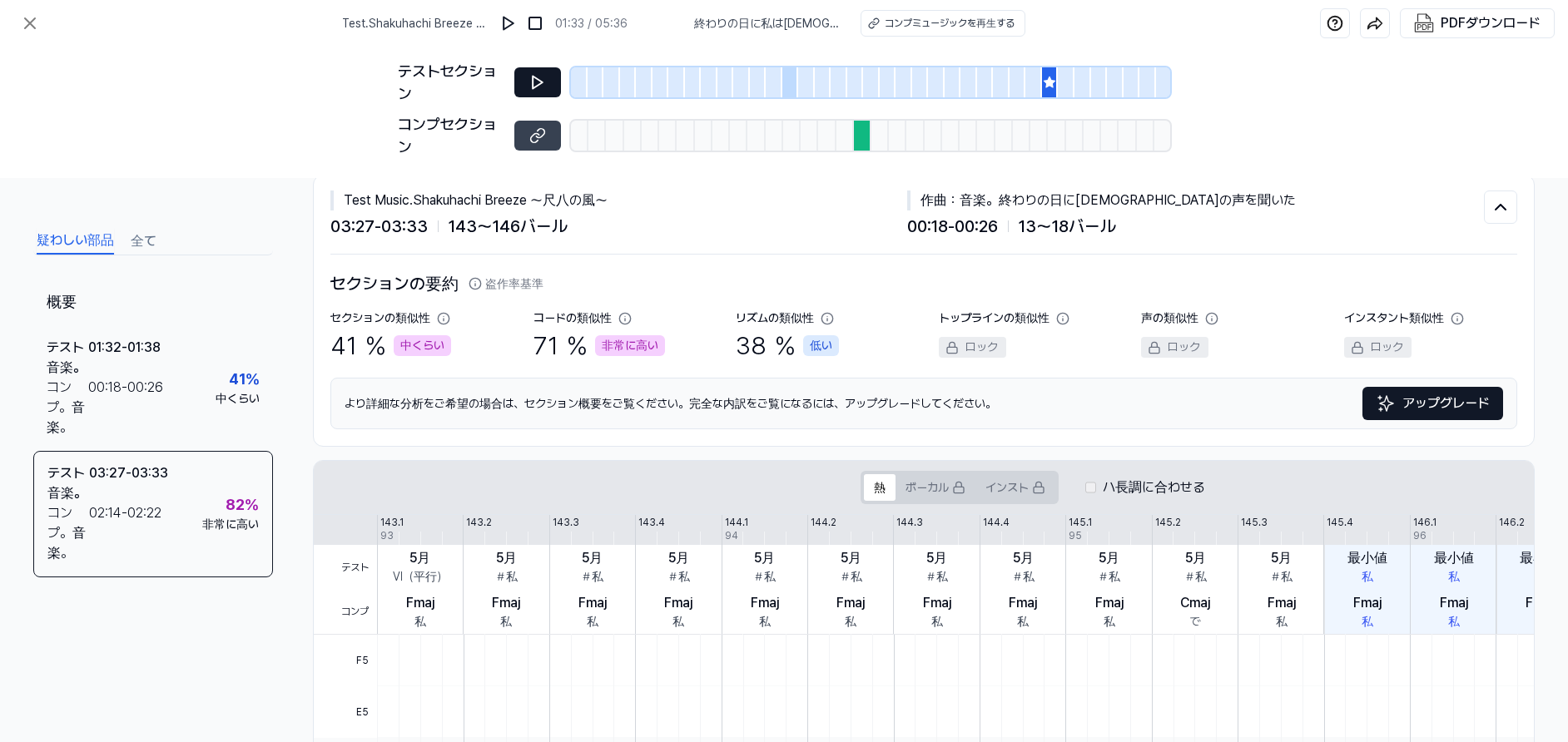
scroll to position [0, 0]
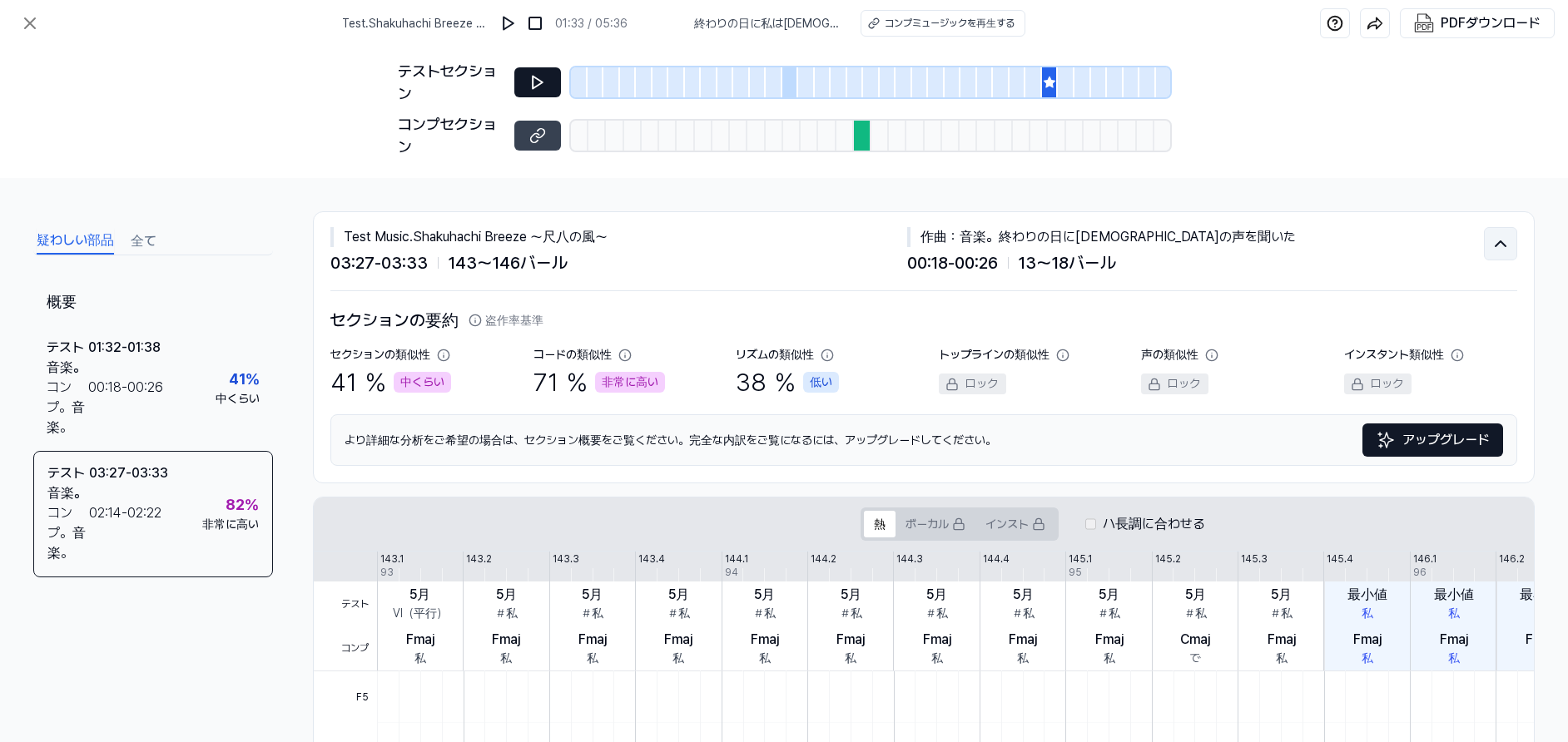
click at [1072, 244] on icon at bounding box center [1501, 244] width 20 height 20
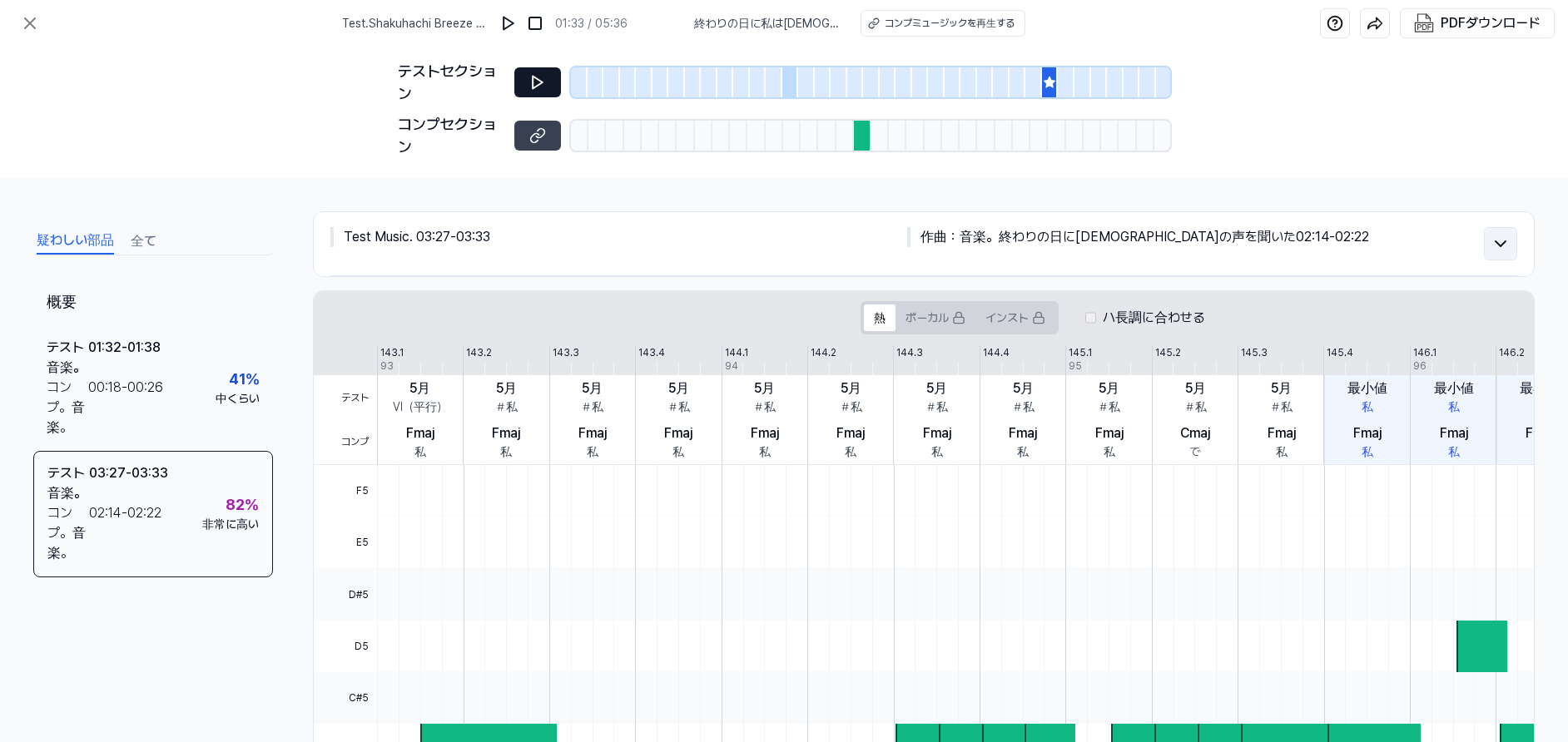
click at [1072, 244] on icon at bounding box center [1501, 244] width 20 height 20
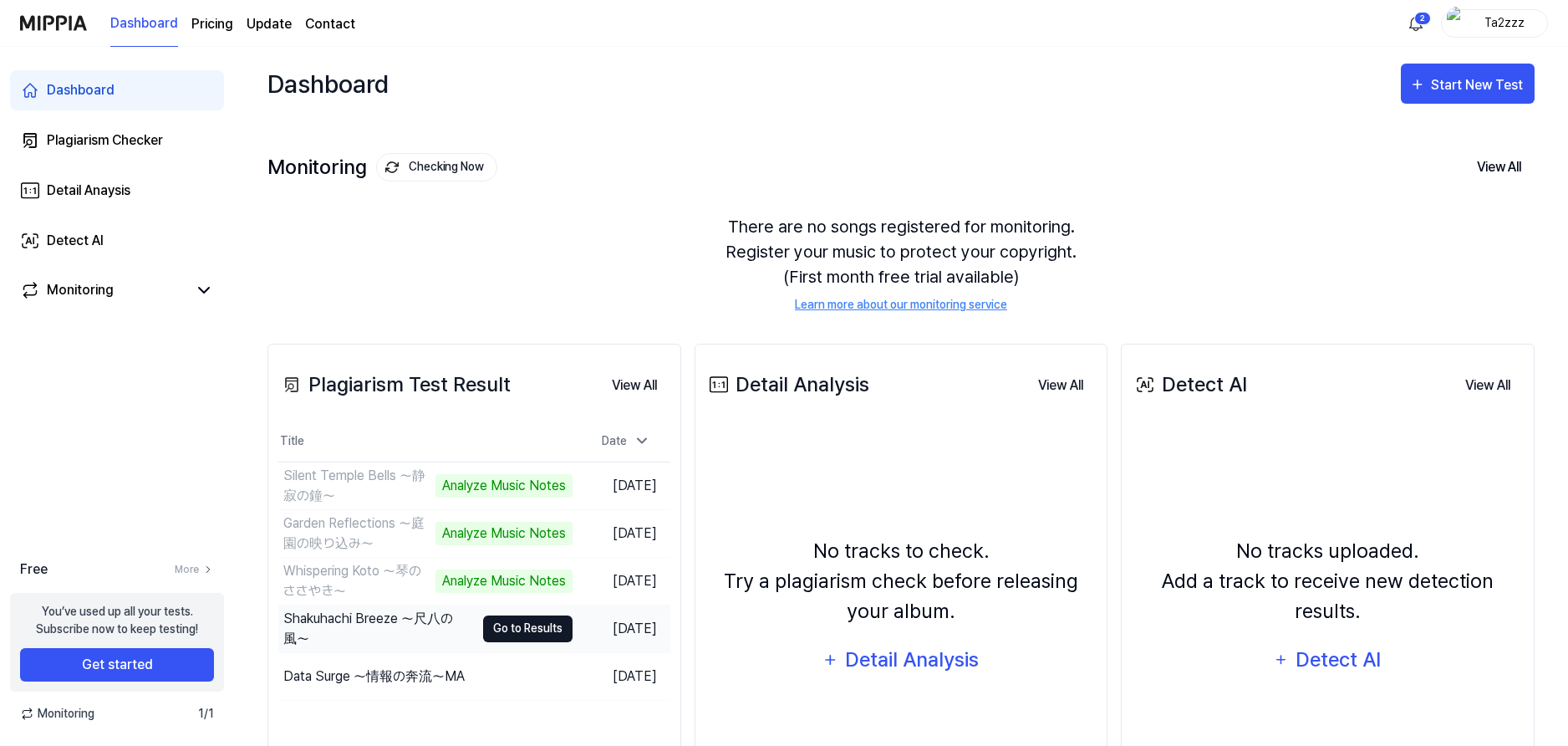
click at [541, 631] on button "Go to Results" at bounding box center [527, 628] width 90 height 26
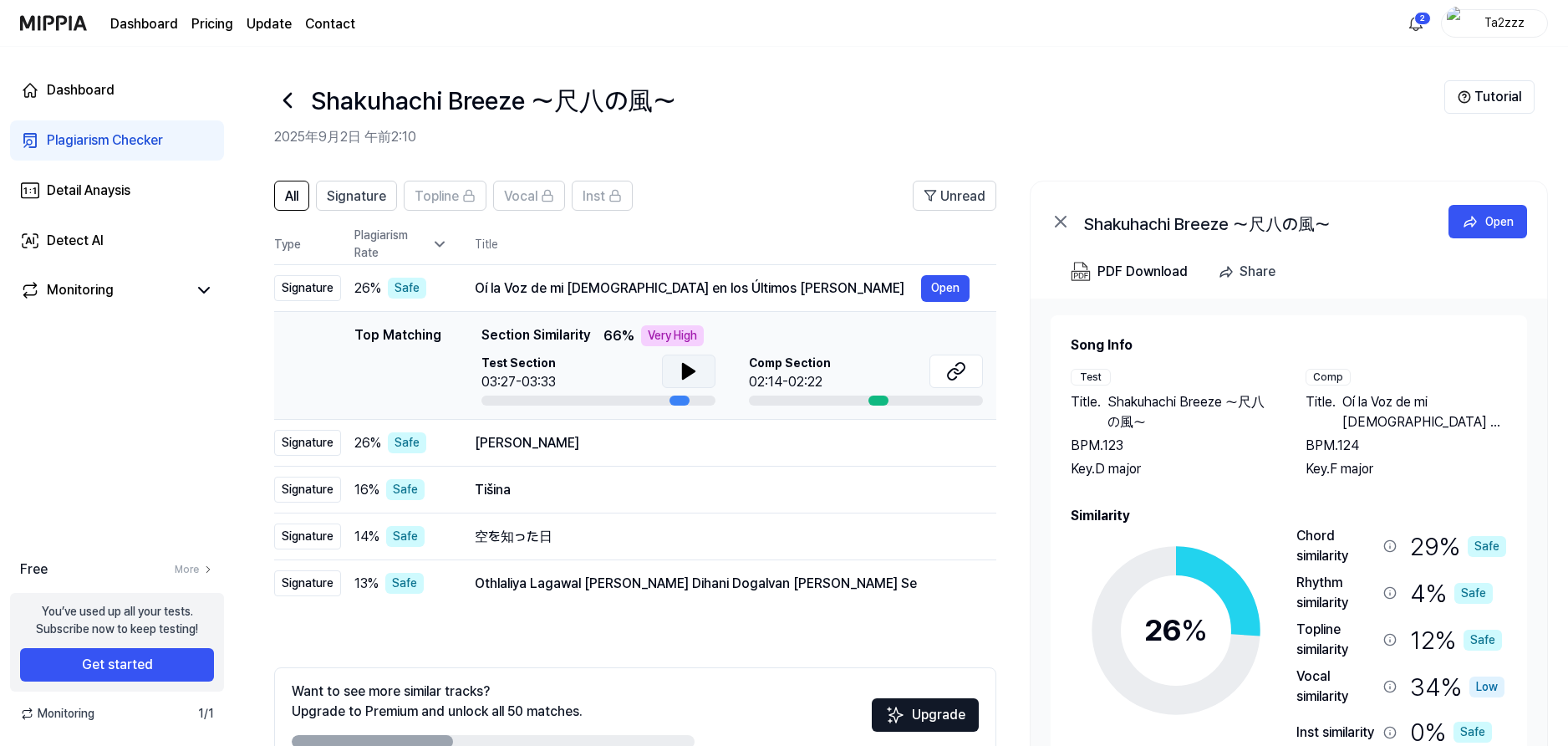
click at [696, 376] on icon at bounding box center [689, 371] width 20 height 20
click at [963, 368] on icon at bounding box center [956, 371] width 20 height 20
click at [1494, 214] on div "Open" at bounding box center [1499, 222] width 28 height 19
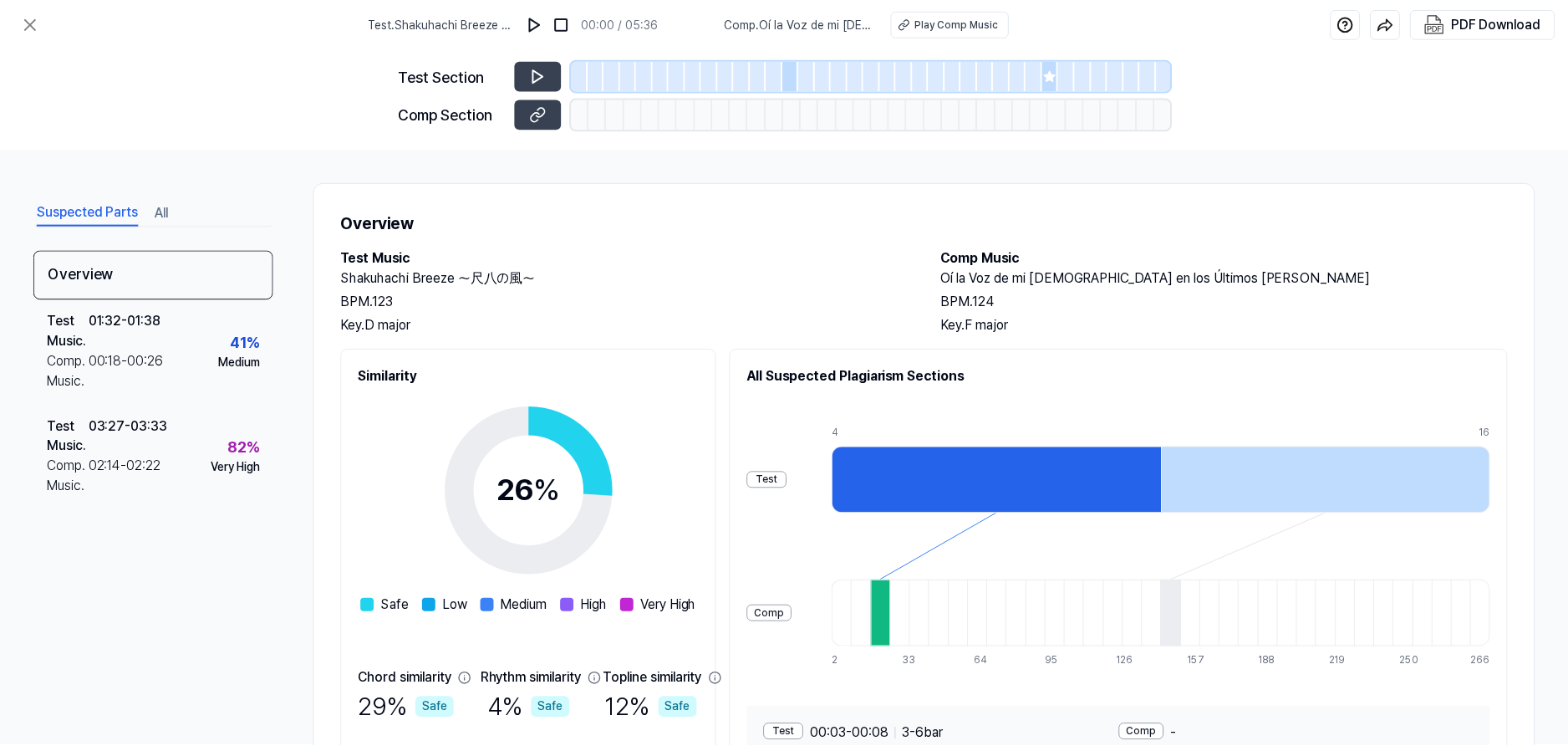
scroll to position [144, 0]
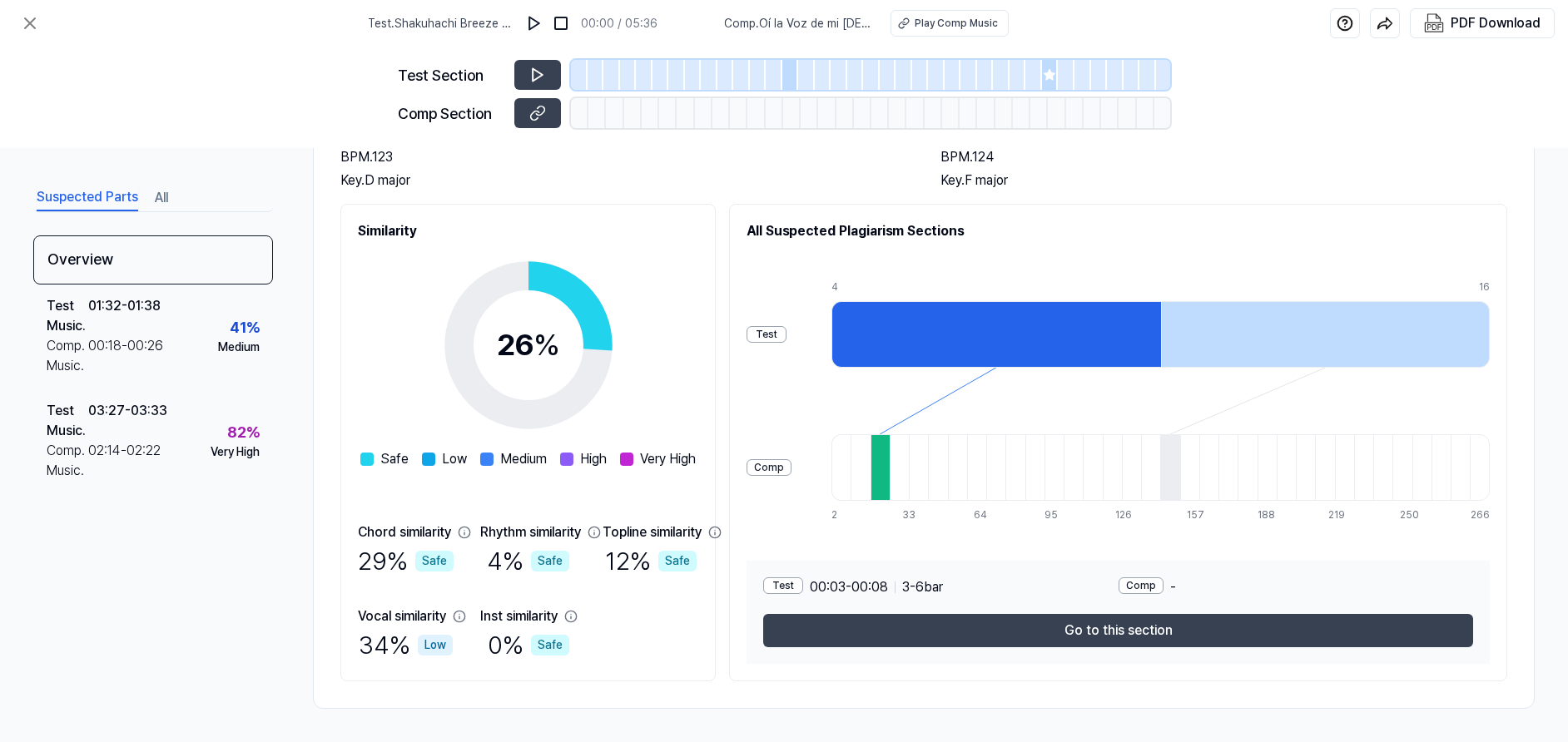
click at [889, 483] on div at bounding box center [880, 467] width 20 height 66
click at [35, 20] on icon at bounding box center [31, 24] width 20 height 20
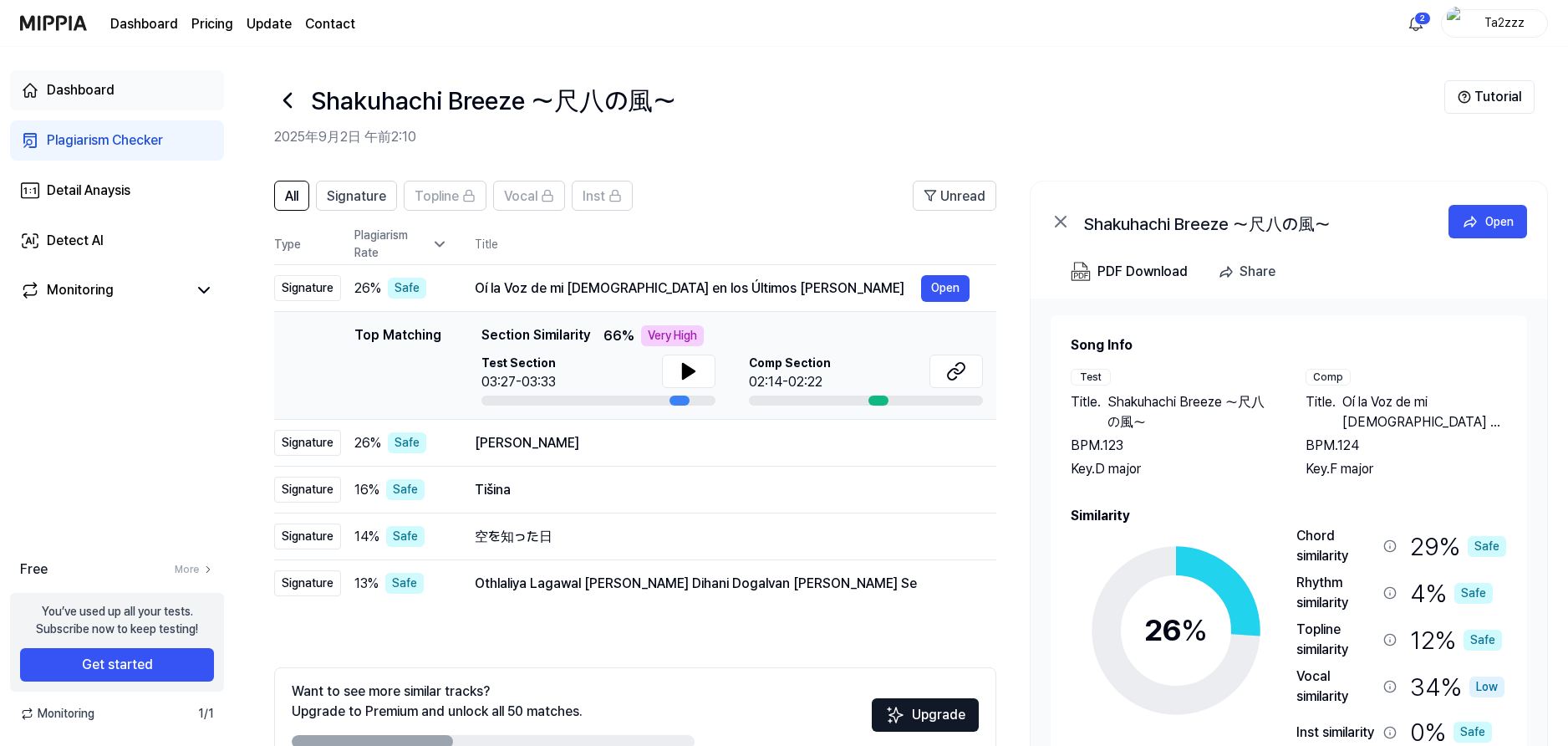
click at [83, 90] on div "Dashboard" at bounding box center [80, 90] width 67 height 20
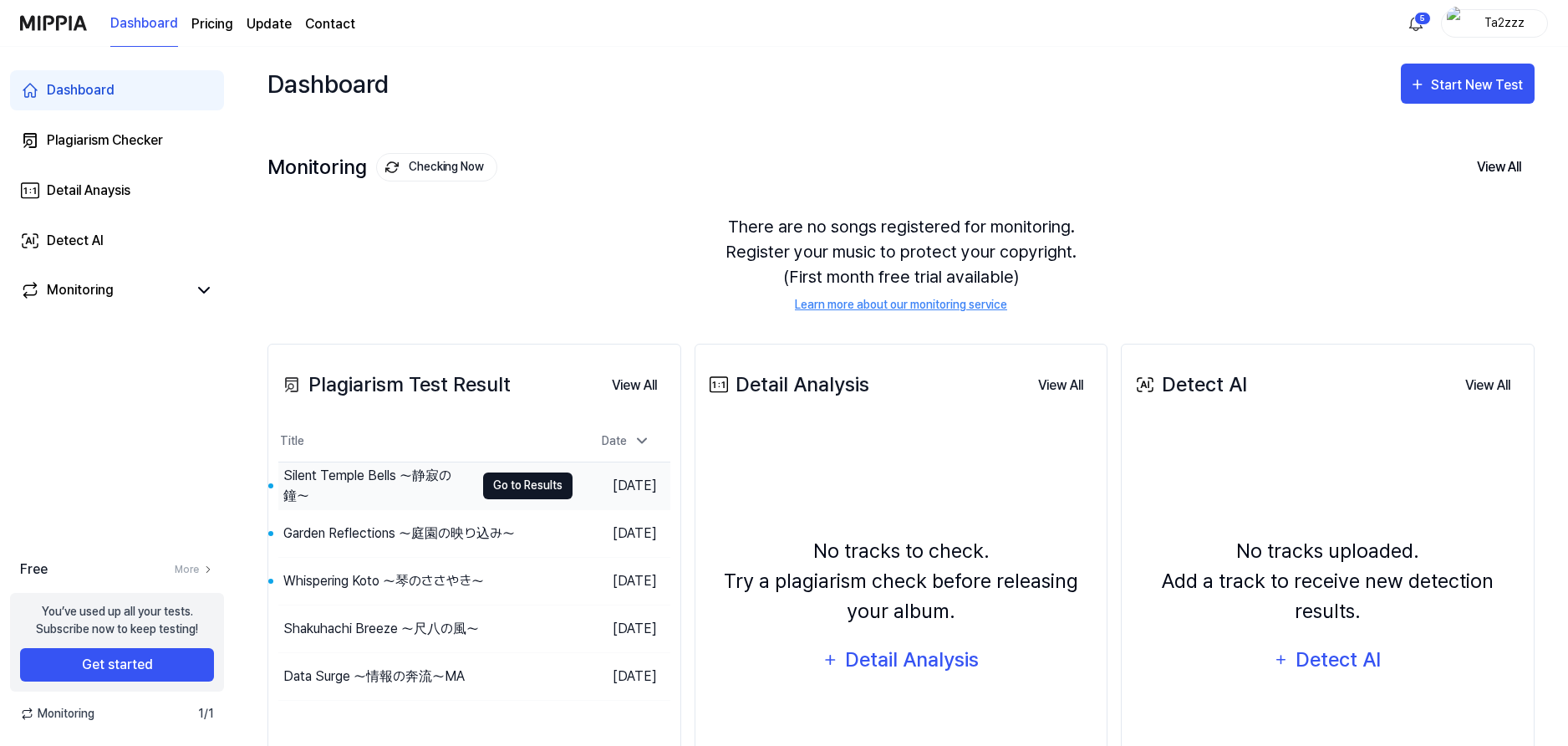
click at [528, 484] on button "Go to Results" at bounding box center [527, 486] width 90 height 26
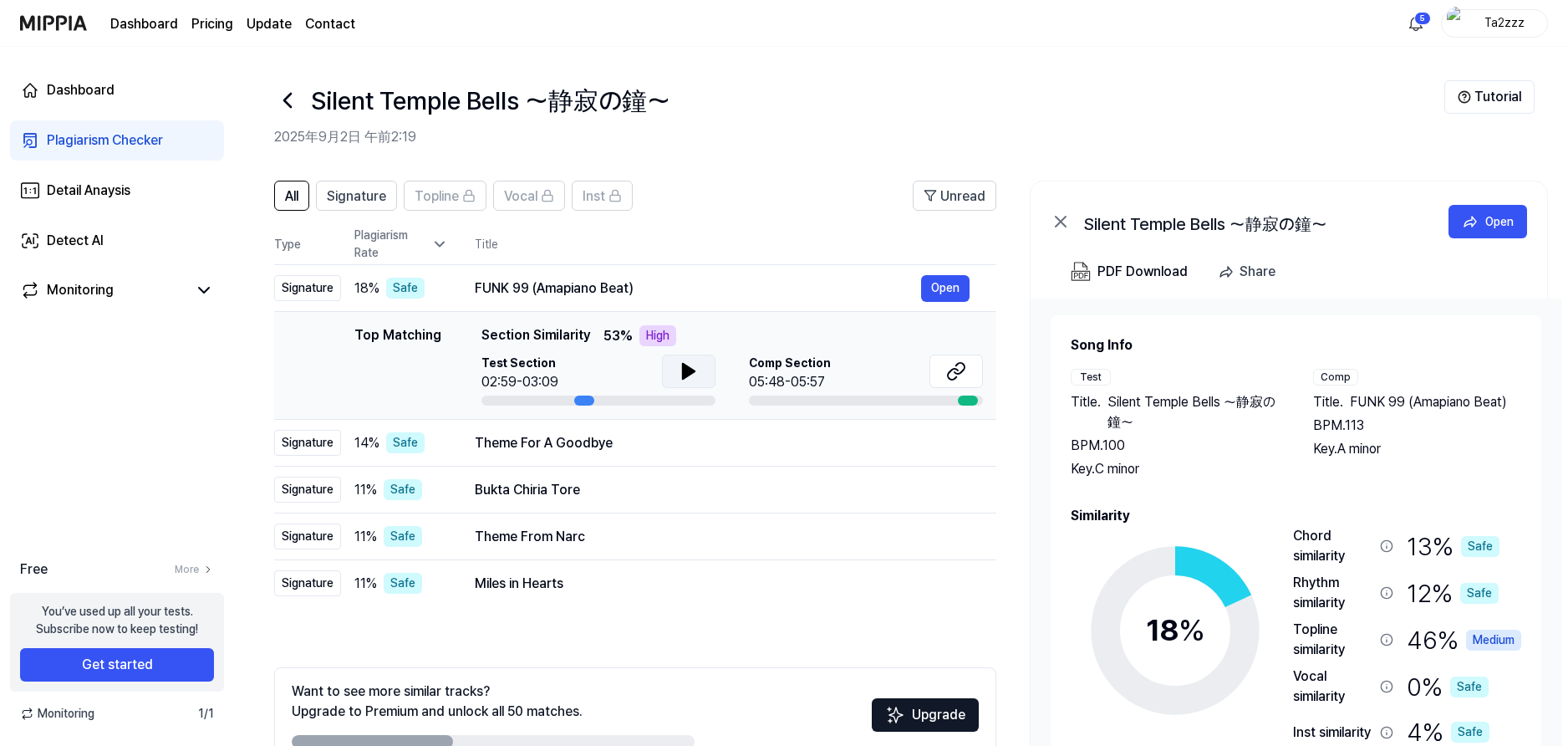
click at [675, 370] on button at bounding box center [688, 370] width 54 height 33
click at [967, 375] on button at bounding box center [955, 370] width 54 height 33
click at [706, 380] on button at bounding box center [688, 370] width 54 height 33
click at [699, 372] on button at bounding box center [688, 370] width 54 height 33
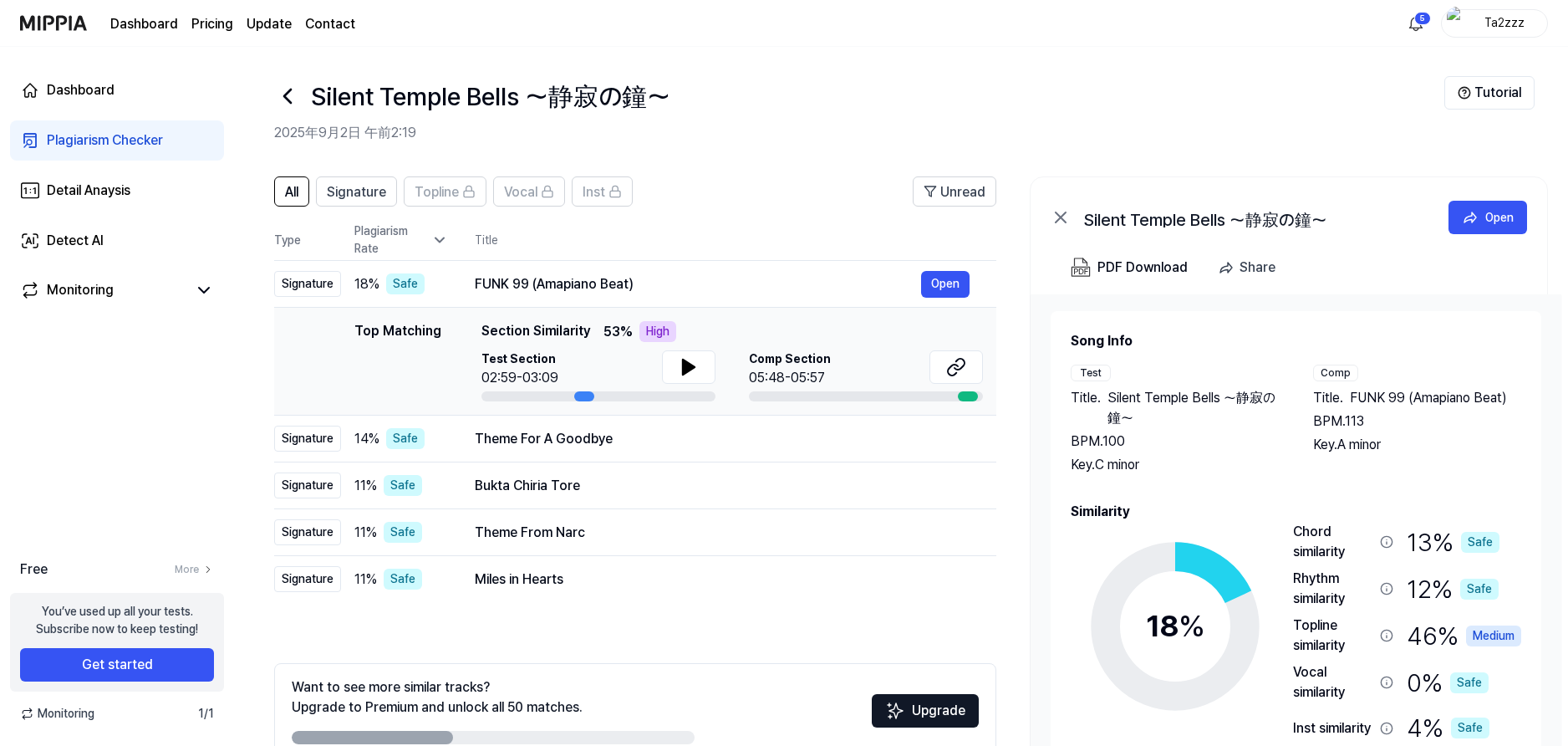
click at [294, 96] on icon at bounding box center [287, 96] width 26 height 26
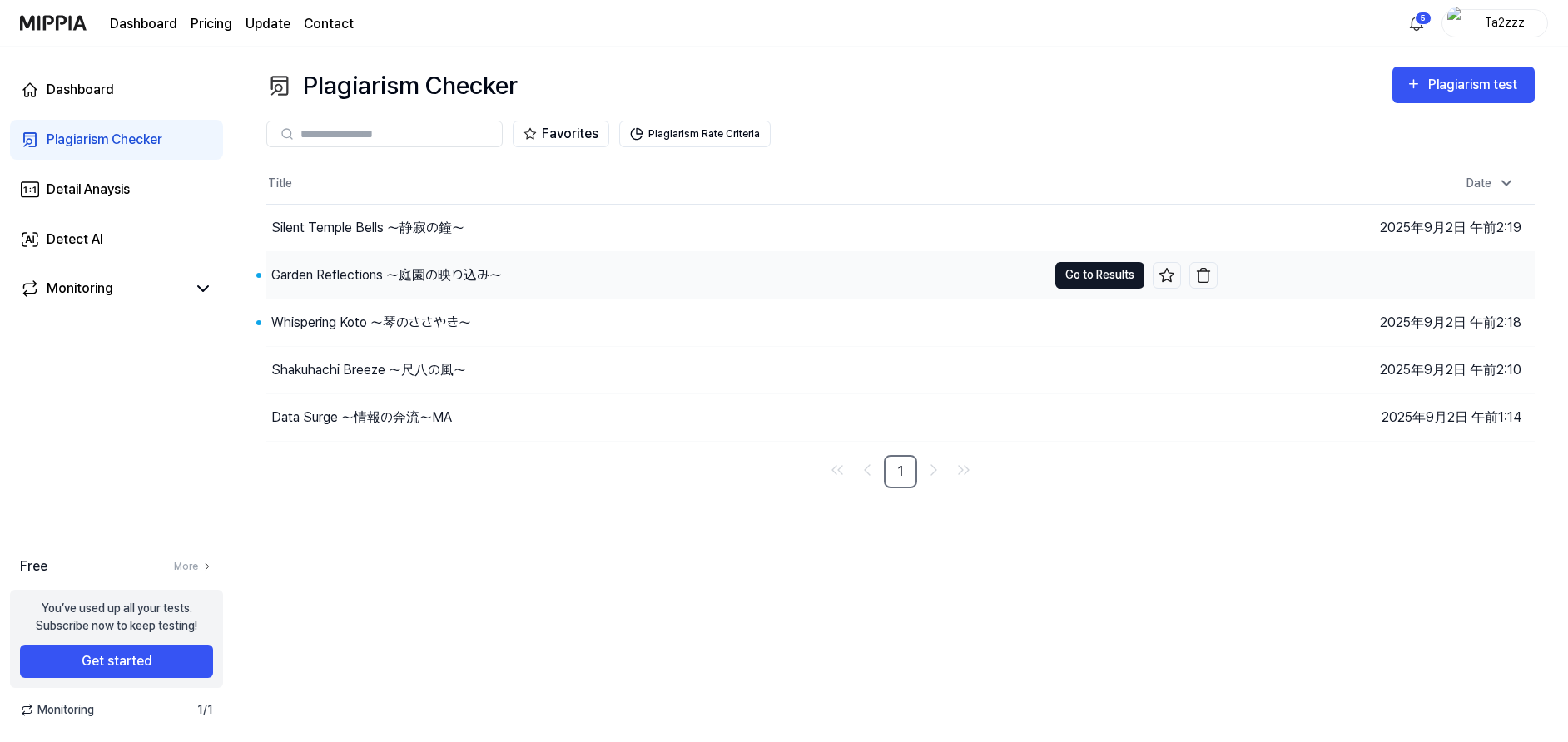
click at [1096, 275] on button "Go to Results" at bounding box center [1099, 275] width 89 height 26
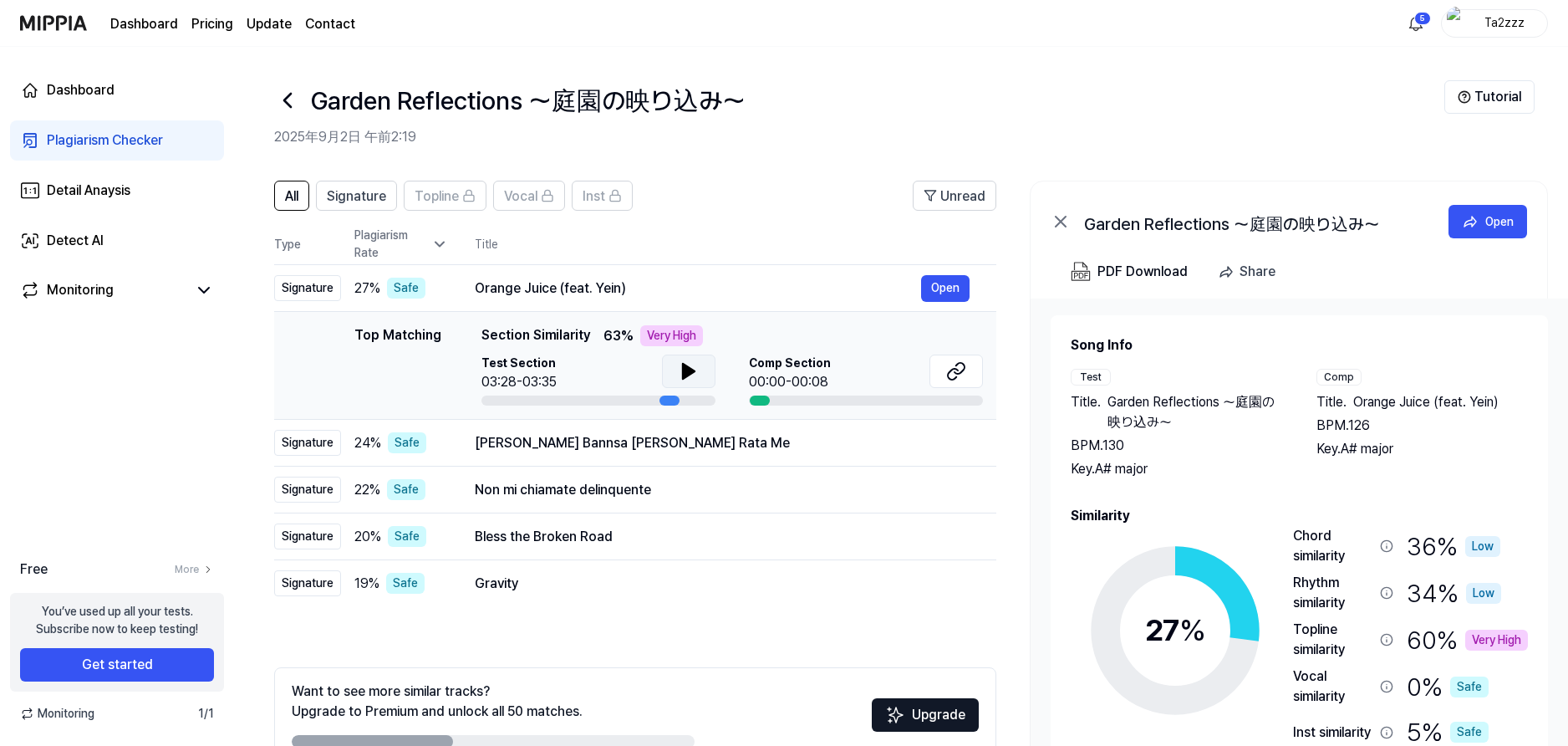
click at [682, 377] on icon at bounding box center [688, 371] width 12 height 15
click at [952, 370] on icon at bounding box center [956, 371] width 20 height 20
click at [696, 371] on icon at bounding box center [689, 371] width 20 height 20
click at [969, 378] on button at bounding box center [955, 370] width 54 height 33
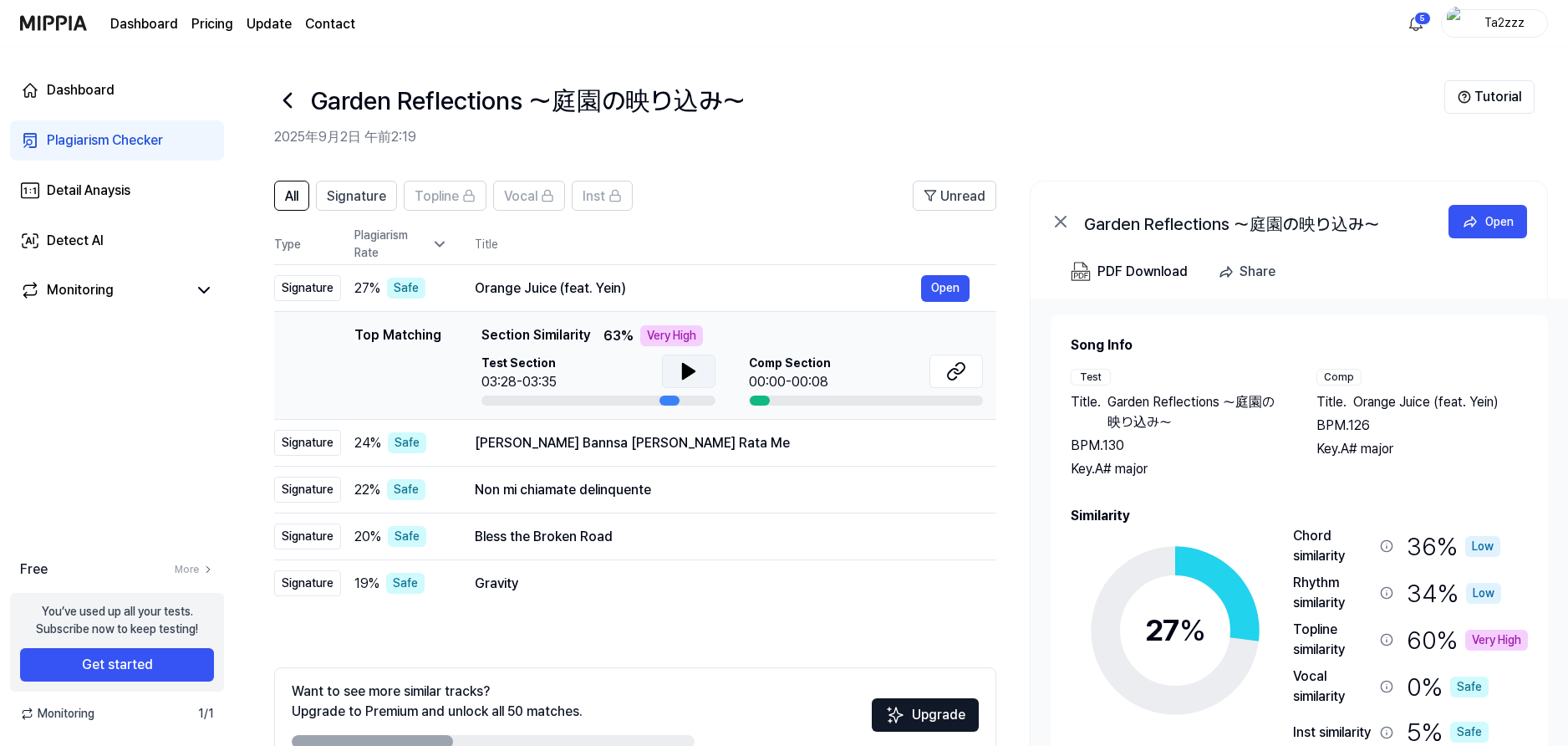
click at [291, 98] on icon at bounding box center [287, 100] width 26 height 26
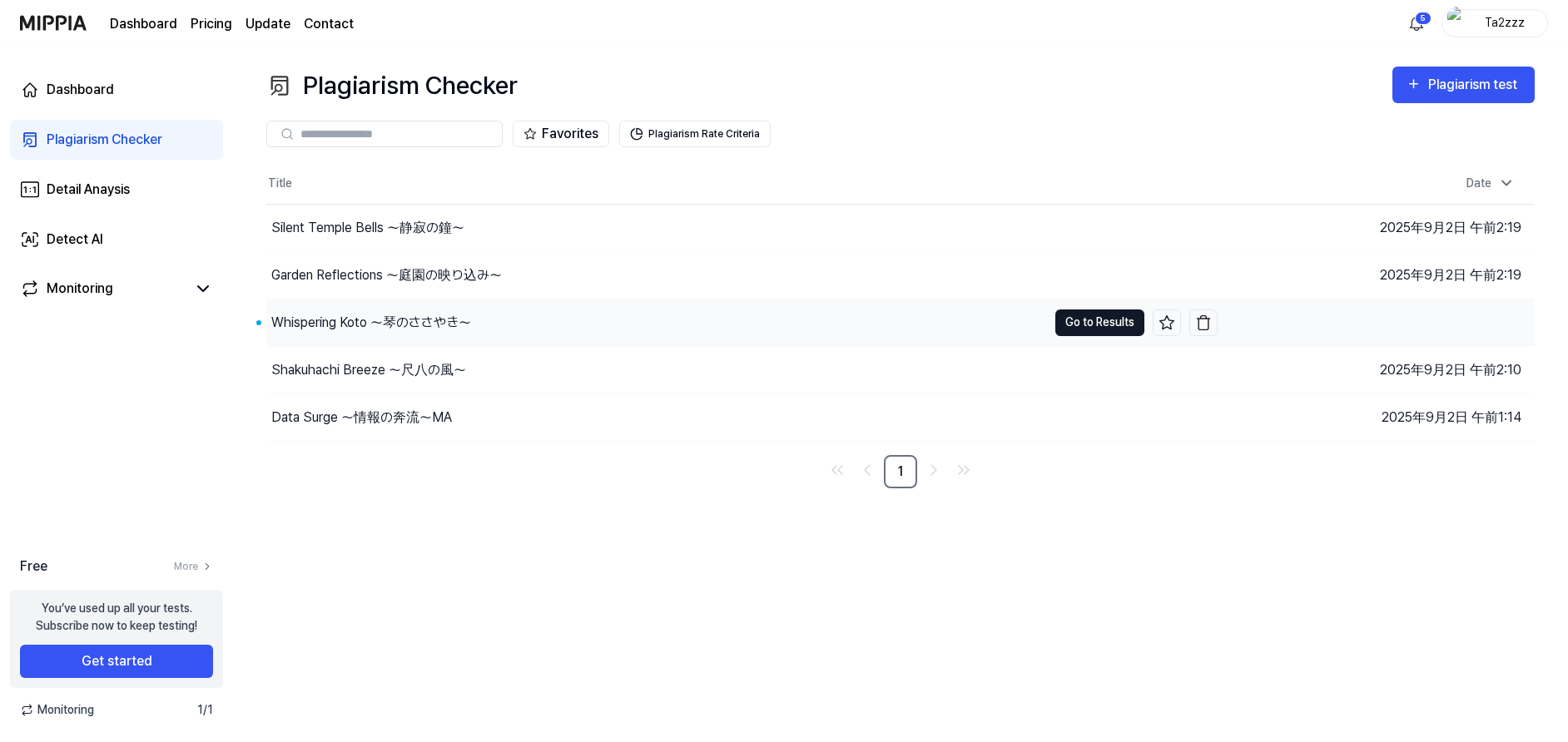
click at [1088, 323] on button "Go to Results" at bounding box center [1099, 322] width 89 height 26
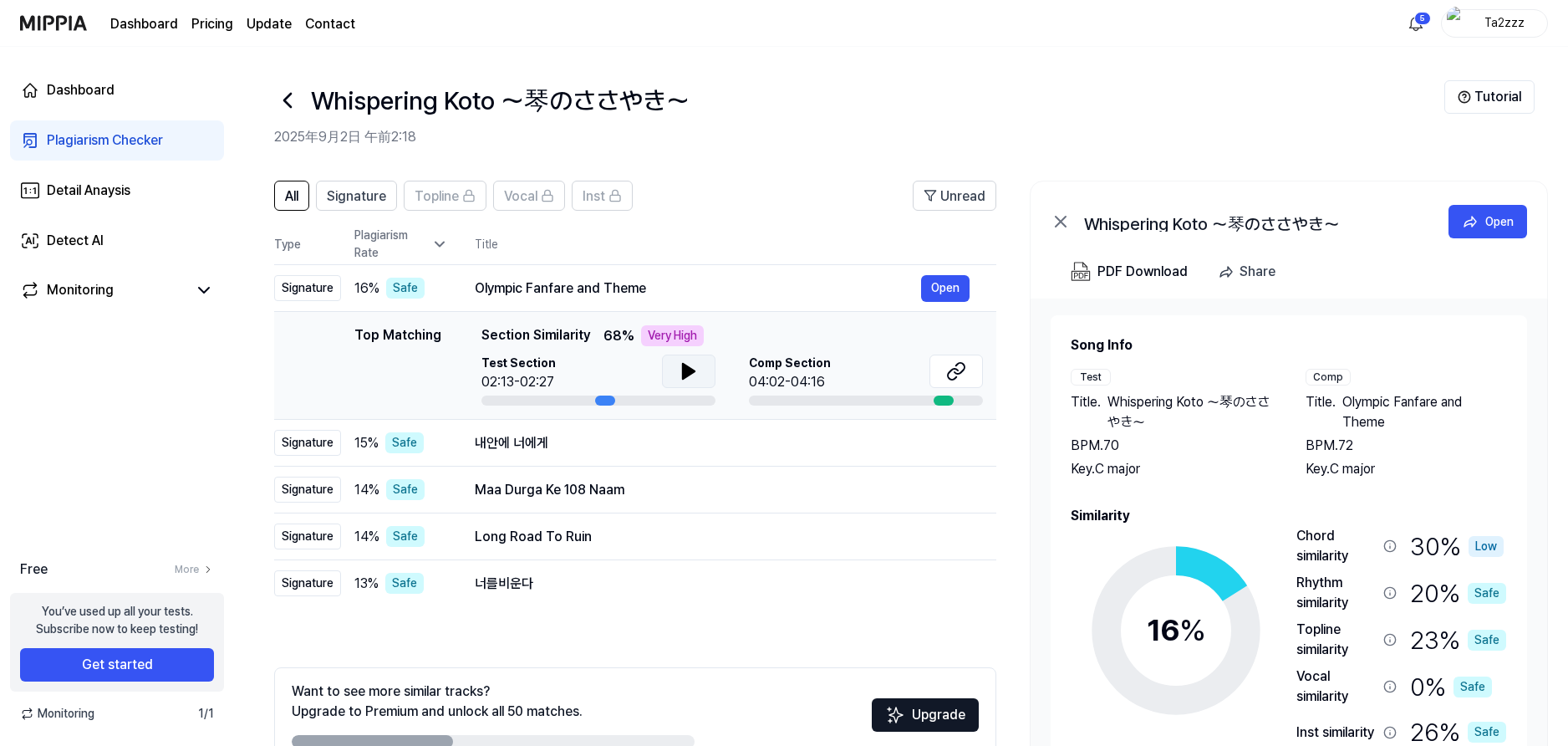
click at [696, 373] on icon at bounding box center [689, 371] width 20 height 20
click at [683, 374] on icon at bounding box center [685, 371] width 3 height 14
click at [964, 382] on button at bounding box center [955, 370] width 54 height 33
click at [680, 378] on icon at bounding box center [689, 371] width 20 height 20
click at [684, 377] on icon at bounding box center [685, 371] width 3 height 14
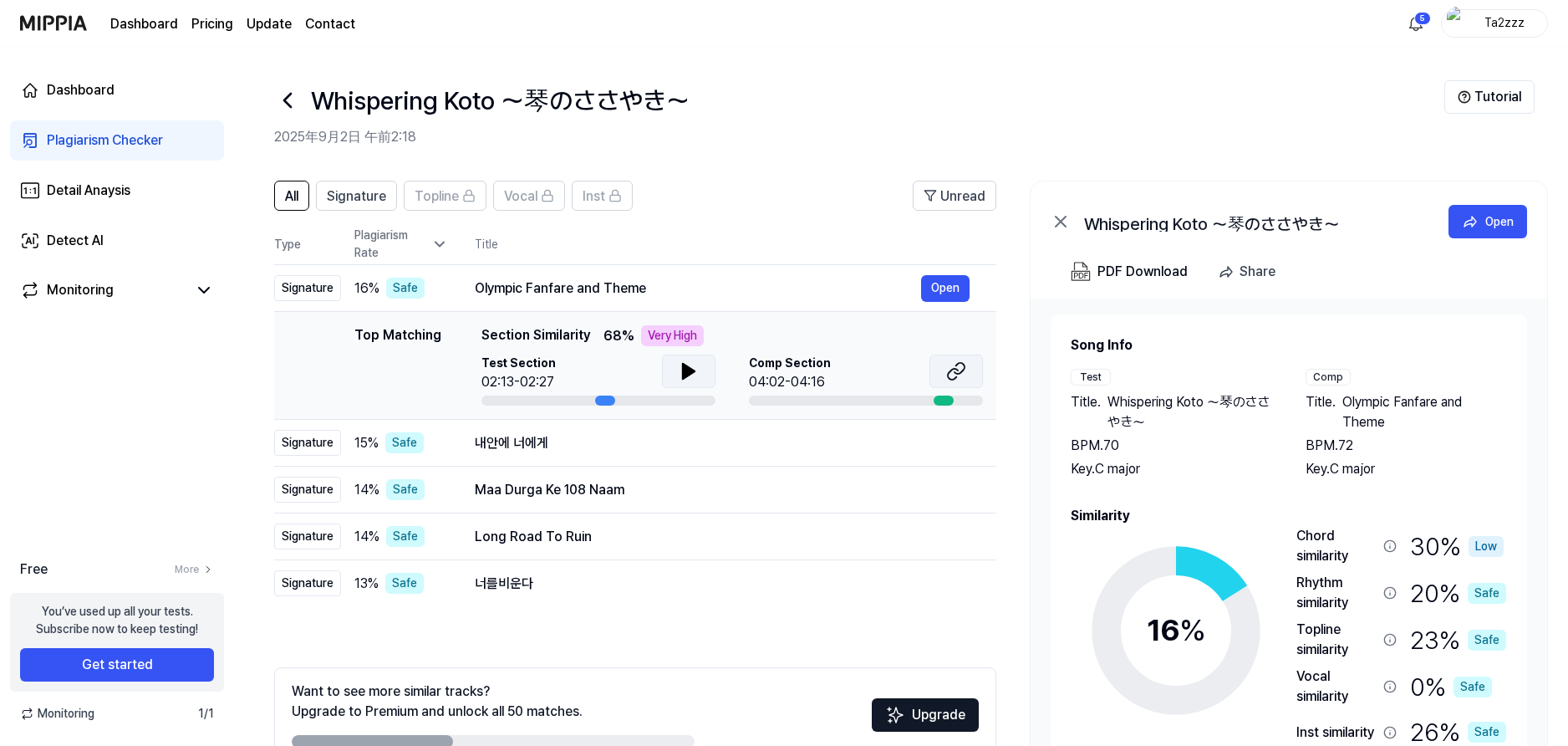
click at [941, 369] on button at bounding box center [955, 370] width 54 height 33
